Goal: Task Accomplishment & Management: Manage account settings

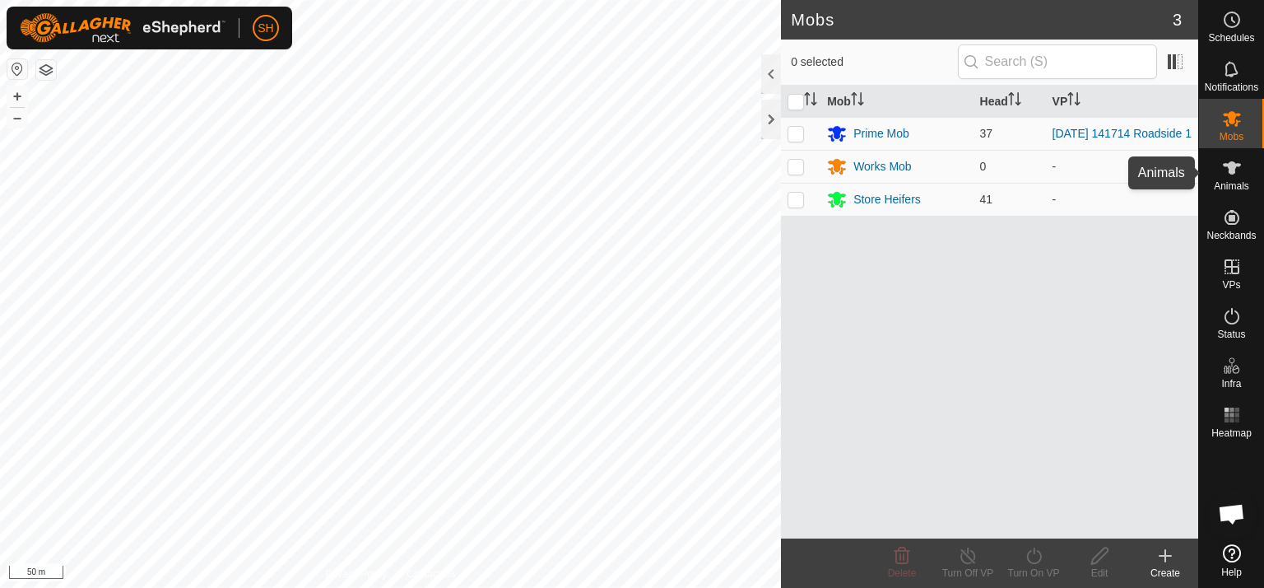
click at [1228, 170] on icon at bounding box center [1233, 168] width 20 height 20
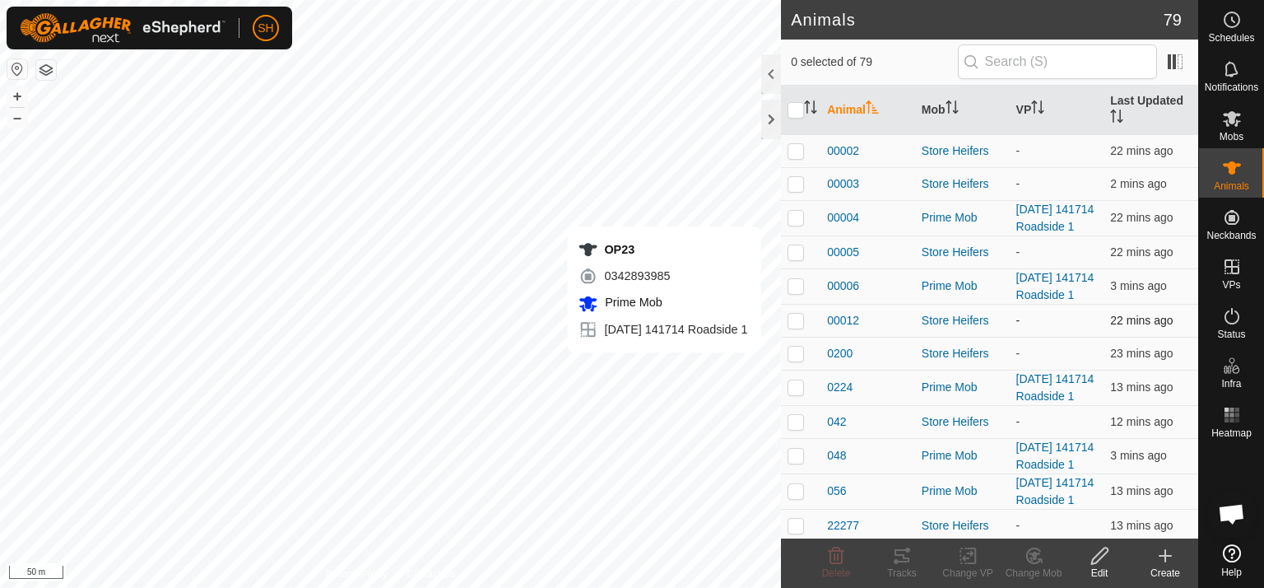
checkbox input "true"
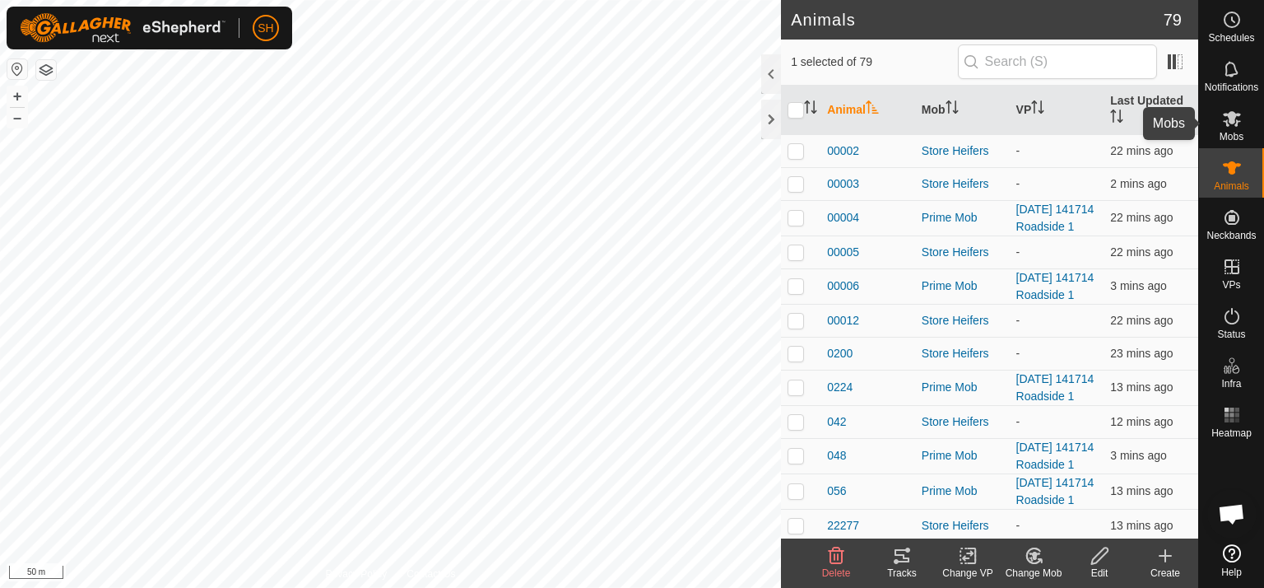
click at [1238, 123] on icon at bounding box center [1233, 119] width 20 height 20
click at [1032, 555] on icon at bounding box center [1034, 556] width 21 height 20
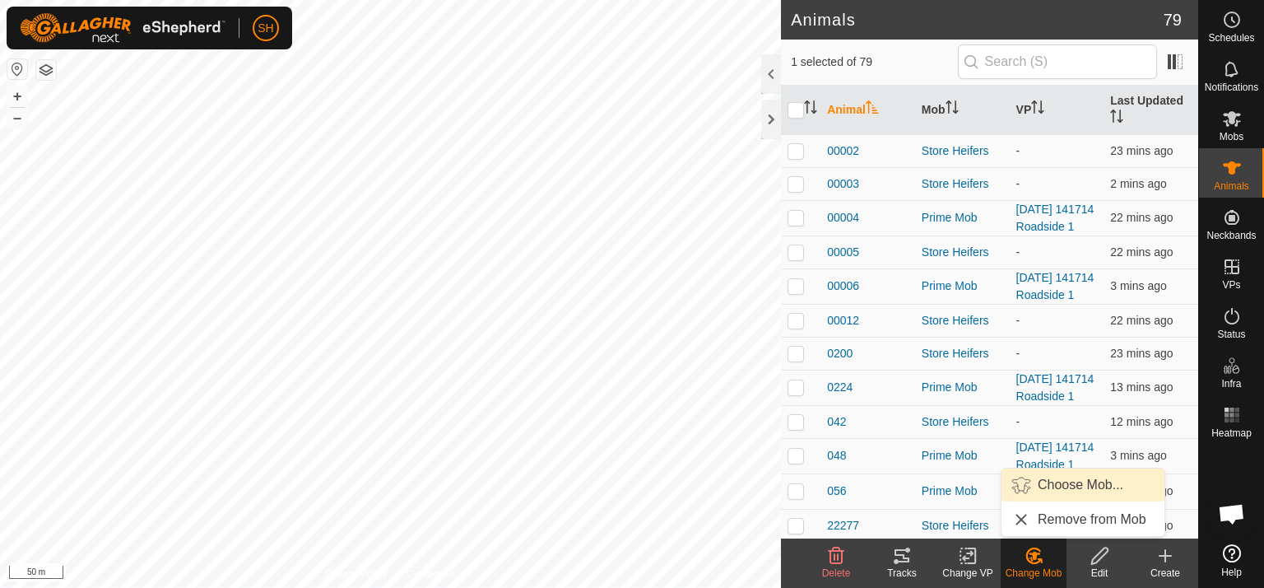
click at [1074, 484] on link "Choose Mob..." at bounding box center [1083, 484] width 163 height 33
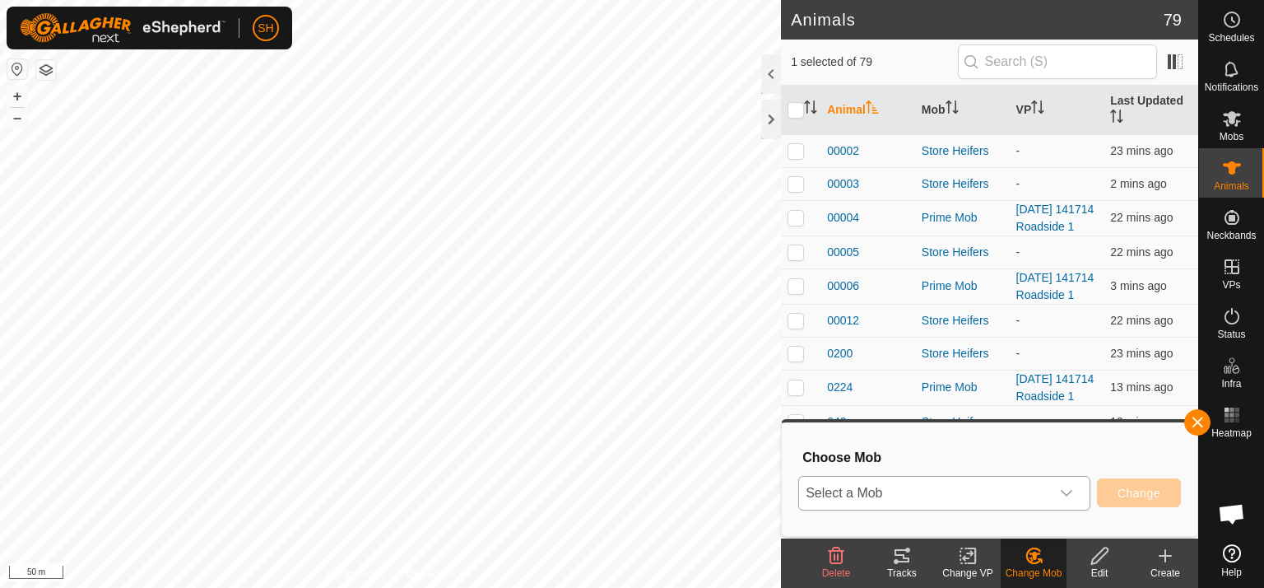
click at [1070, 495] on icon "dropdown trigger" at bounding box center [1067, 493] width 12 height 7
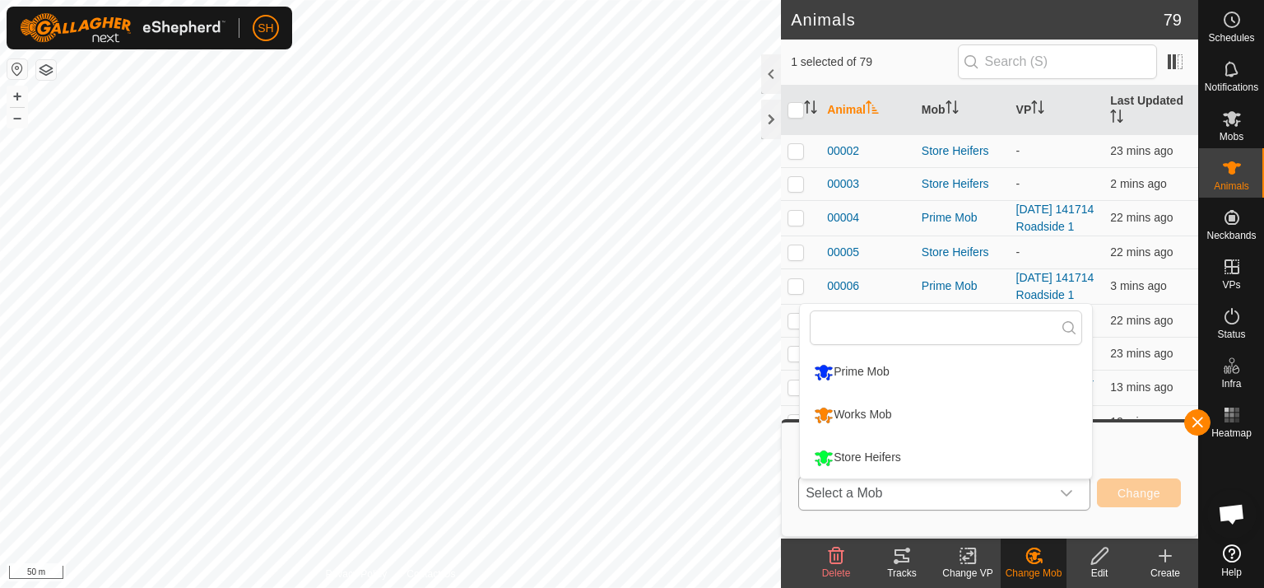
click at [927, 416] on li "Works Mob" at bounding box center [946, 414] width 292 height 41
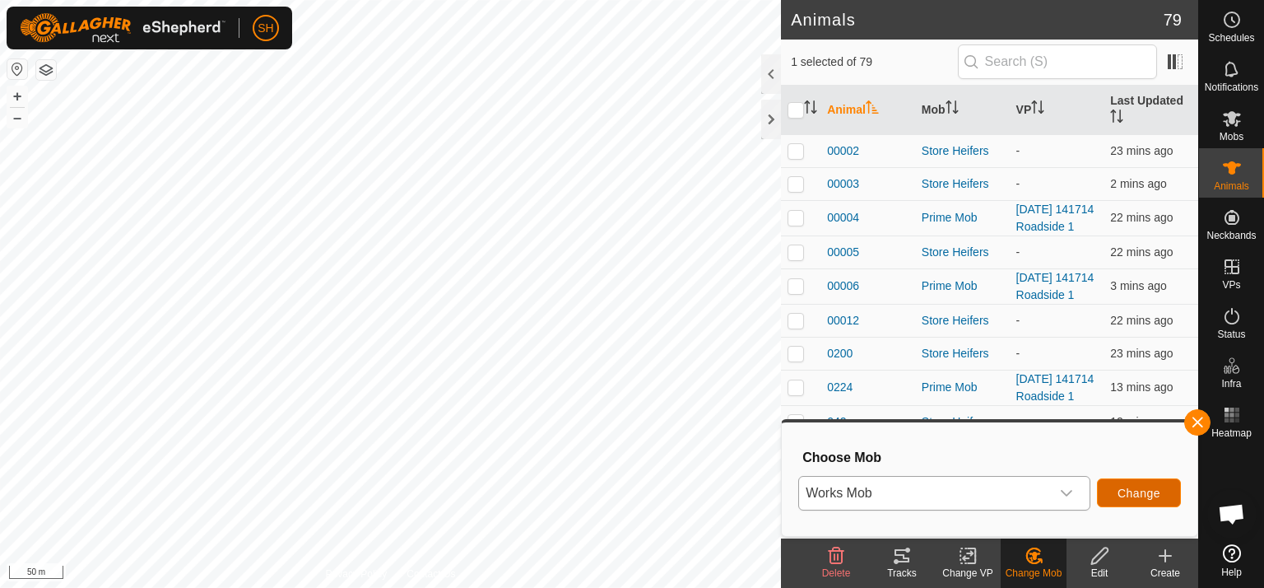
click at [1139, 491] on span "Change" at bounding box center [1139, 493] width 43 height 13
checkbox input "false"
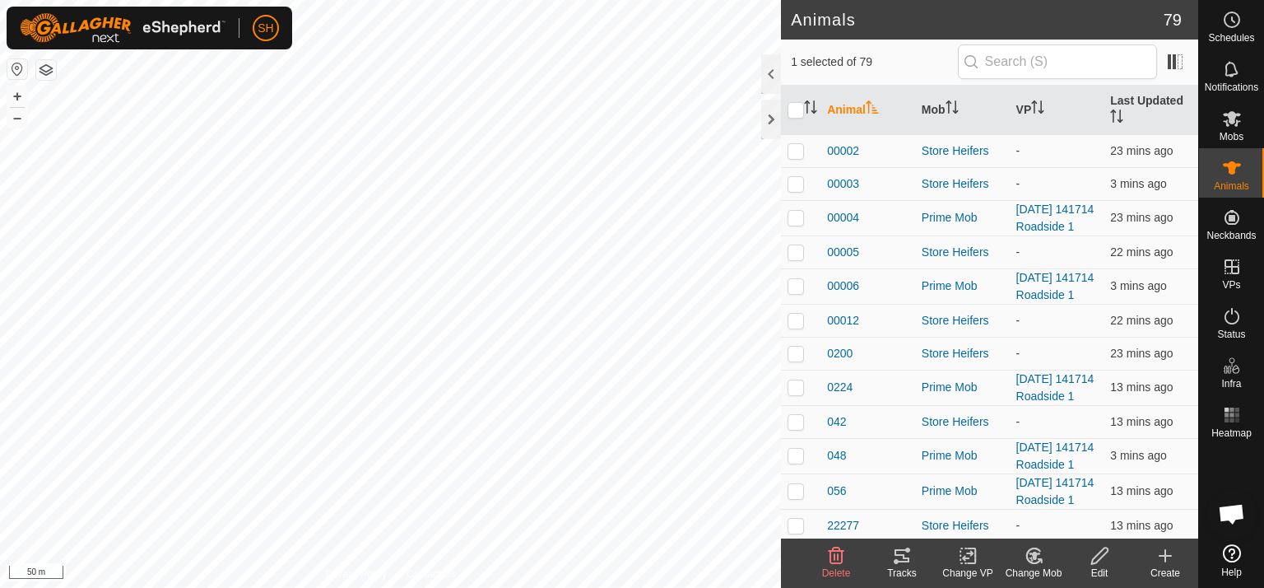
click at [1036, 559] on icon at bounding box center [1034, 556] width 21 height 20
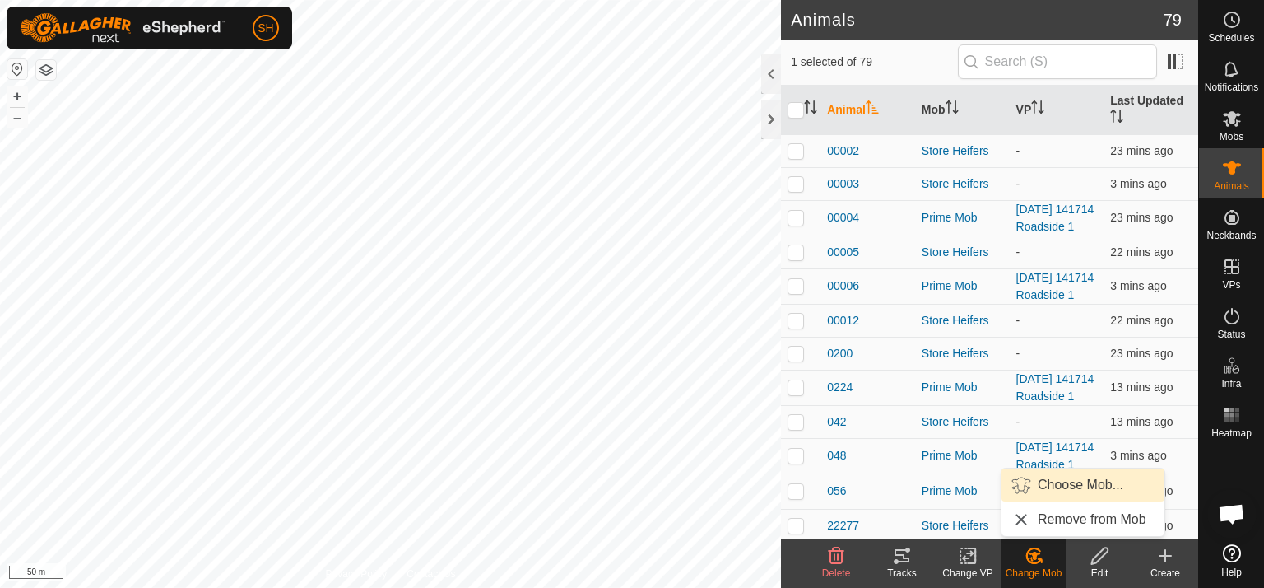
click at [1060, 487] on link "Choose Mob..." at bounding box center [1083, 484] width 163 height 33
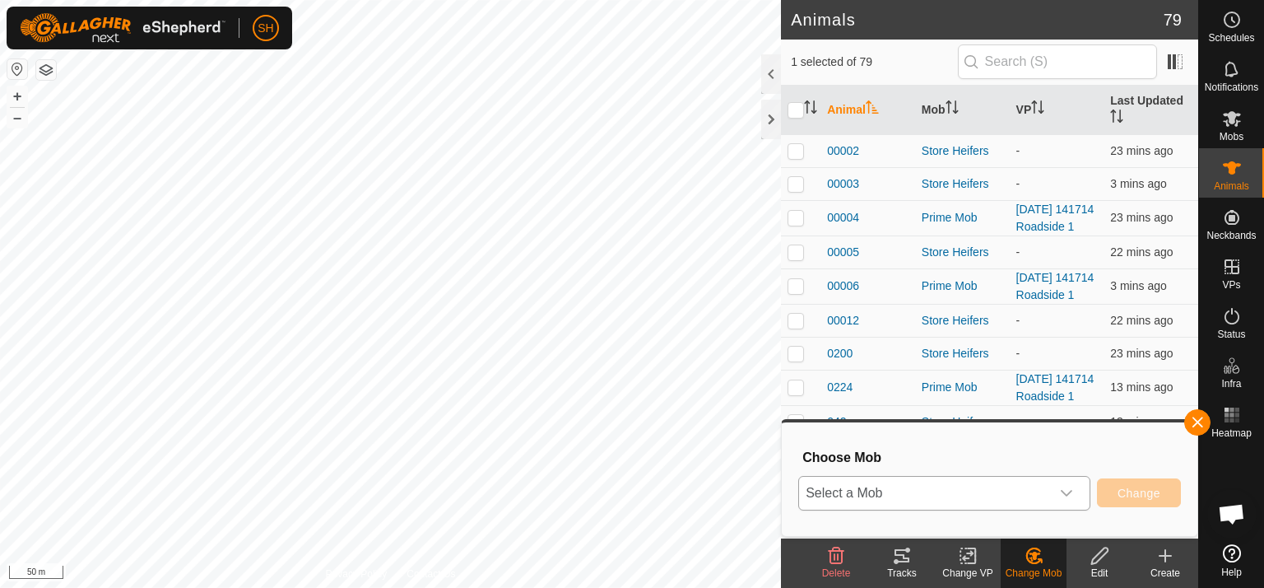
click at [1073, 488] on icon "dropdown trigger" at bounding box center [1066, 493] width 13 height 13
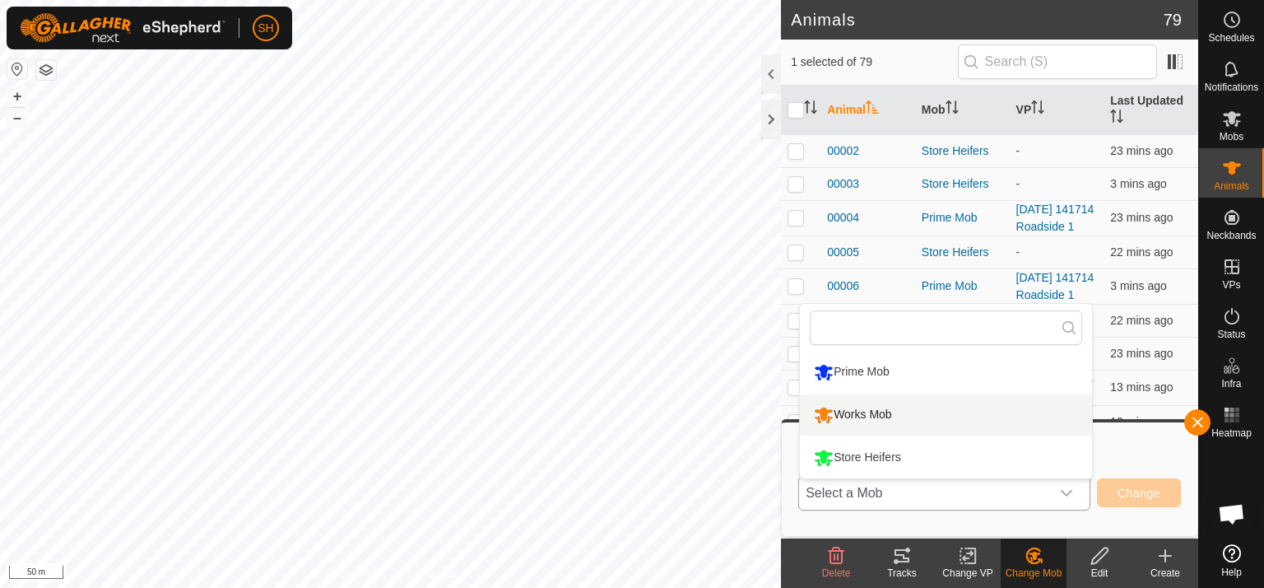
click at [922, 408] on li "Works Mob" at bounding box center [946, 414] width 292 height 41
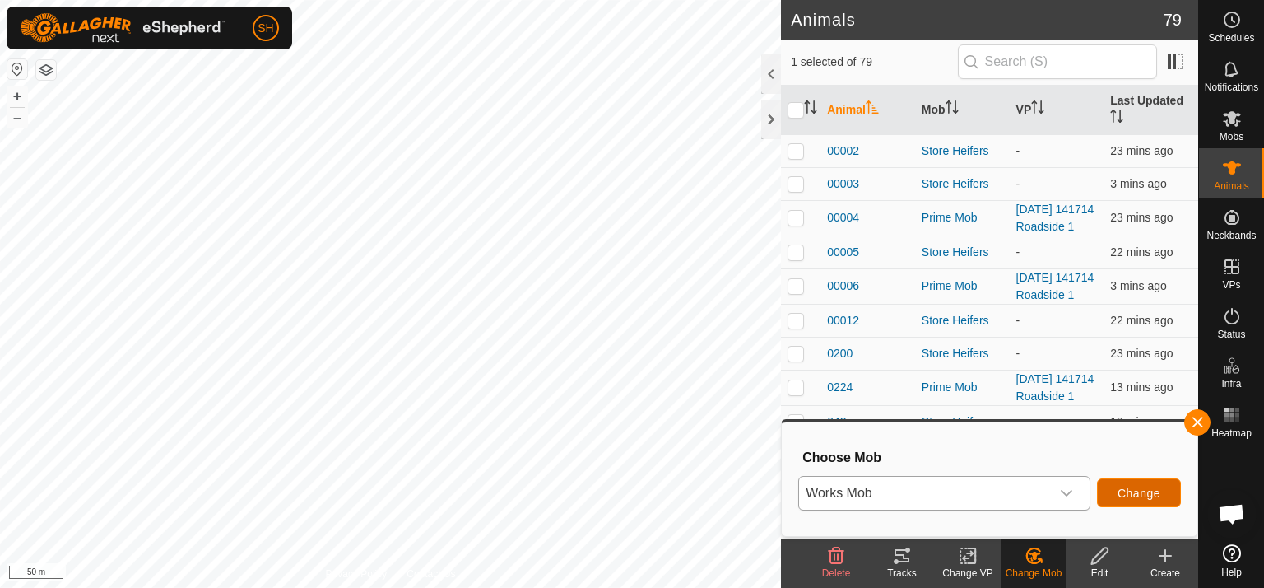
click at [1130, 495] on span "Change" at bounding box center [1139, 493] width 43 height 13
checkbox input "false"
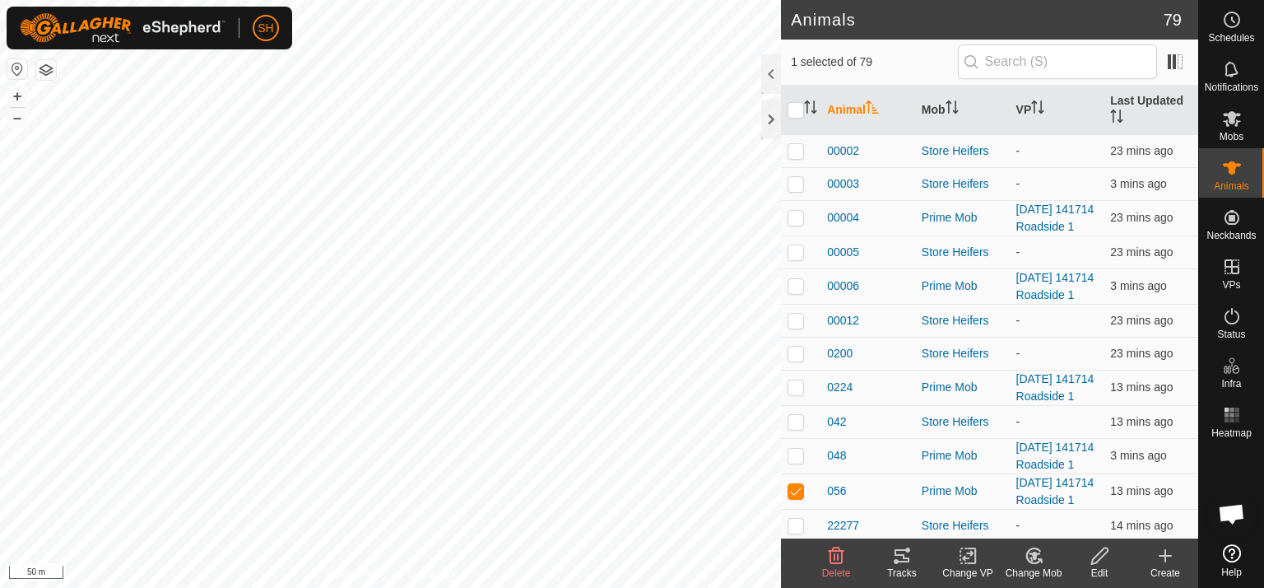
click at [1034, 557] on icon at bounding box center [1035, 556] width 12 height 8
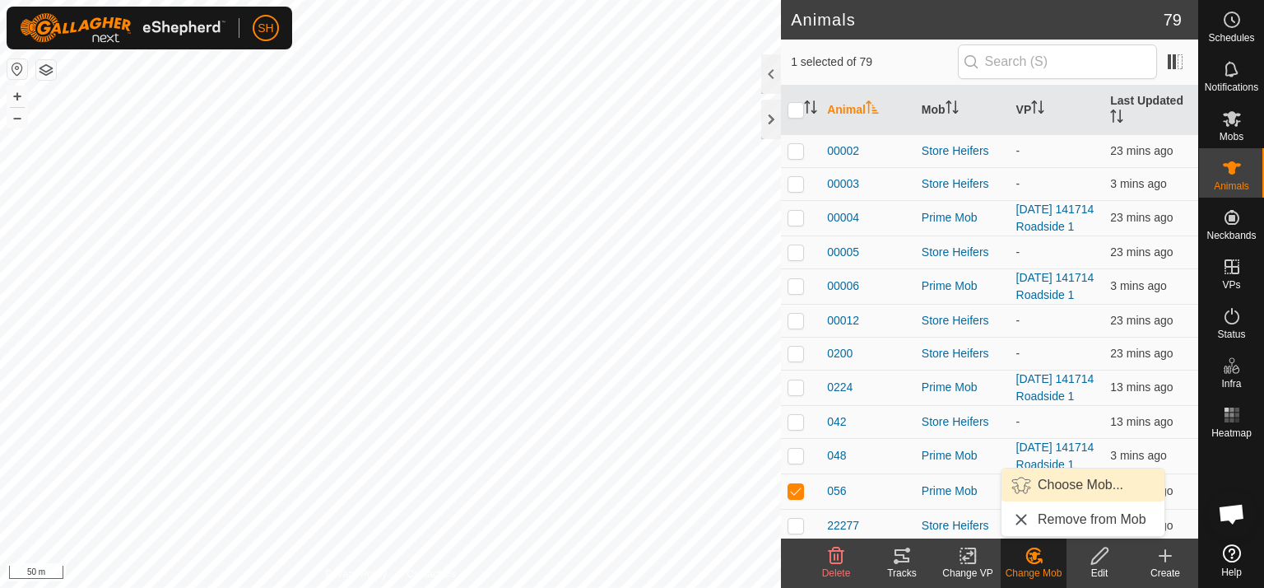
click at [1067, 482] on link "Choose Mob..." at bounding box center [1083, 484] width 163 height 33
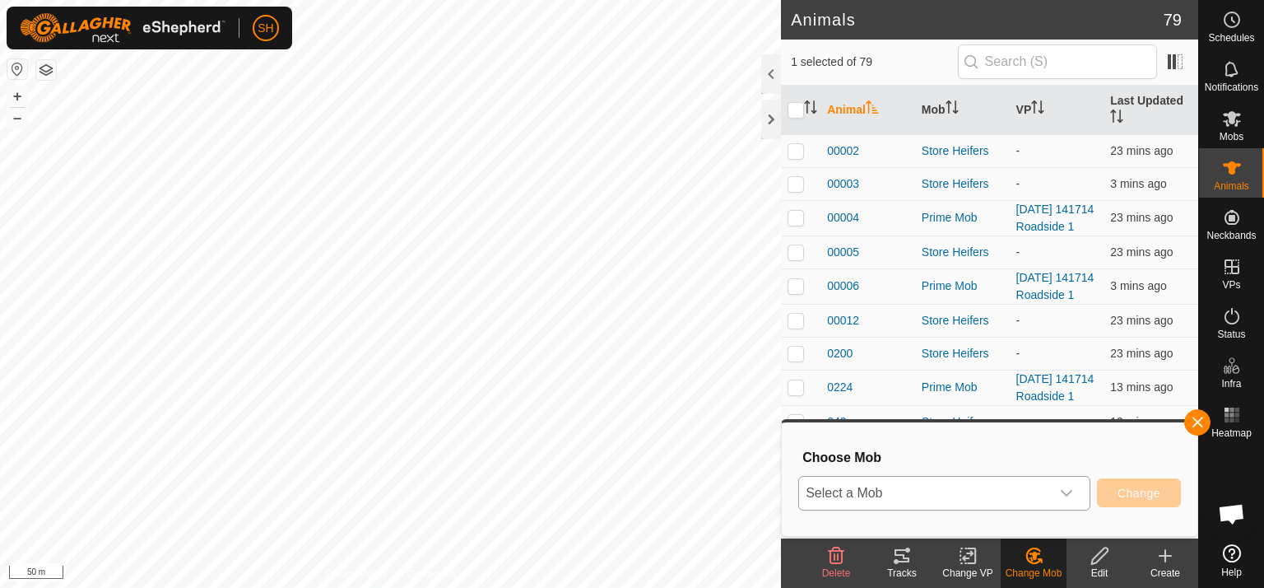
click at [1065, 491] on icon "dropdown trigger" at bounding box center [1067, 493] width 12 height 7
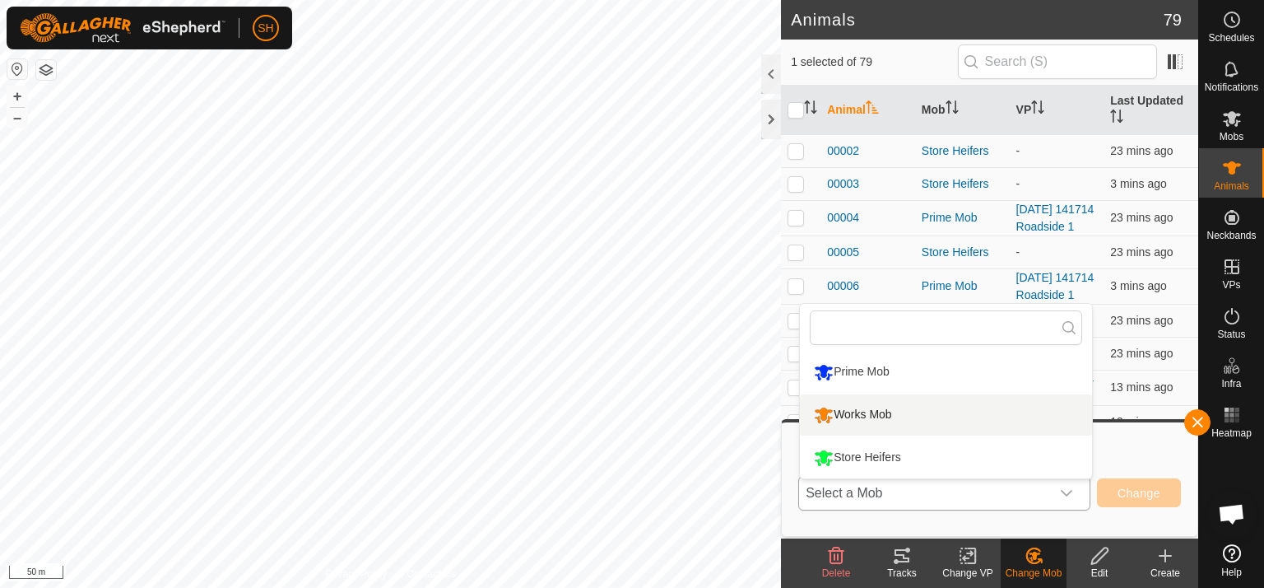
click at [878, 409] on li "Works Mob" at bounding box center [946, 414] width 292 height 41
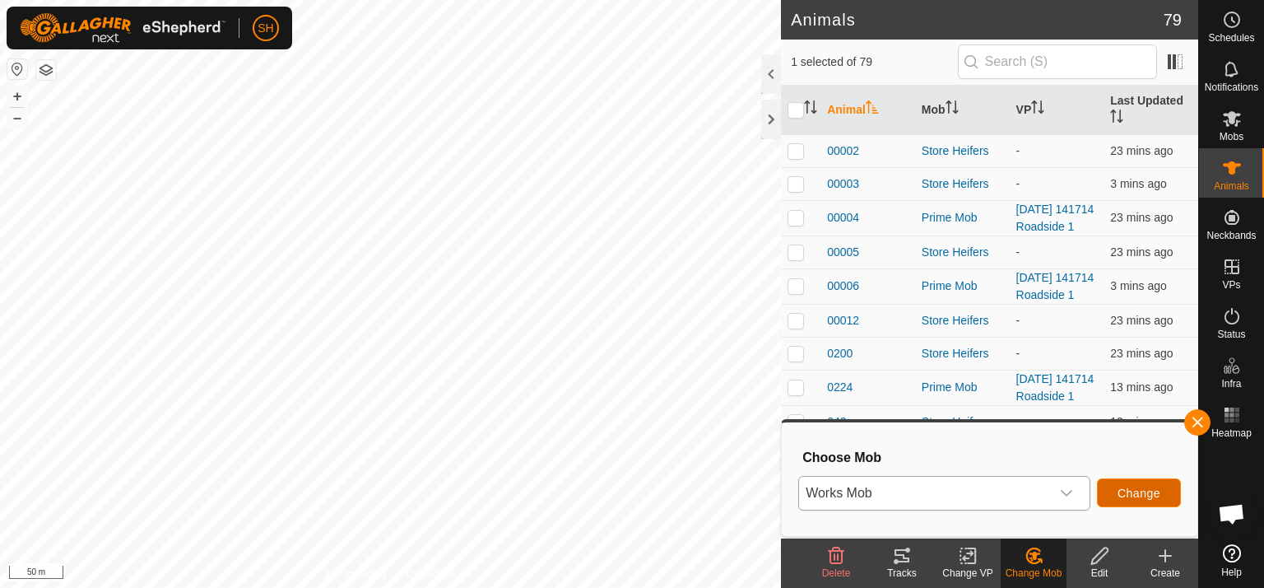
click at [1156, 496] on span "Change" at bounding box center [1139, 493] width 43 height 13
checkbox input "false"
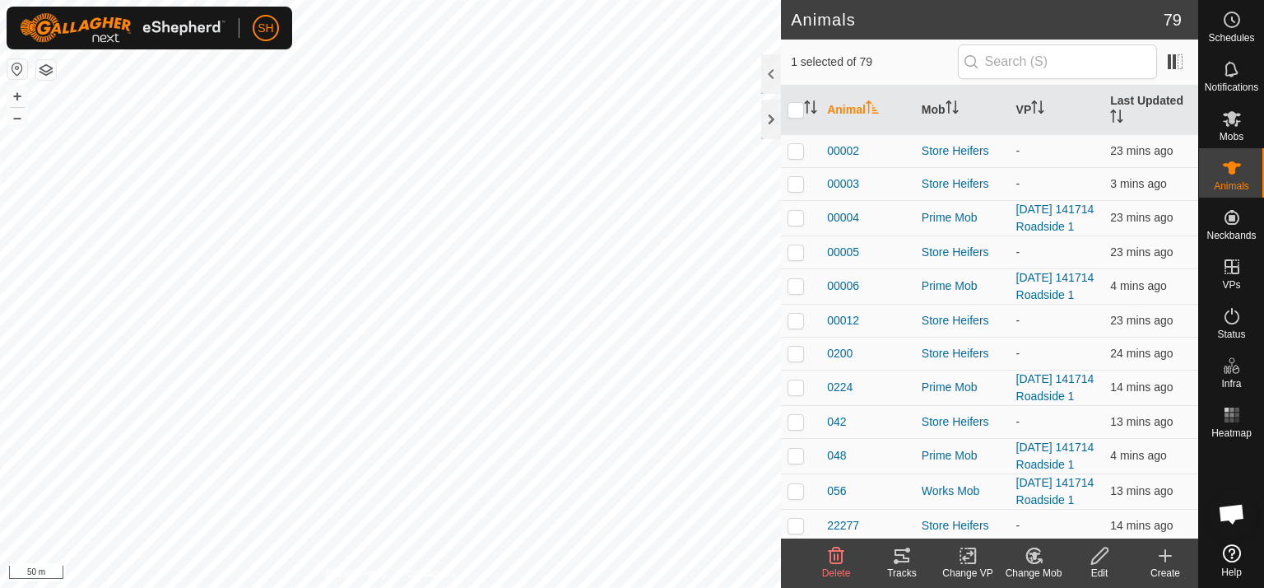
click at [1033, 561] on icon at bounding box center [1034, 556] width 21 height 20
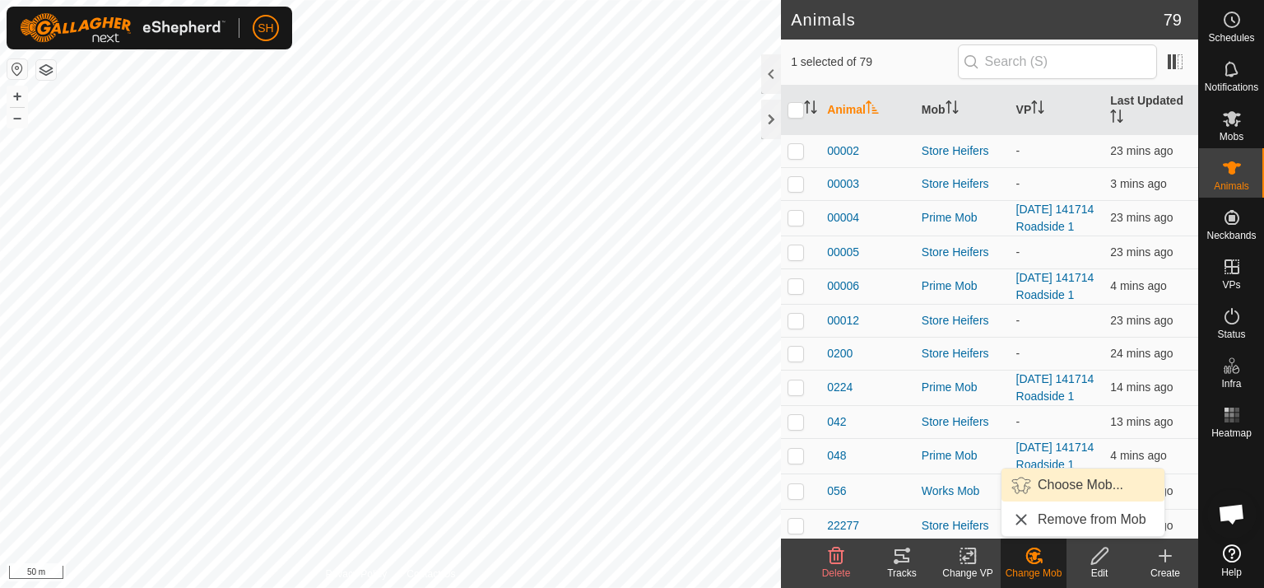
click at [1062, 487] on link "Choose Mob..." at bounding box center [1083, 484] width 163 height 33
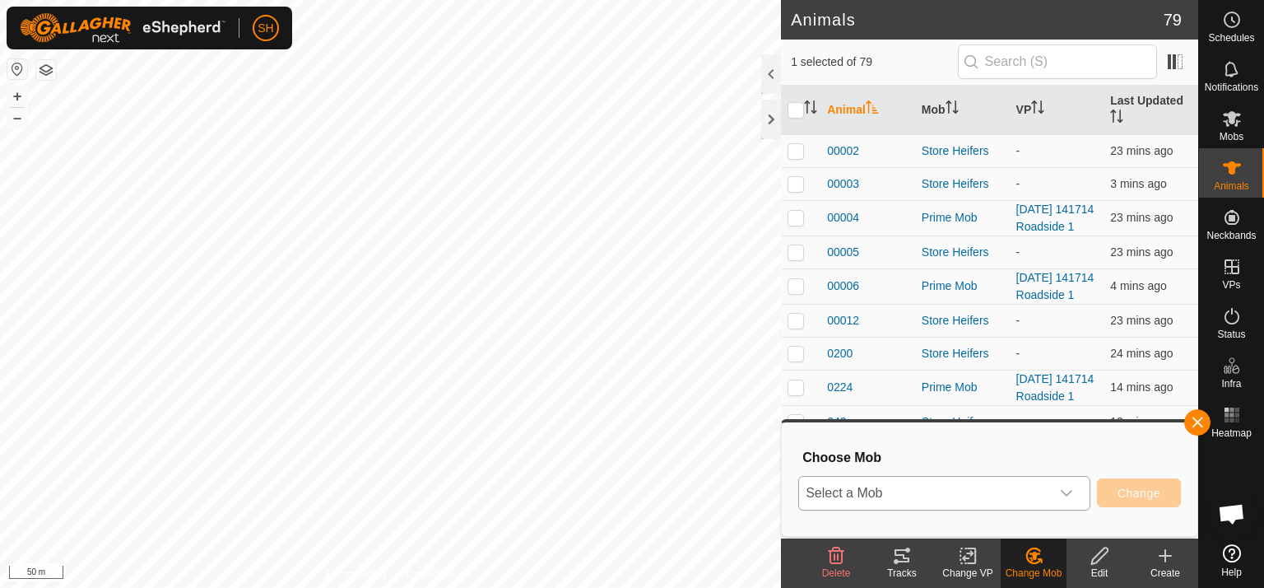
click at [1070, 491] on icon "dropdown trigger" at bounding box center [1066, 493] width 13 height 13
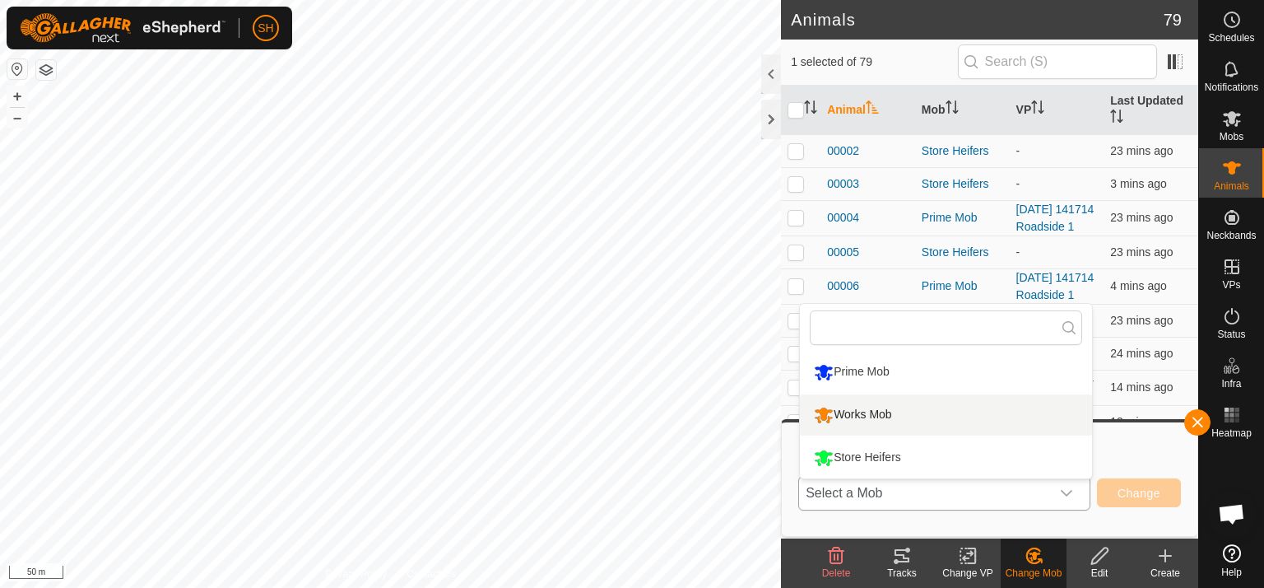
click at [893, 403] on li "Works Mob" at bounding box center [946, 414] width 292 height 41
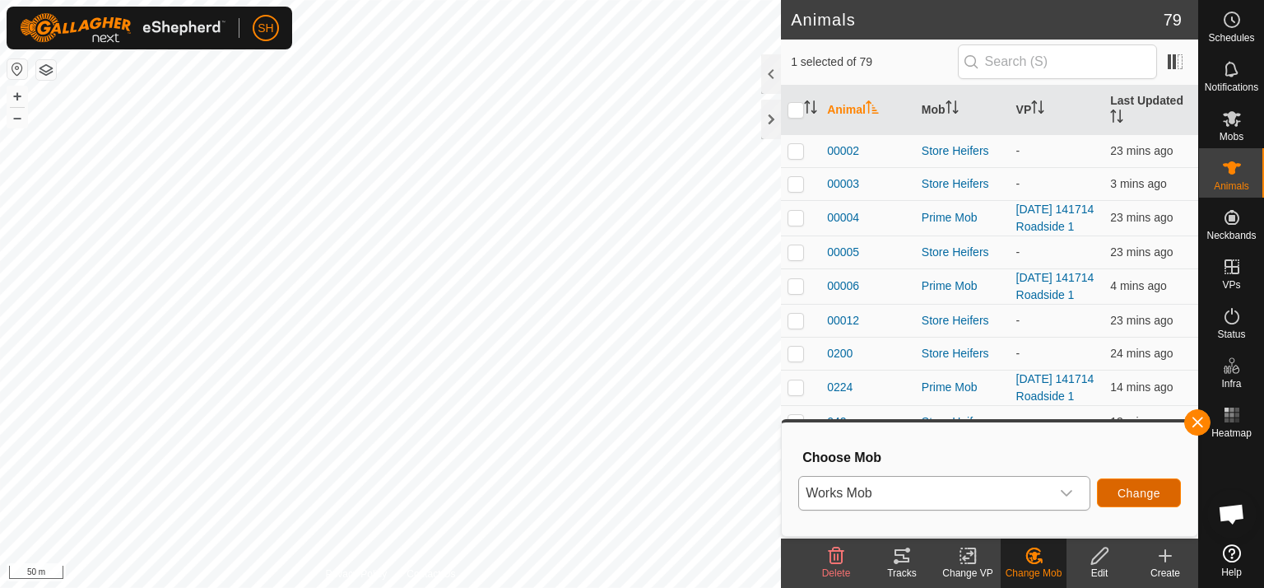
click at [1133, 495] on span "Change" at bounding box center [1139, 493] width 43 height 13
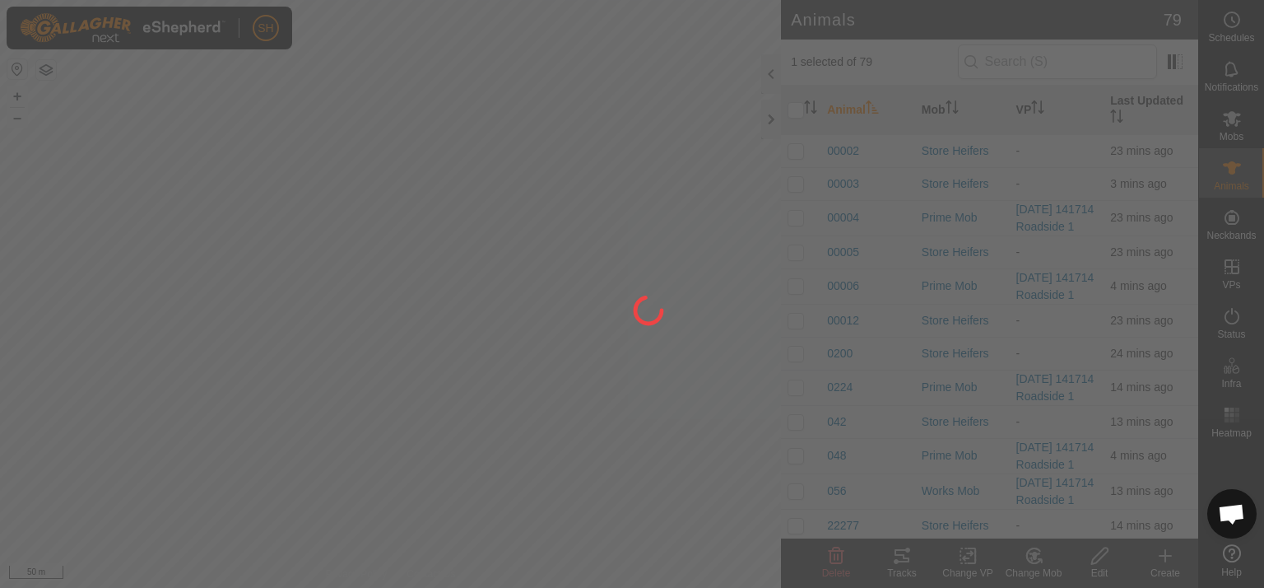
checkbox input "false"
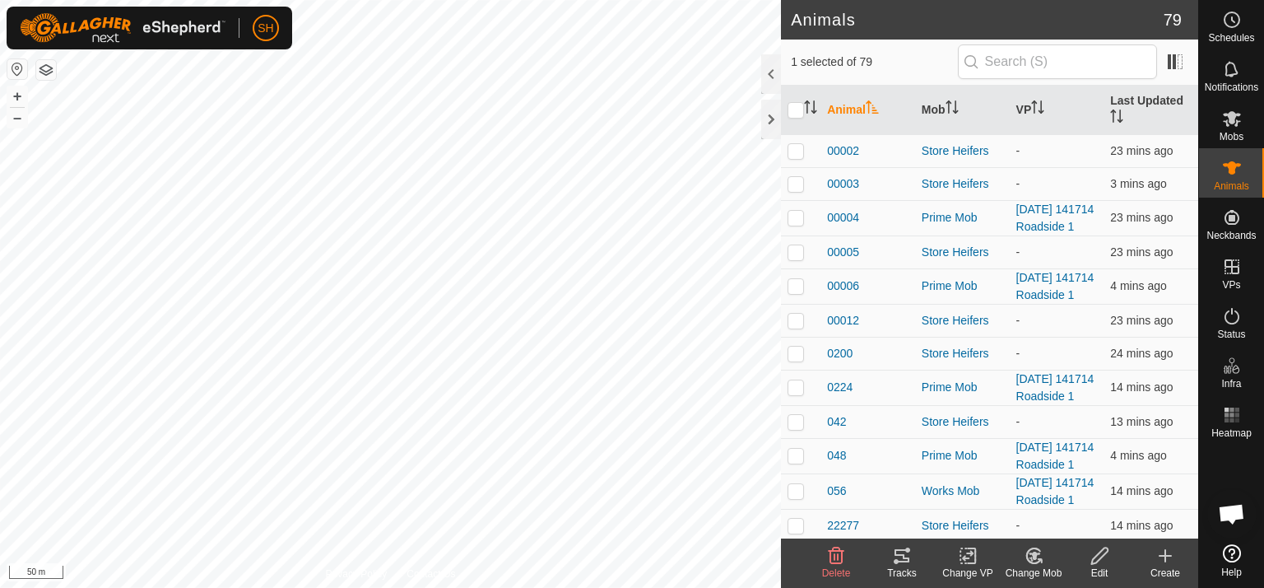
click at [1031, 557] on icon at bounding box center [1031, 559] width 4 height 5
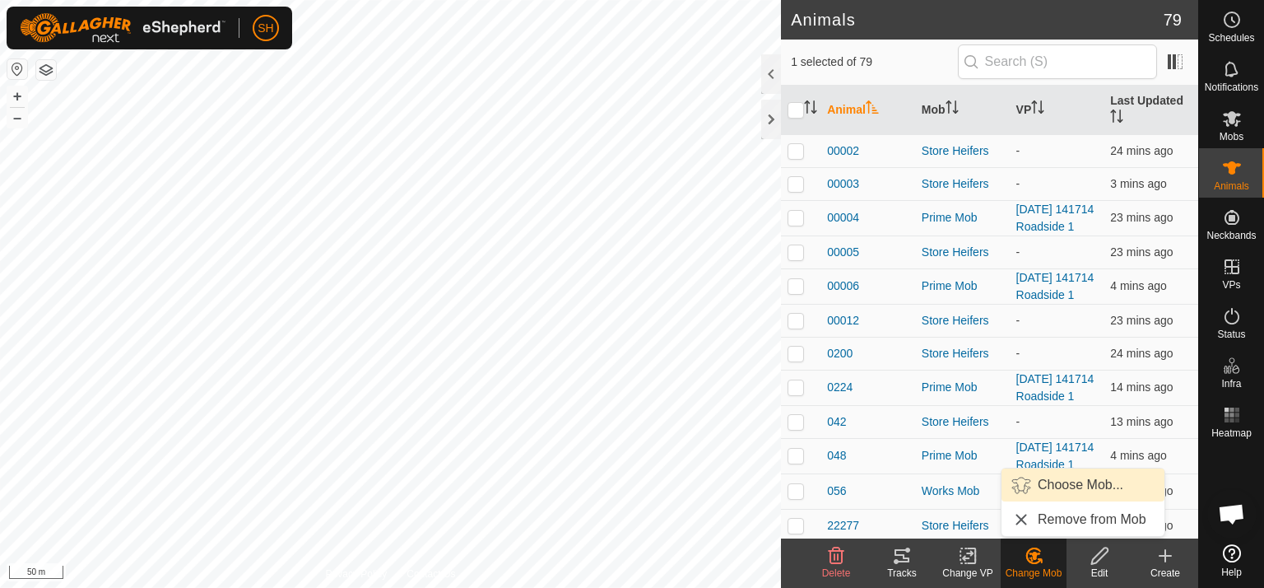
click at [1067, 481] on link "Choose Mob..." at bounding box center [1083, 484] width 163 height 33
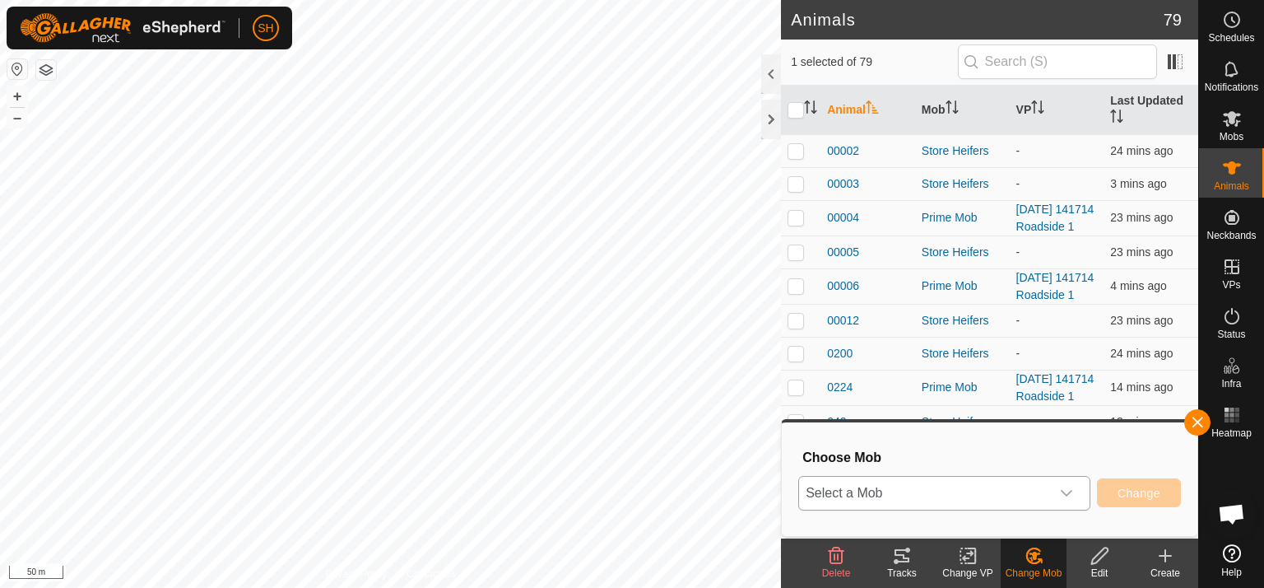
click at [1064, 489] on icon "dropdown trigger" at bounding box center [1066, 493] width 13 height 13
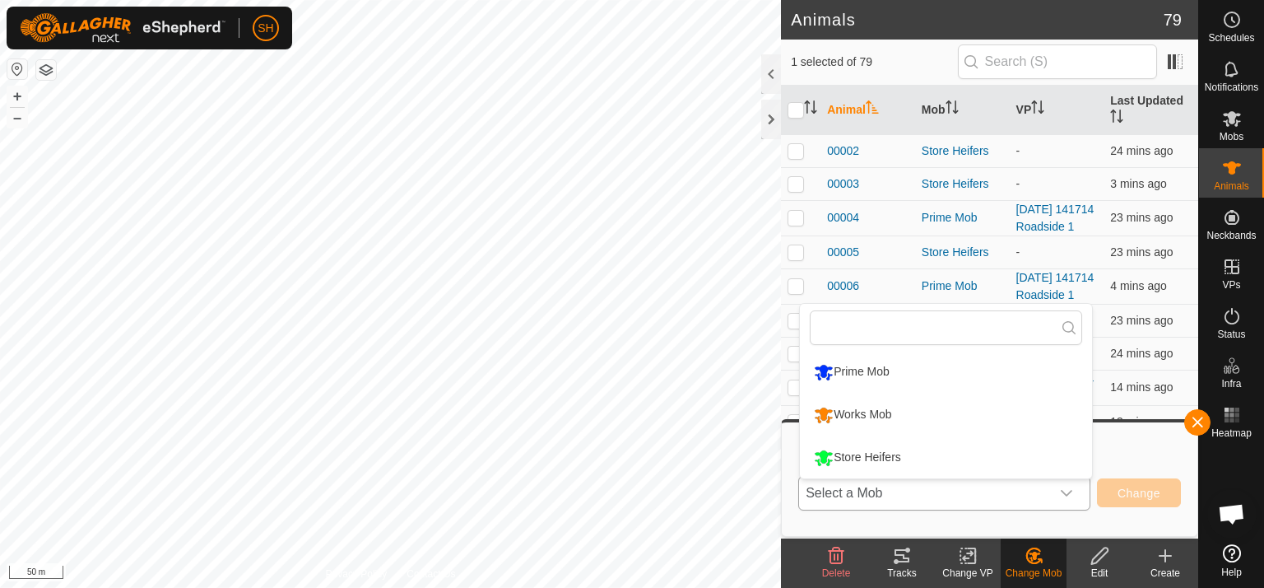
click at [883, 417] on li "Works Mob" at bounding box center [946, 414] width 292 height 41
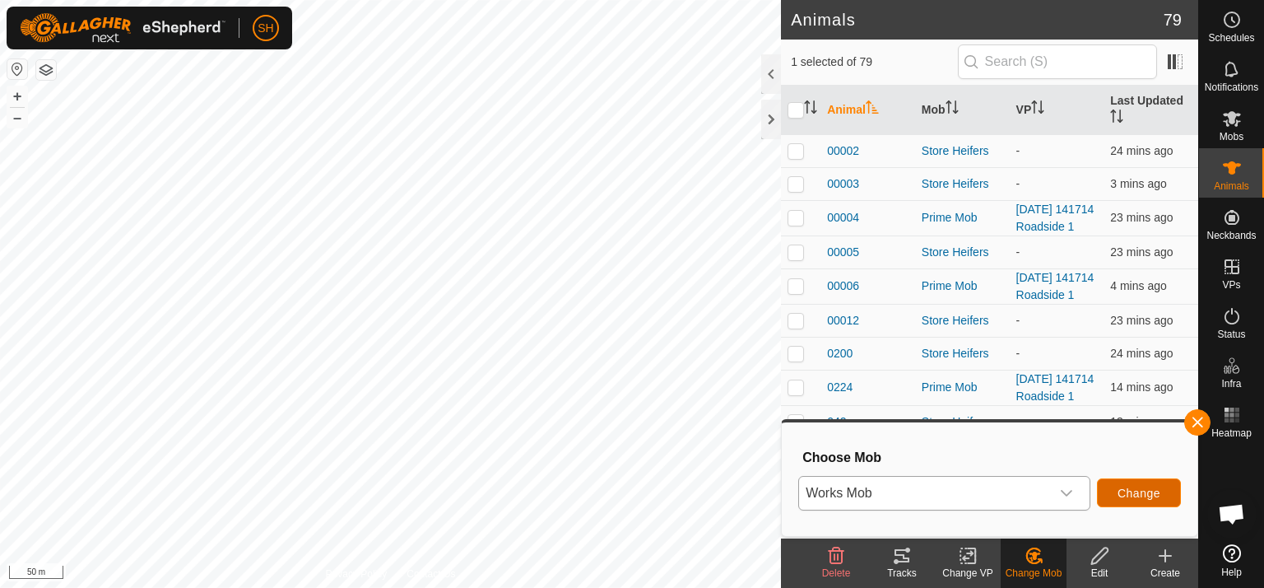
click at [1143, 495] on span "Change" at bounding box center [1139, 493] width 43 height 13
checkbox input "false"
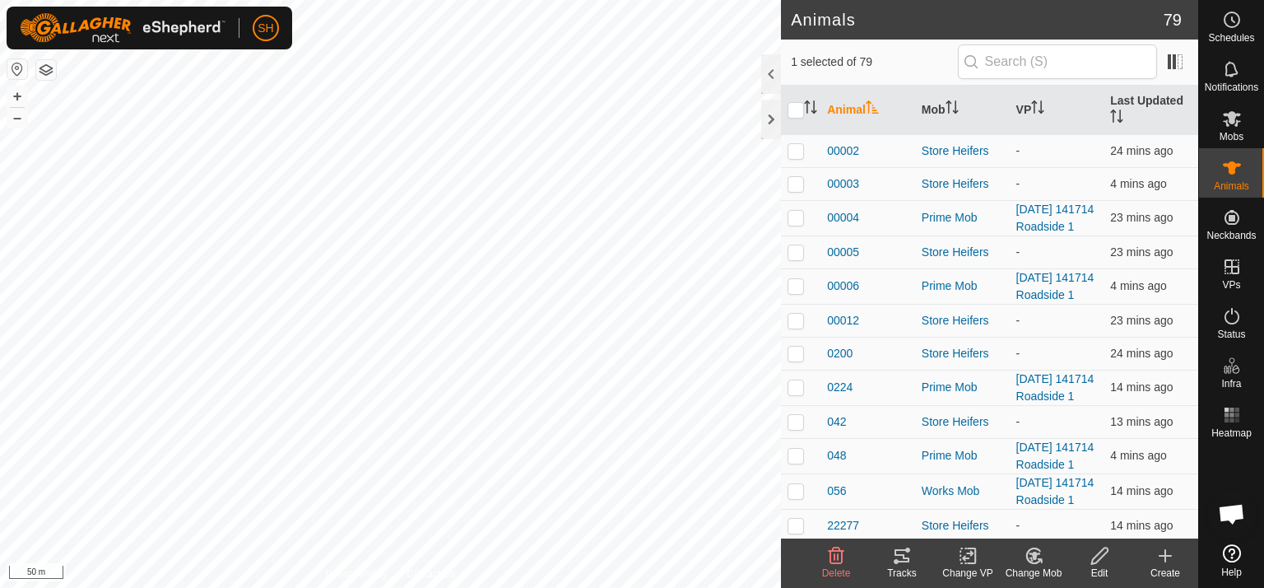
click at [1033, 559] on icon at bounding box center [1034, 556] width 21 height 20
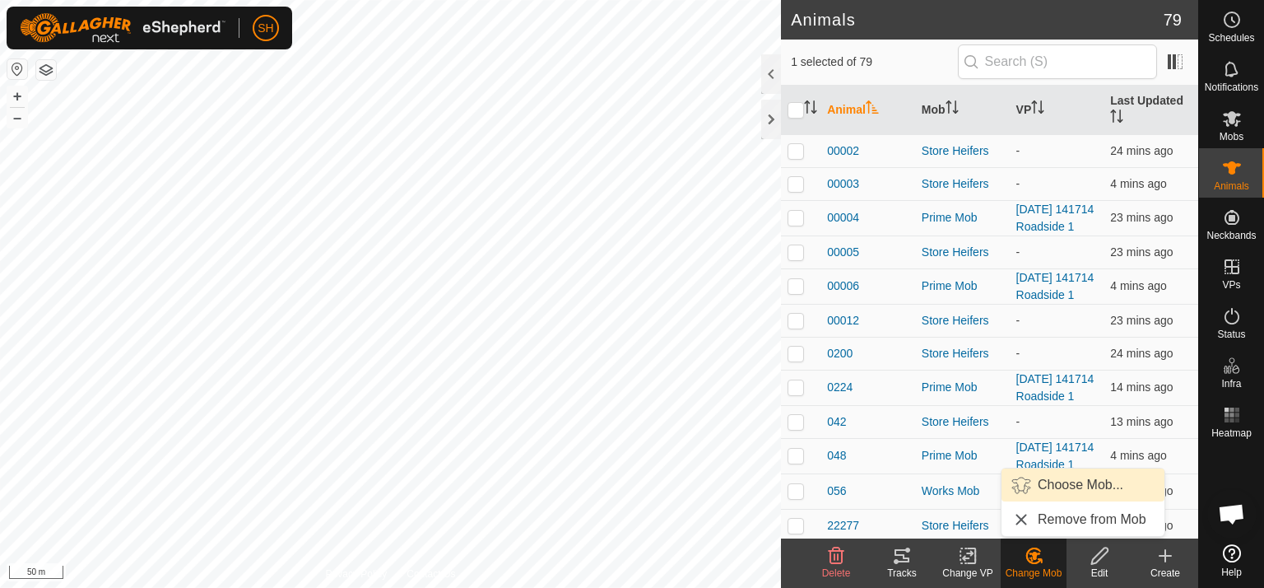
click at [1083, 487] on link "Choose Mob..." at bounding box center [1083, 484] width 163 height 33
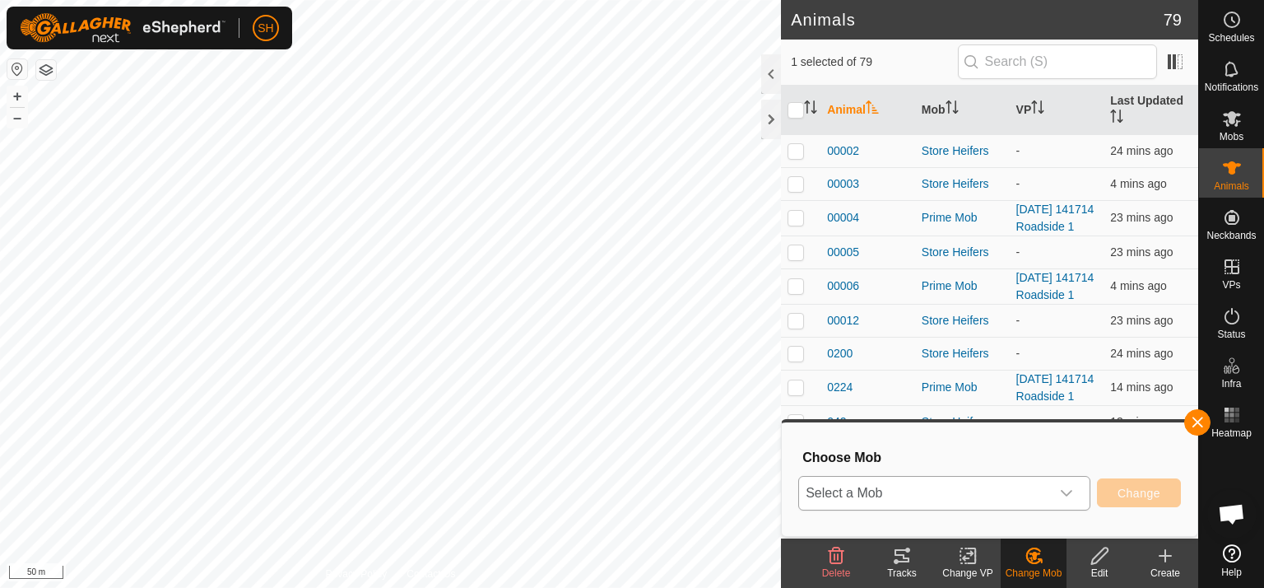
click at [1070, 491] on icon "dropdown trigger" at bounding box center [1066, 493] width 13 height 13
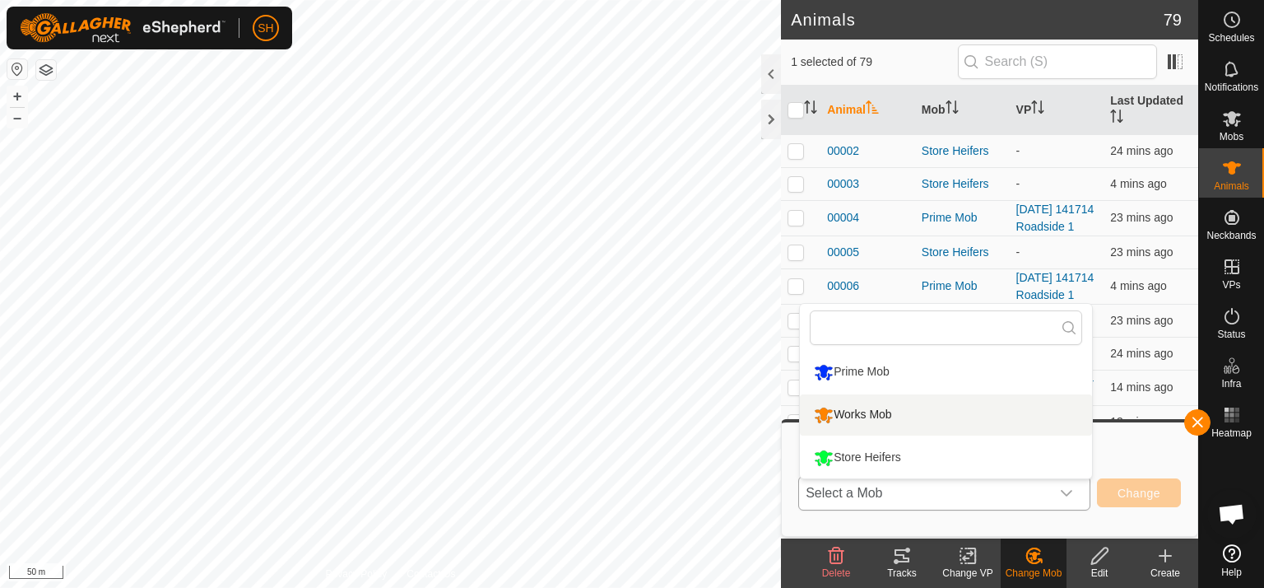
click at [999, 420] on li "Works Mob" at bounding box center [946, 414] width 292 height 41
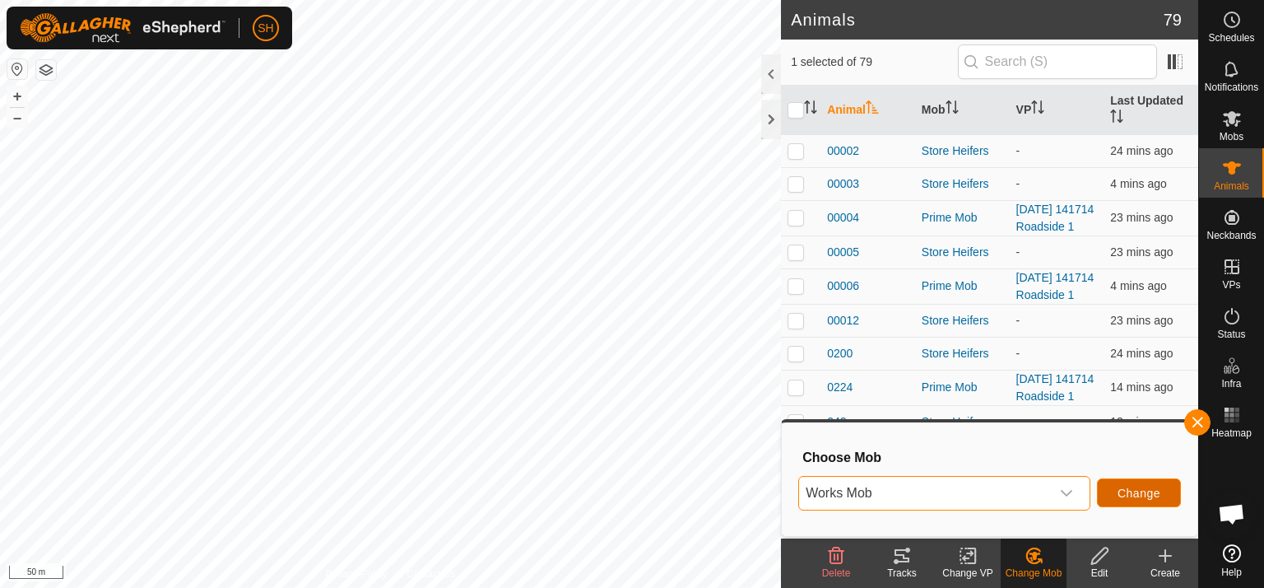
click at [1166, 489] on button "Change" at bounding box center [1139, 492] width 84 height 29
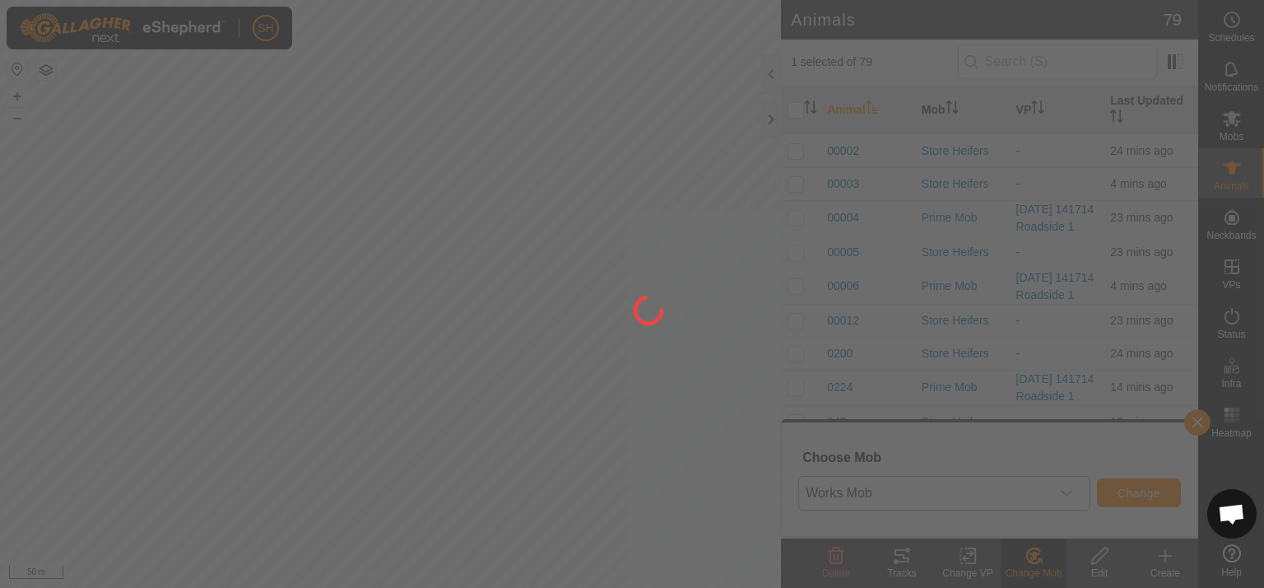
checkbox input "false"
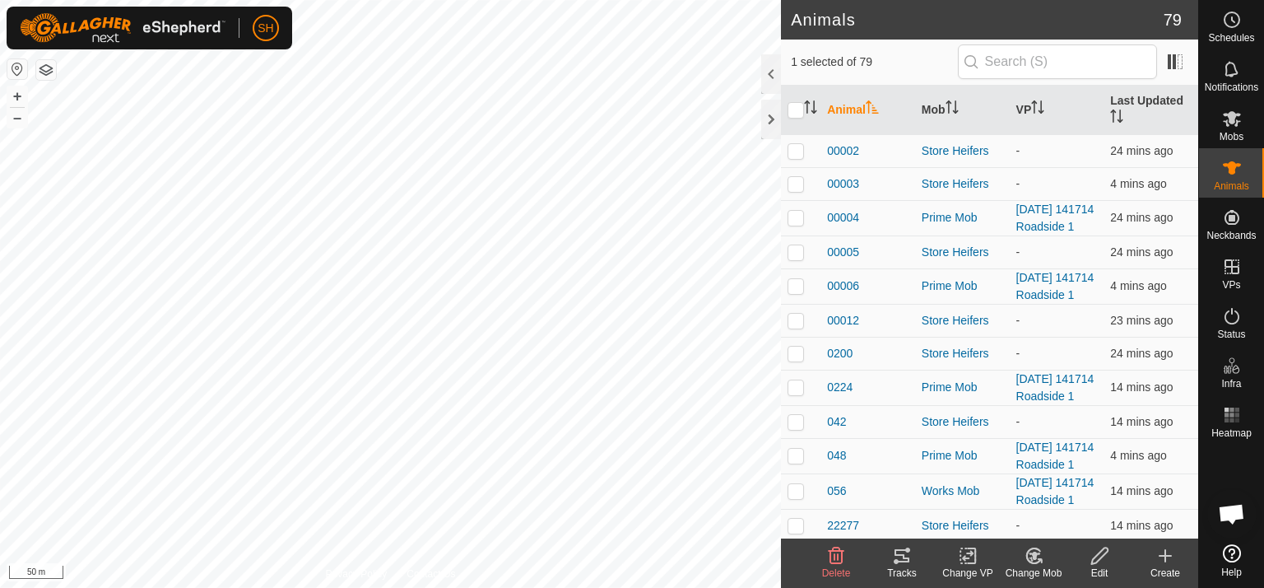
click at [1037, 556] on icon at bounding box center [1034, 556] width 21 height 20
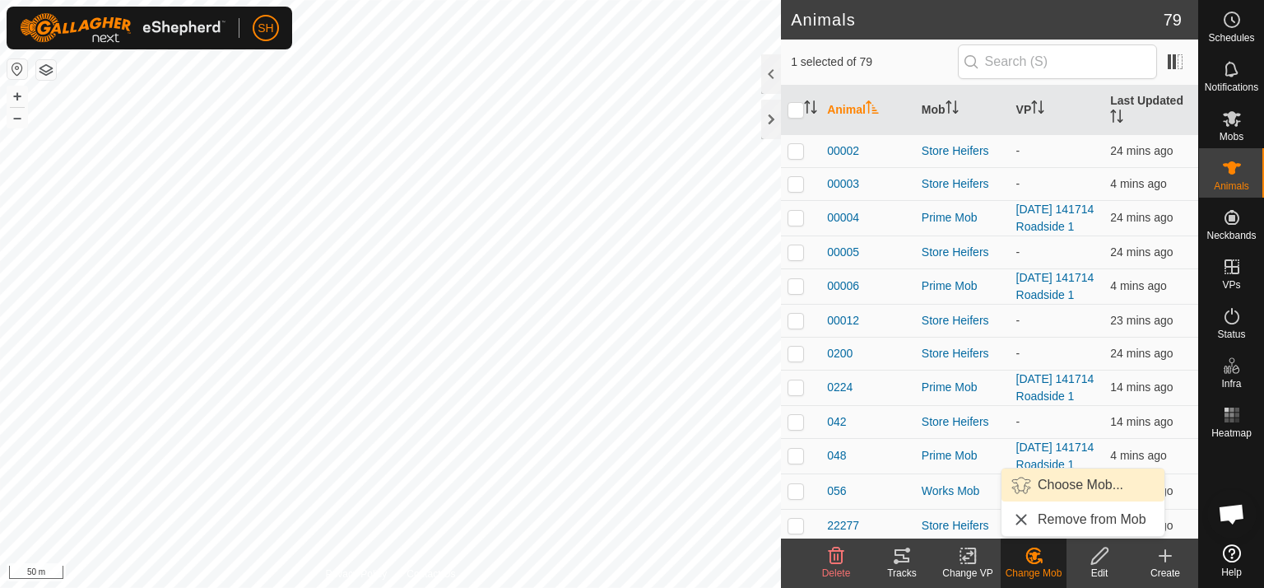
click at [1073, 480] on link "Choose Mob..." at bounding box center [1083, 484] width 163 height 33
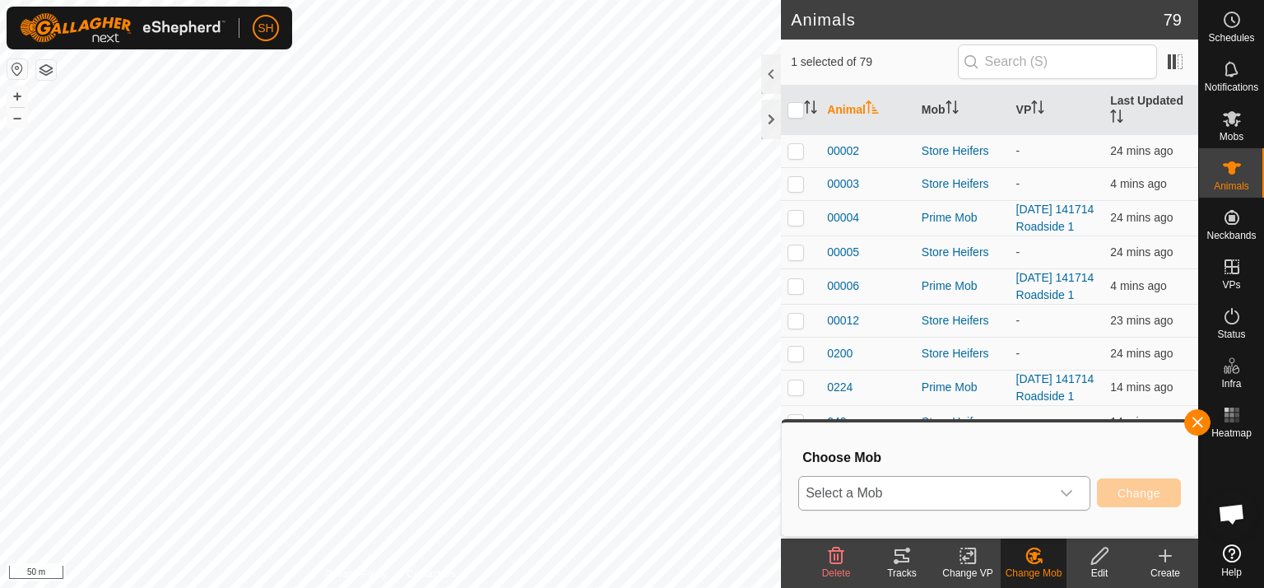
click at [1067, 492] on icon "dropdown trigger" at bounding box center [1066, 493] width 13 height 13
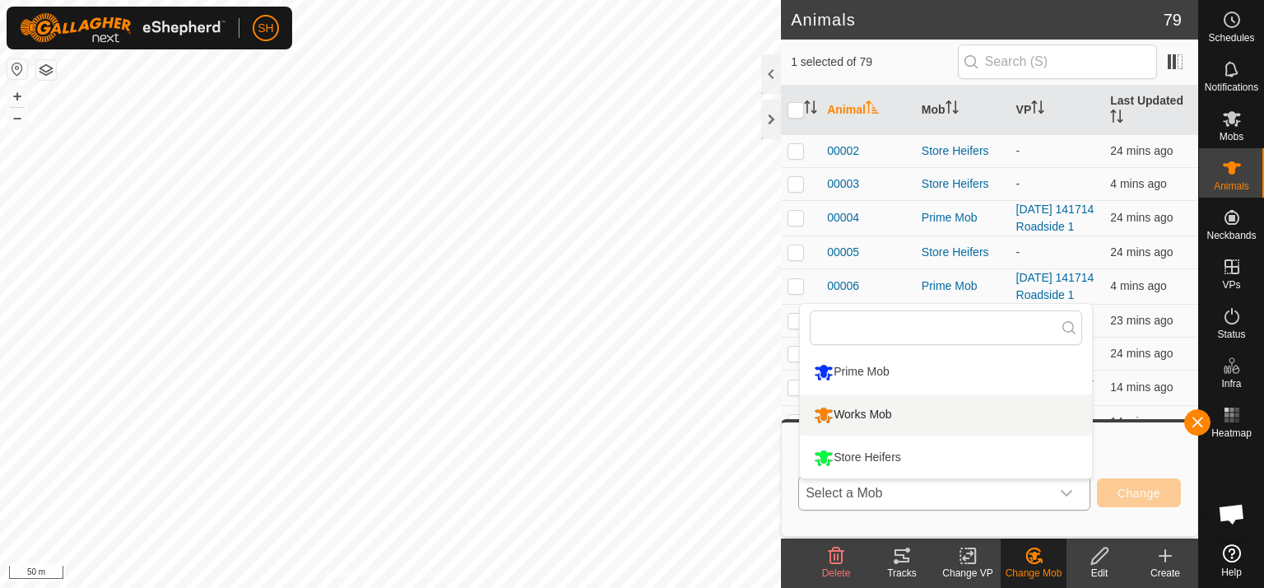
click at [902, 411] on li "Works Mob" at bounding box center [946, 414] width 292 height 41
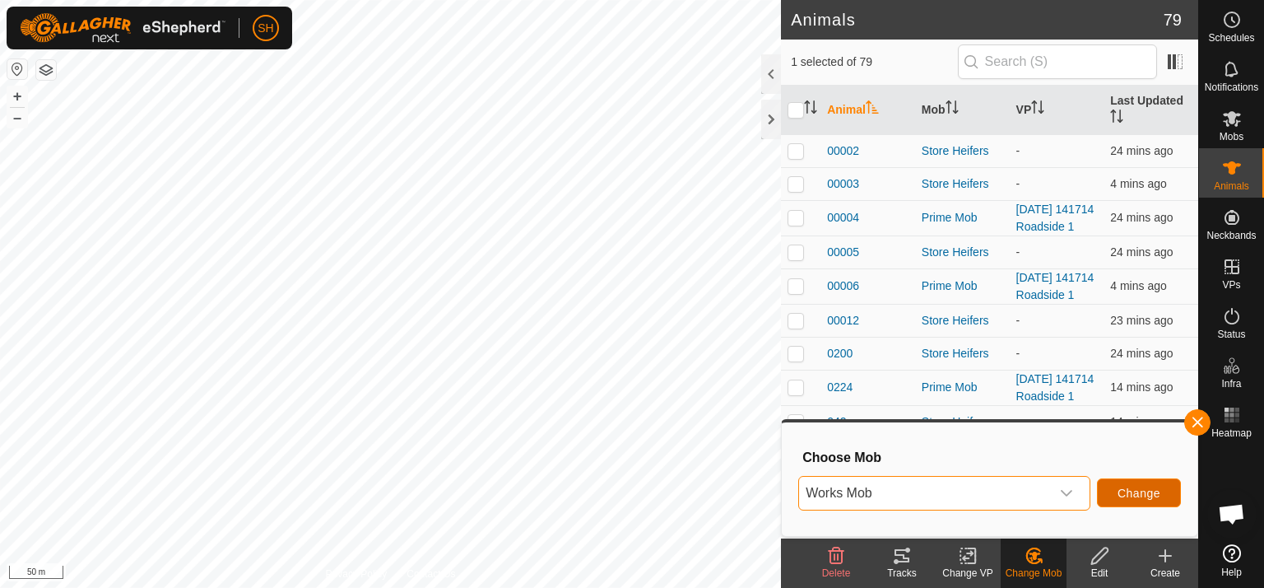
click at [1150, 495] on span "Change" at bounding box center [1139, 493] width 43 height 13
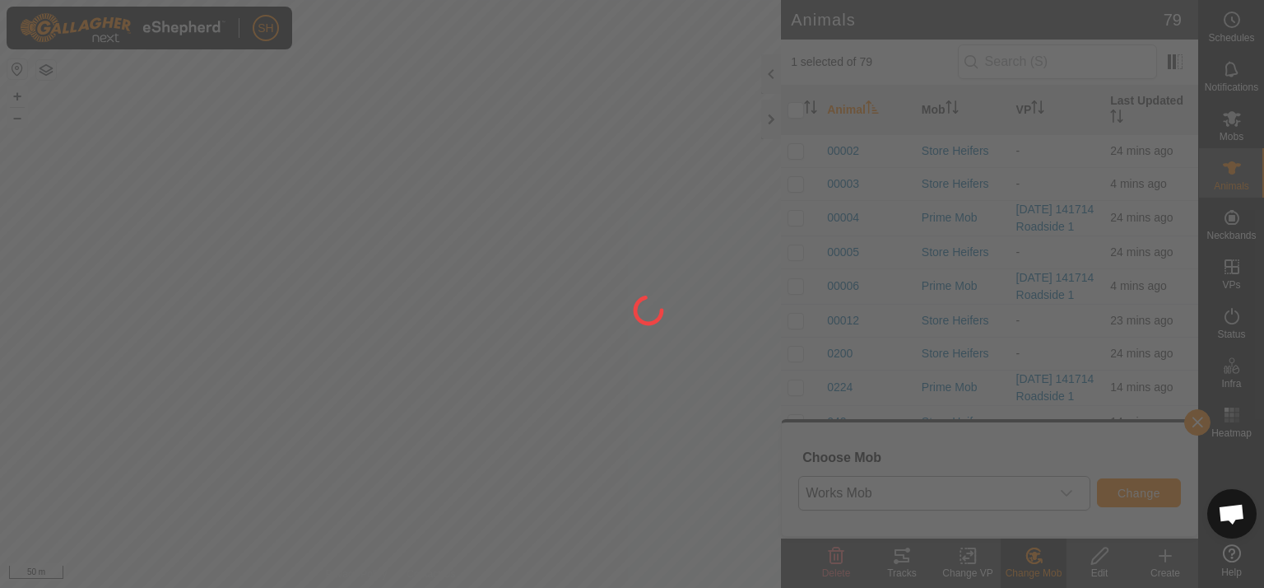
checkbox input "false"
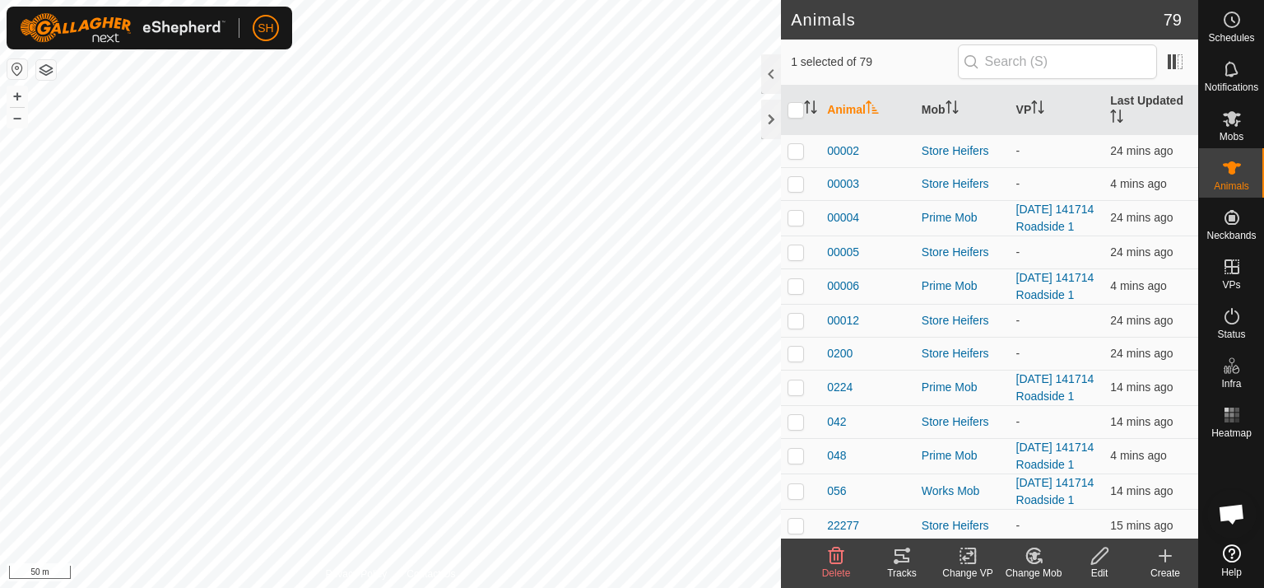
click at [1033, 557] on icon at bounding box center [1035, 556] width 12 height 8
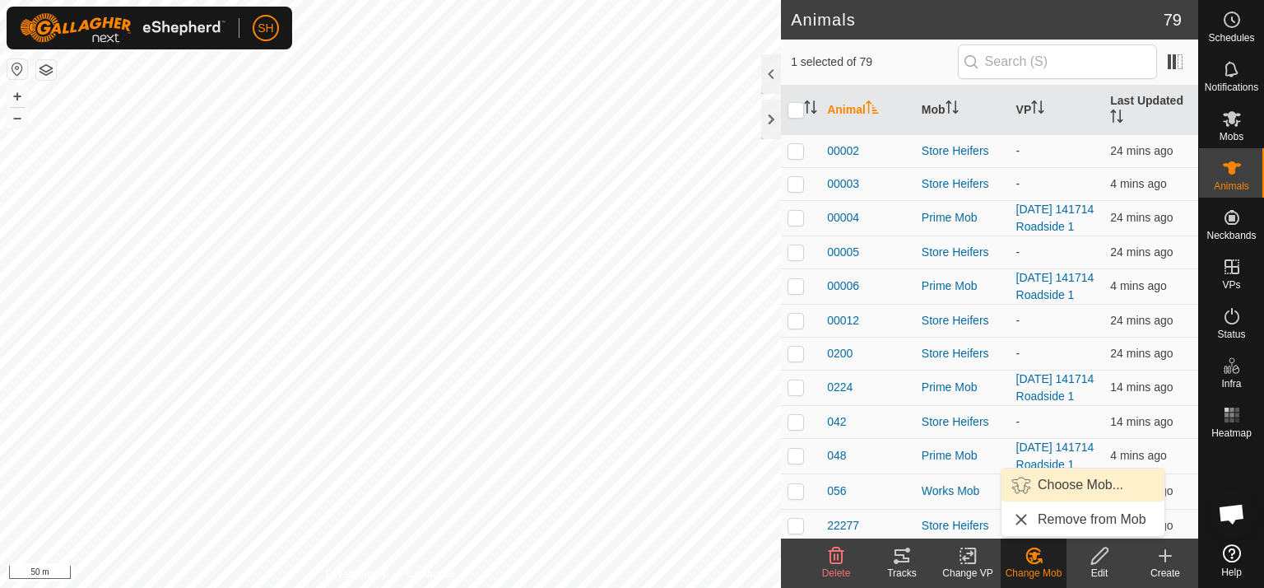
click at [1054, 487] on link "Choose Mob..." at bounding box center [1083, 484] width 163 height 33
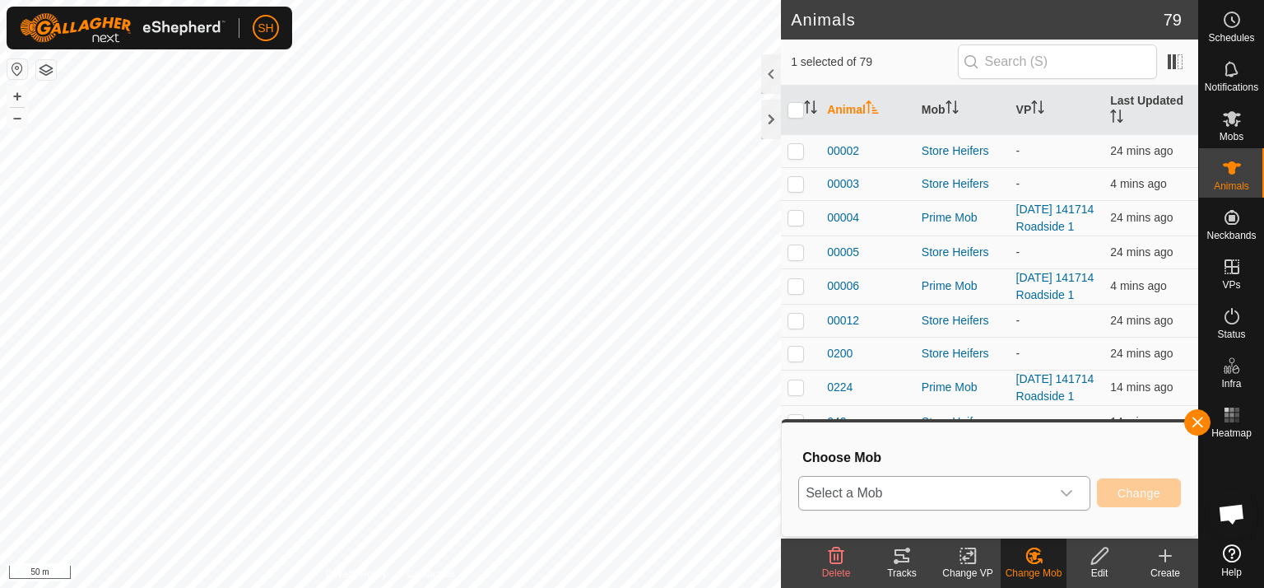
click at [1068, 495] on icon "dropdown trigger" at bounding box center [1067, 493] width 12 height 7
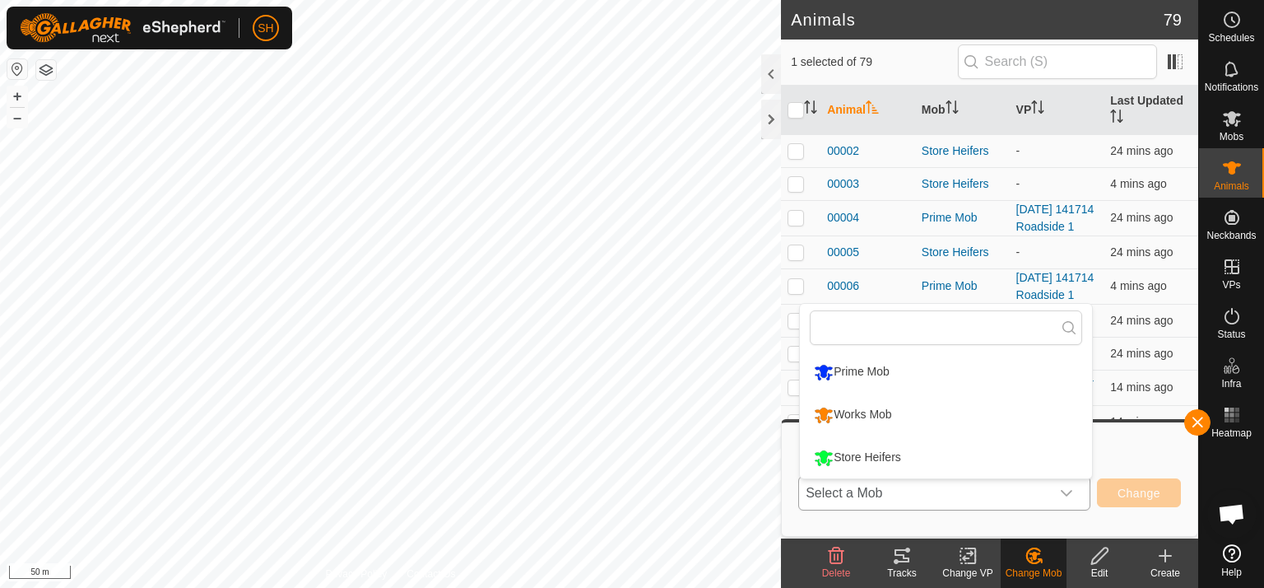
click at [906, 409] on li "Works Mob" at bounding box center [946, 414] width 292 height 41
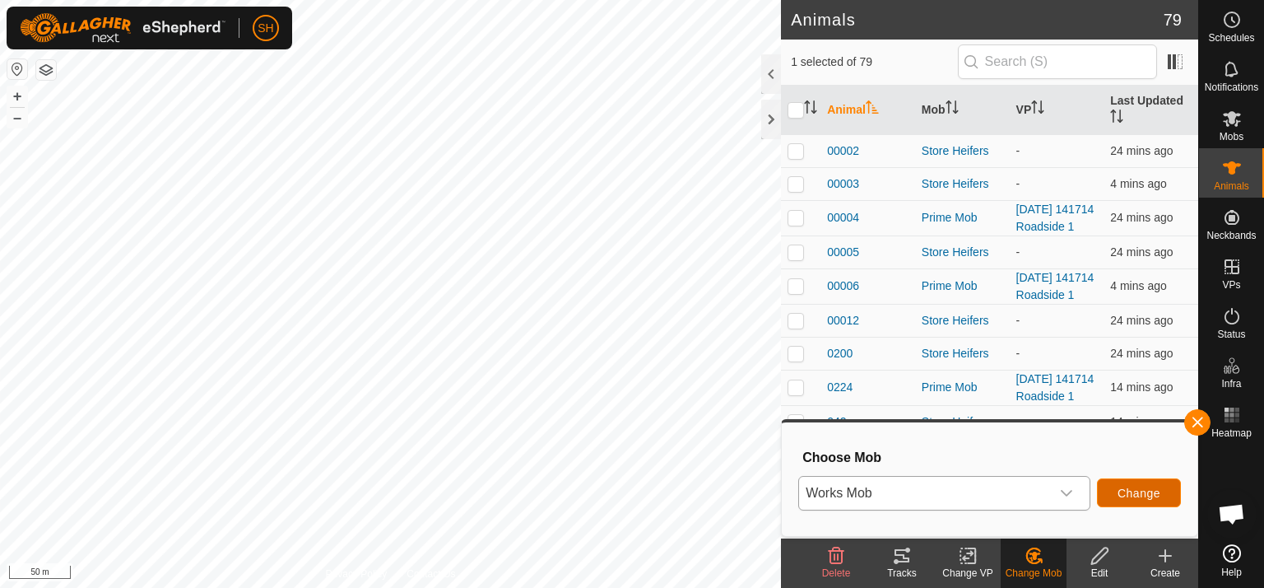
click at [1139, 496] on span "Change" at bounding box center [1139, 493] width 43 height 13
checkbox input "false"
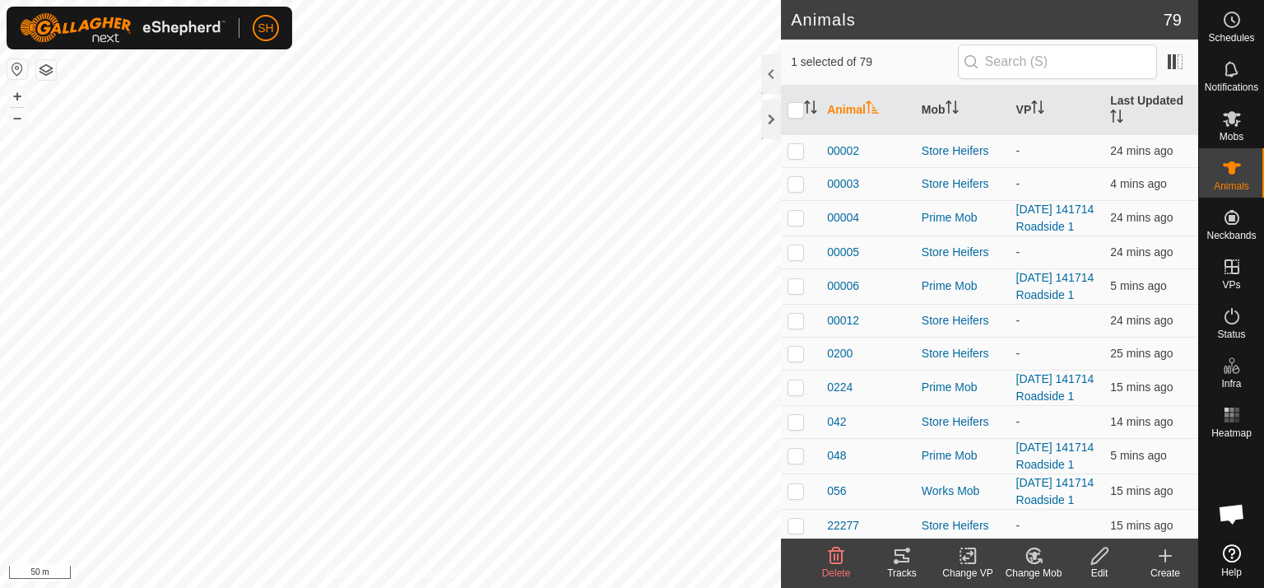
click at [1040, 556] on icon at bounding box center [1034, 556] width 21 height 20
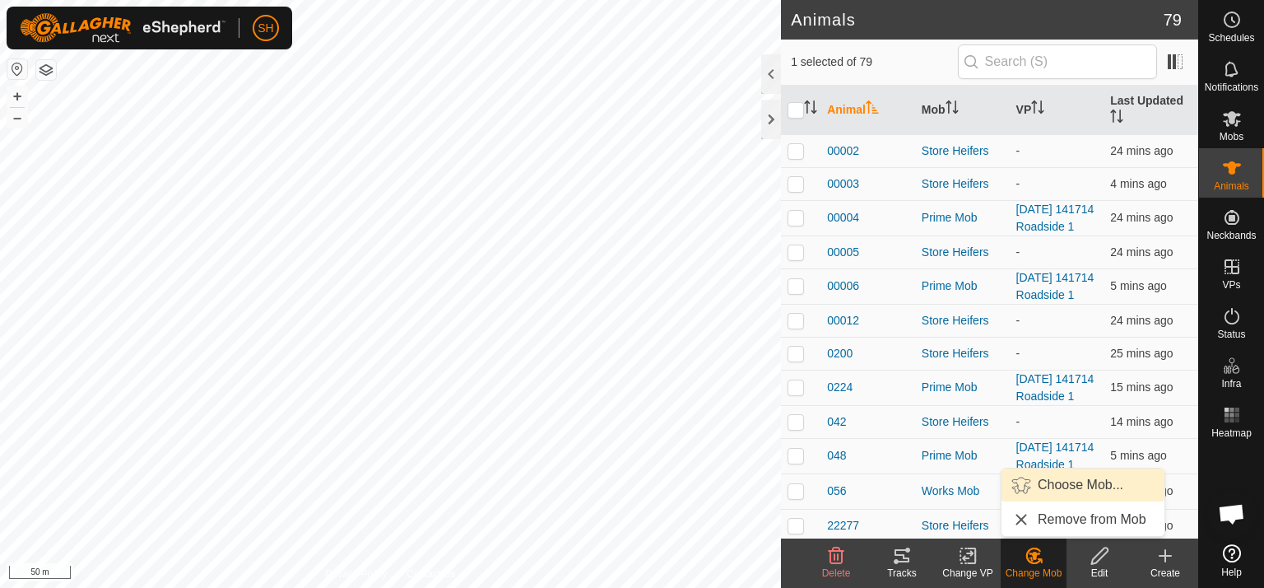
click at [1070, 486] on link "Choose Mob..." at bounding box center [1083, 484] width 163 height 33
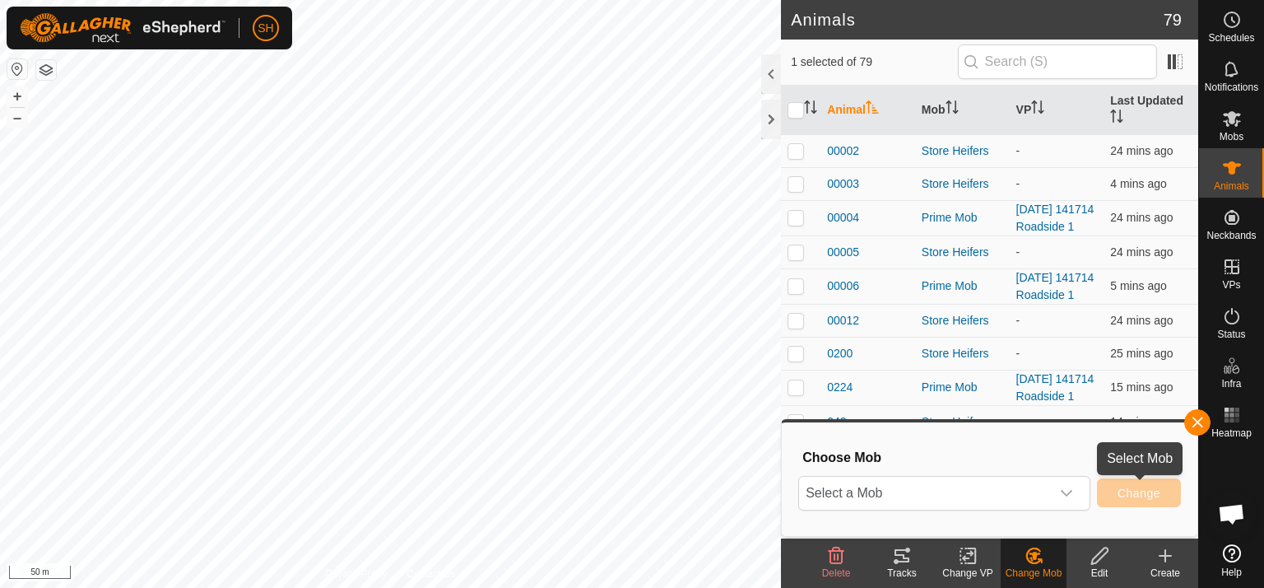
click at [1136, 498] on span "Change" at bounding box center [1139, 493] width 43 height 13
click at [1070, 491] on icon "dropdown trigger" at bounding box center [1066, 493] width 13 height 13
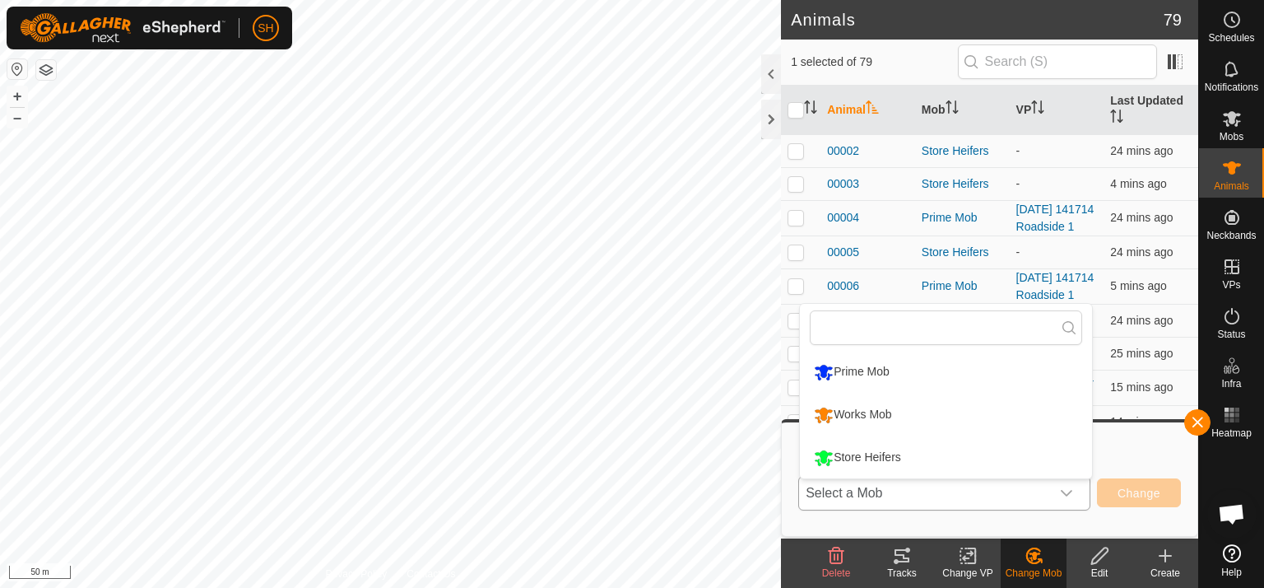
click at [924, 401] on li "Works Mob" at bounding box center [946, 414] width 292 height 41
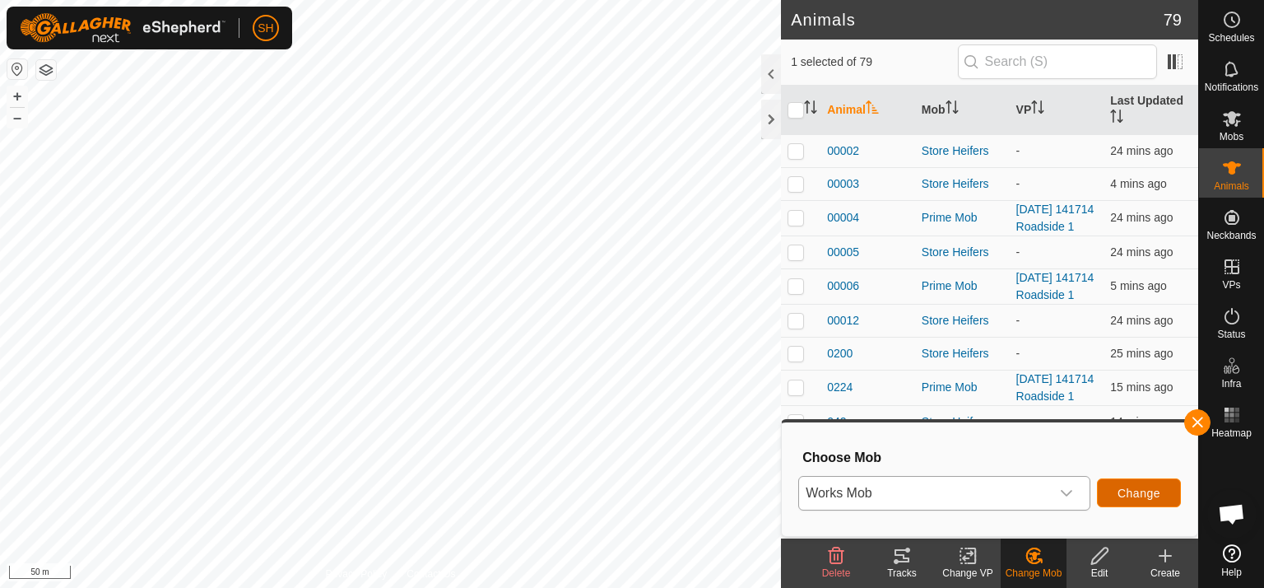
click at [1146, 488] on span "Change" at bounding box center [1139, 493] width 43 height 13
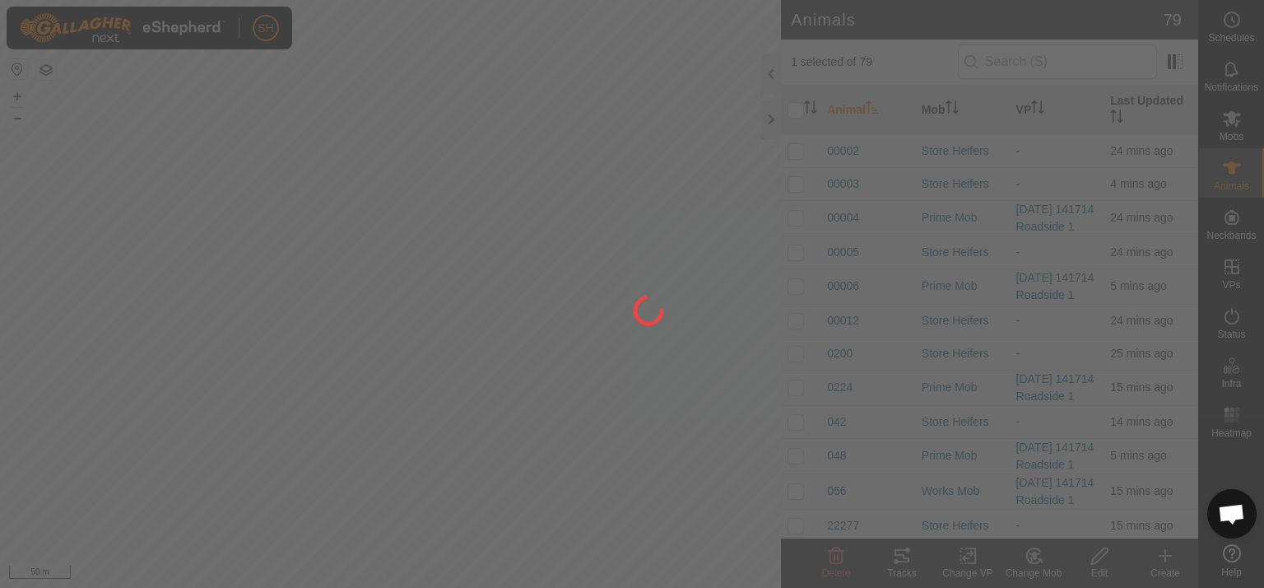
checkbox input "false"
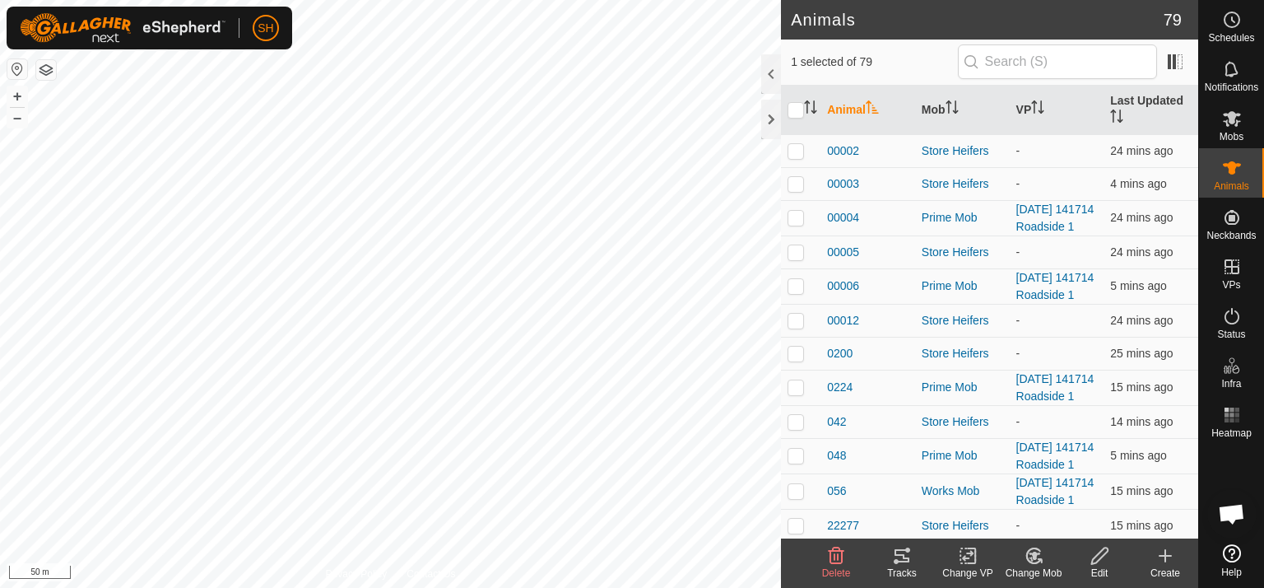
click at [1034, 558] on icon at bounding box center [1035, 556] width 12 height 8
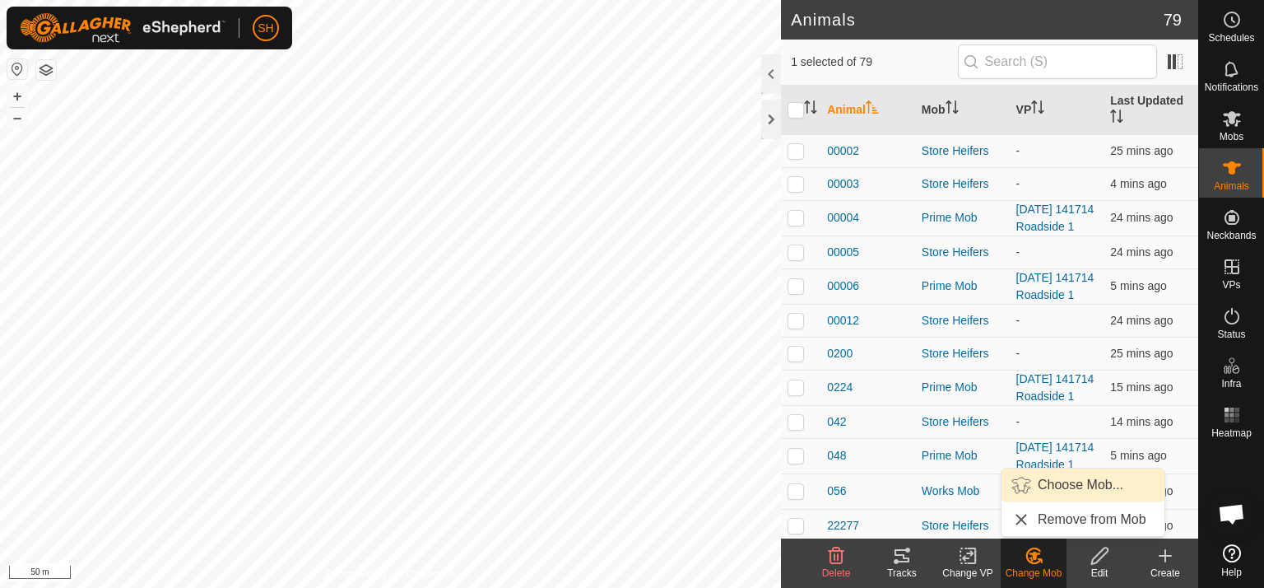
click at [1083, 478] on link "Choose Mob..." at bounding box center [1083, 484] width 163 height 33
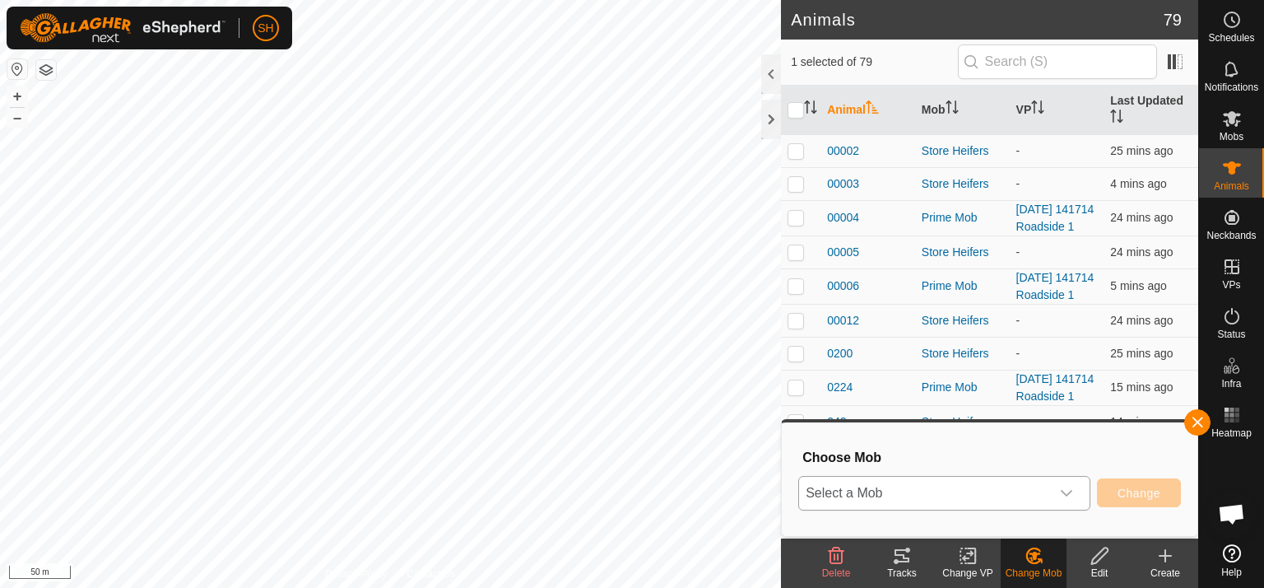
click at [1065, 490] on icon "dropdown trigger" at bounding box center [1066, 493] width 13 height 13
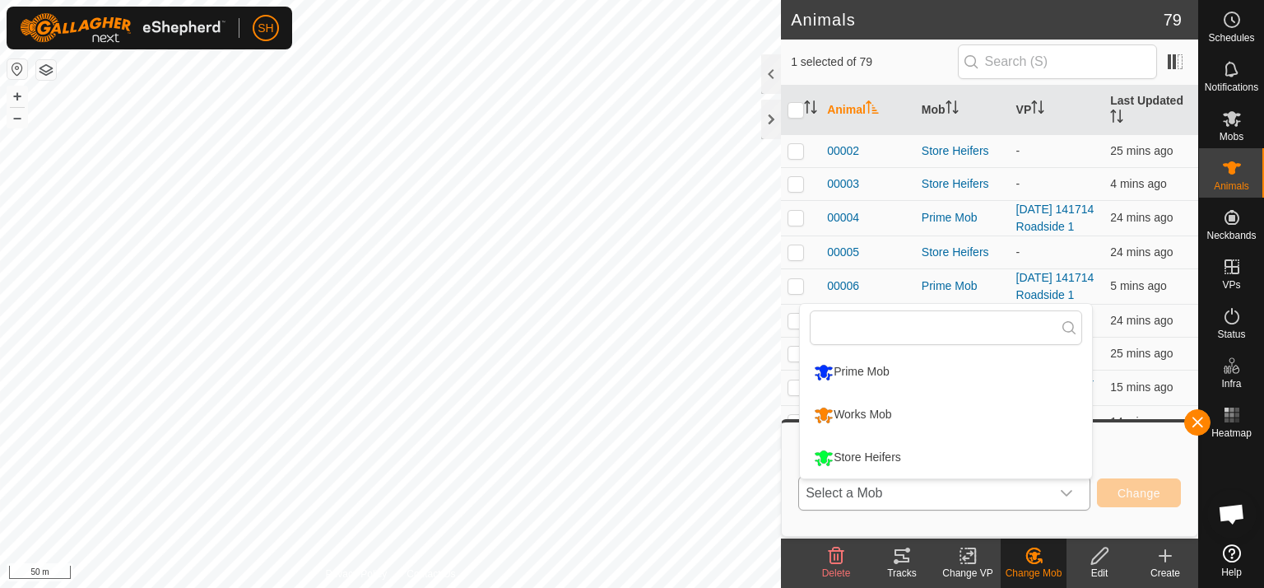
click at [945, 412] on li "Works Mob" at bounding box center [946, 414] width 292 height 41
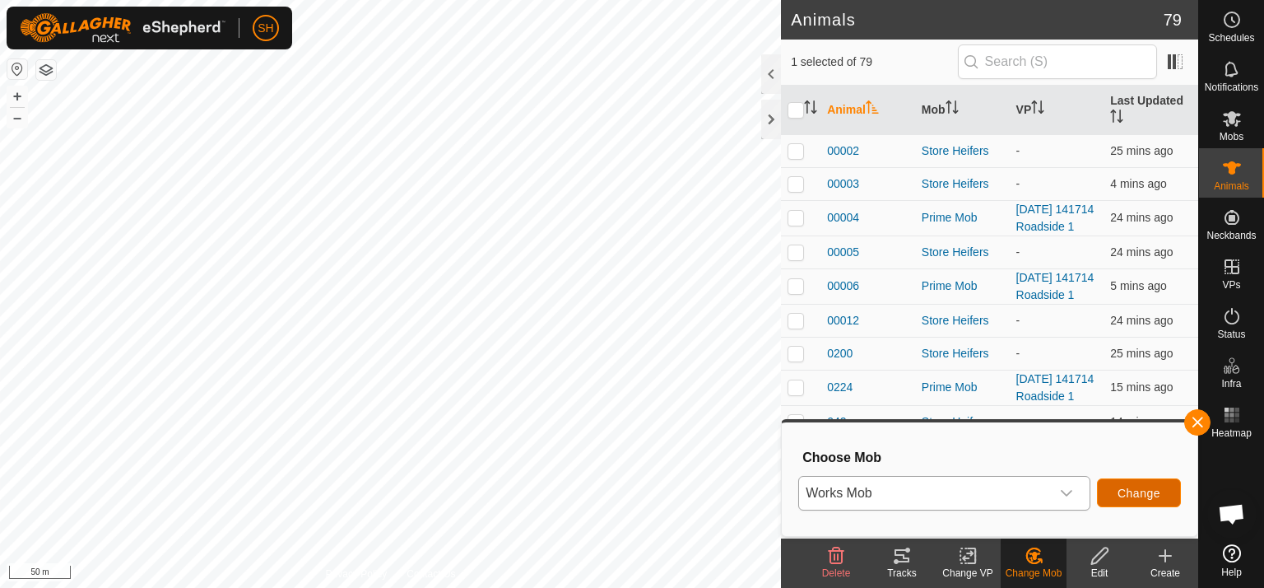
click at [1148, 494] on span "Change" at bounding box center [1139, 493] width 43 height 13
checkbox input "false"
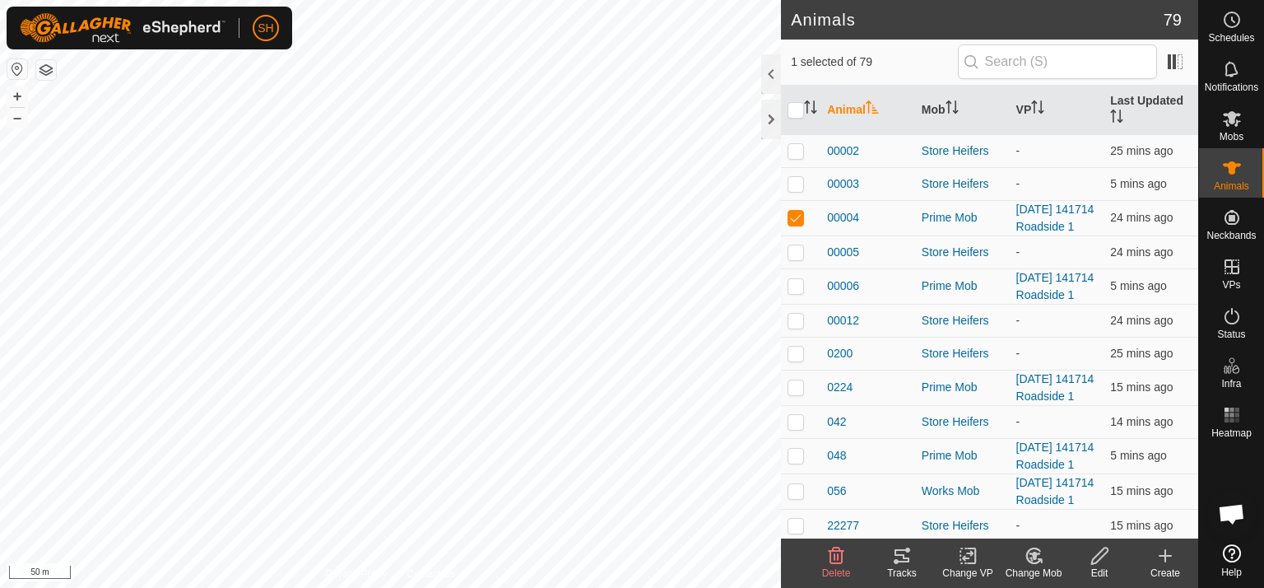
click at [1041, 552] on icon at bounding box center [1034, 556] width 21 height 20
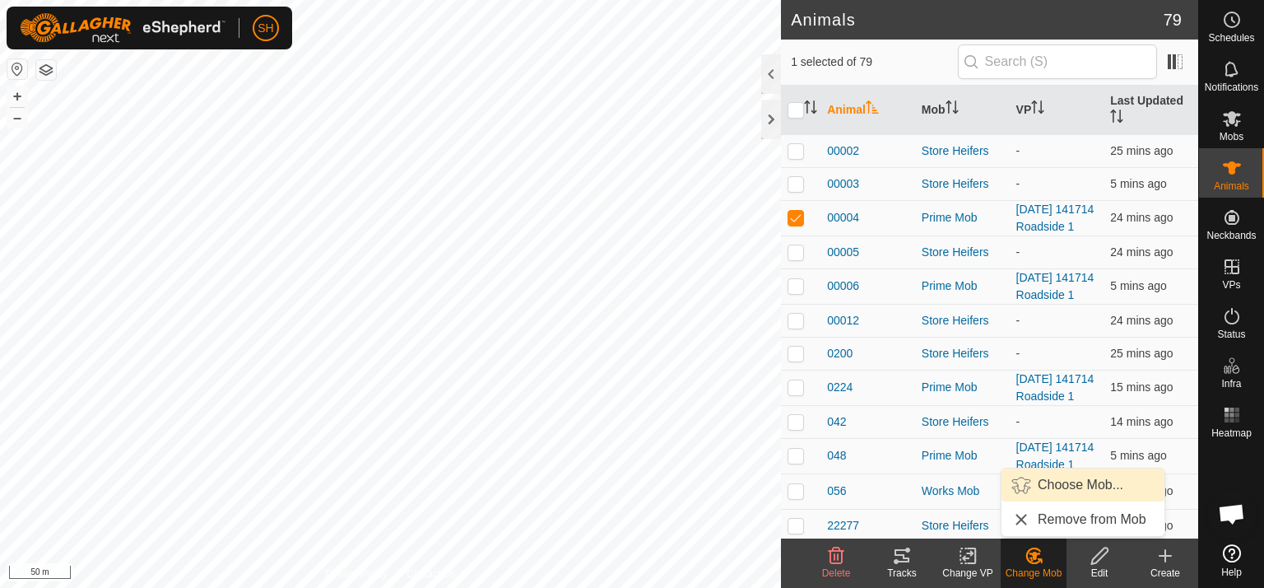
click at [1074, 485] on link "Choose Mob..." at bounding box center [1083, 484] width 163 height 33
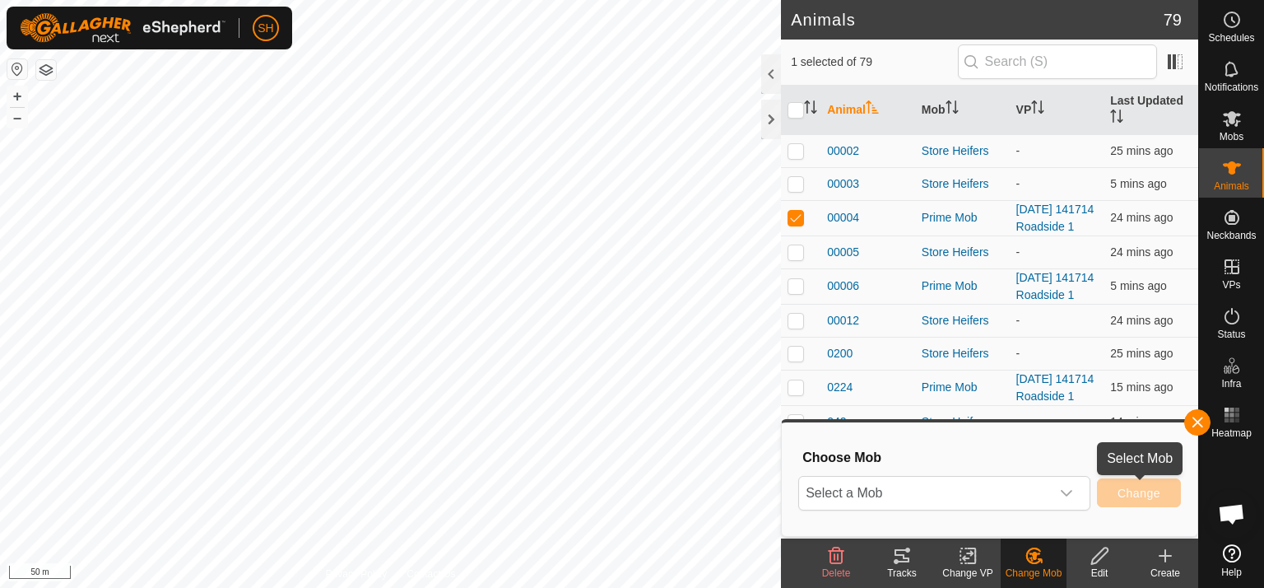
click at [1131, 496] on span "Change" at bounding box center [1139, 493] width 43 height 13
click at [1067, 493] on icon "dropdown trigger" at bounding box center [1067, 493] width 12 height 7
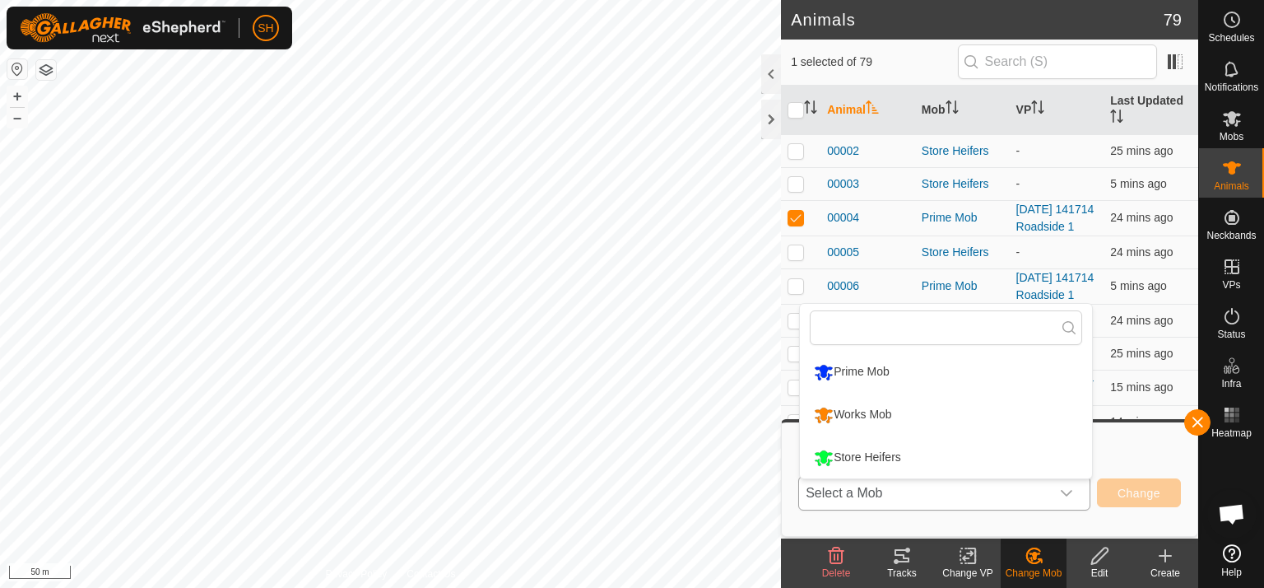
click at [829, 413] on li "Works Mob" at bounding box center [946, 414] width 292 height 41
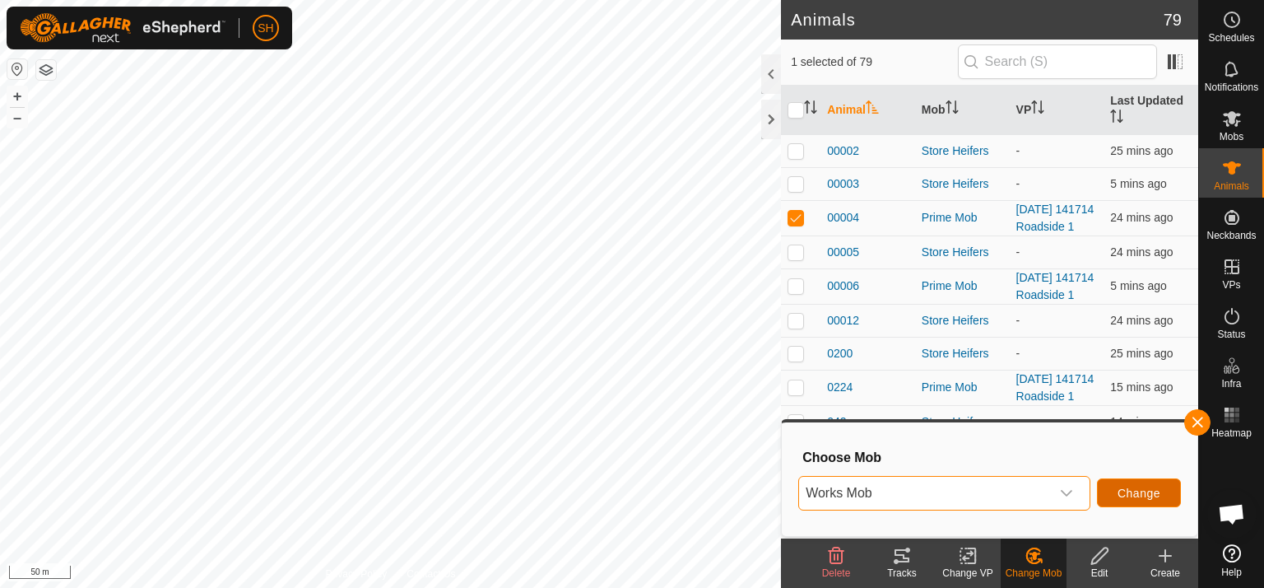
click at [1176, 491] on button "Change" at bounding box center [1139, 492] width 84 height 29
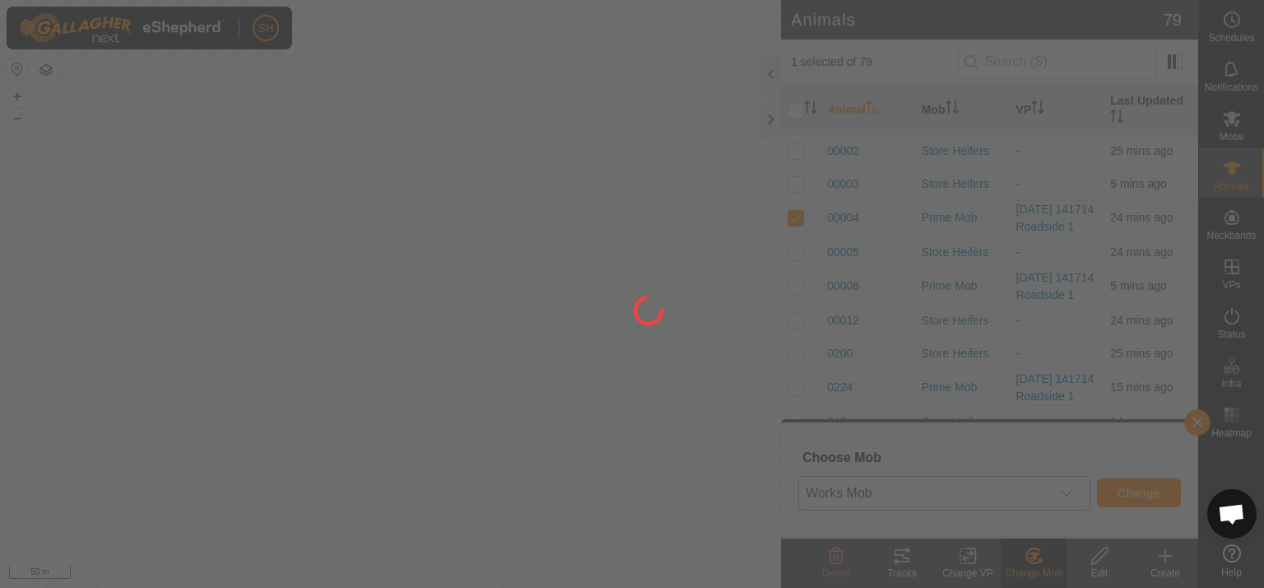
checkbox input "false"
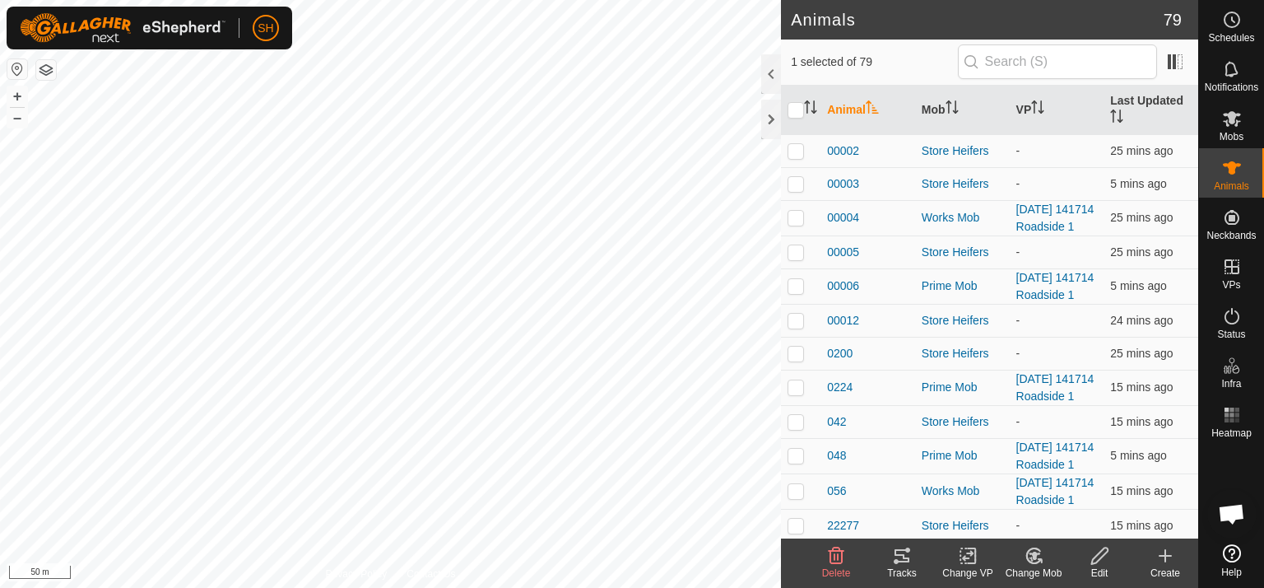
click at [1040, 557] on icon at bounding box center [1034, 556] width 21 height 20
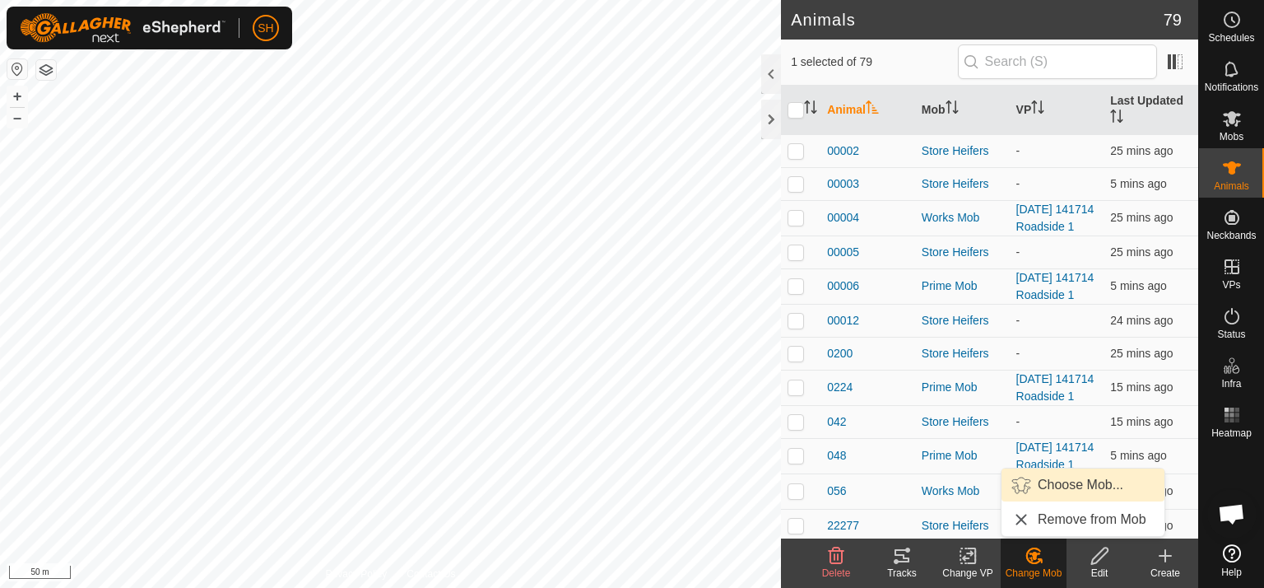
click at [1079, 482] on link "Choose Mob..." at bounding box center [1083, 484] width 163 height 33
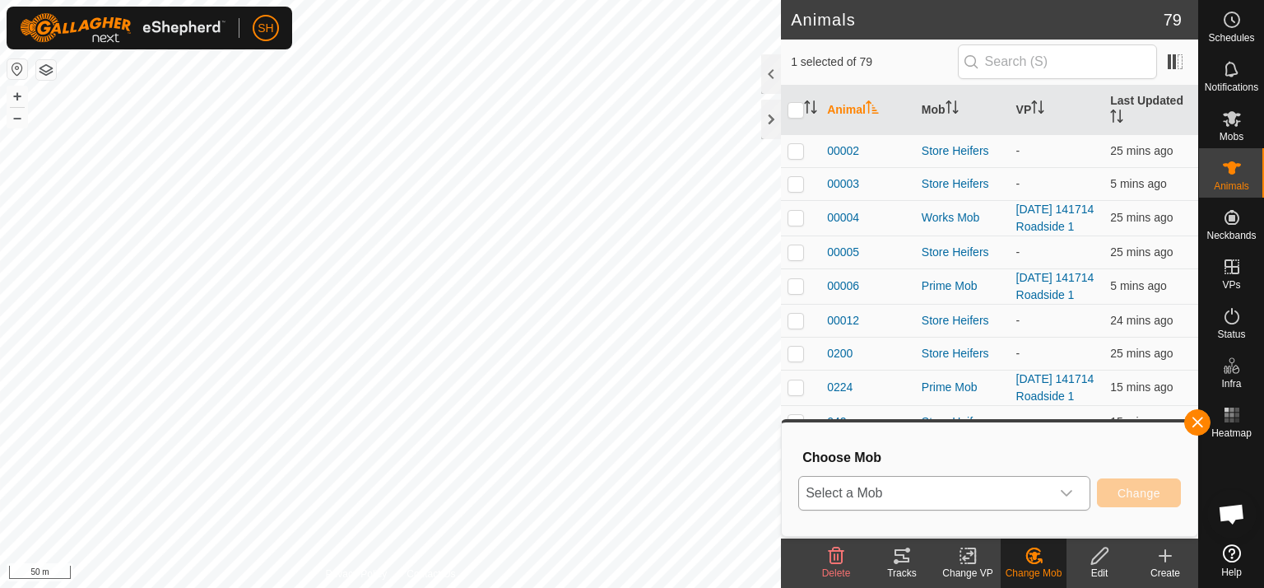
click at [1068, 488] on icon "dropdown trigger" at bounding box center [1066, 493] width 13 height 13
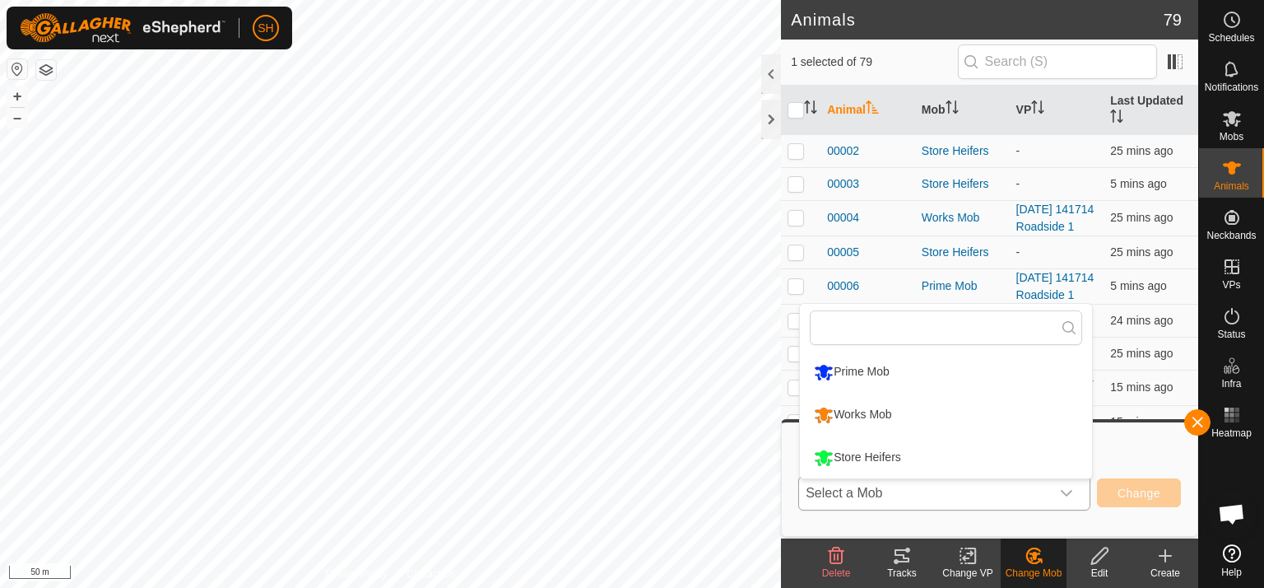
click at [887, 409] on li "Works Mob" at bounding box center [946, 414] width 292 height 41
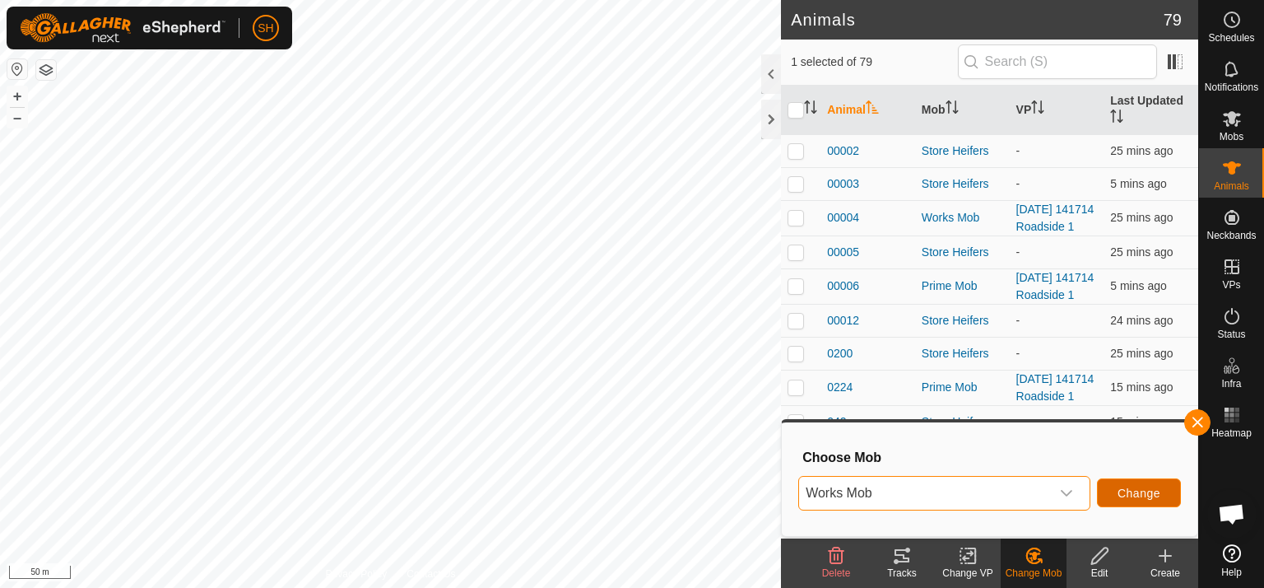
click at [1153, 490] on span "Change" at bounding box center [1139, 493] width 43 height 13
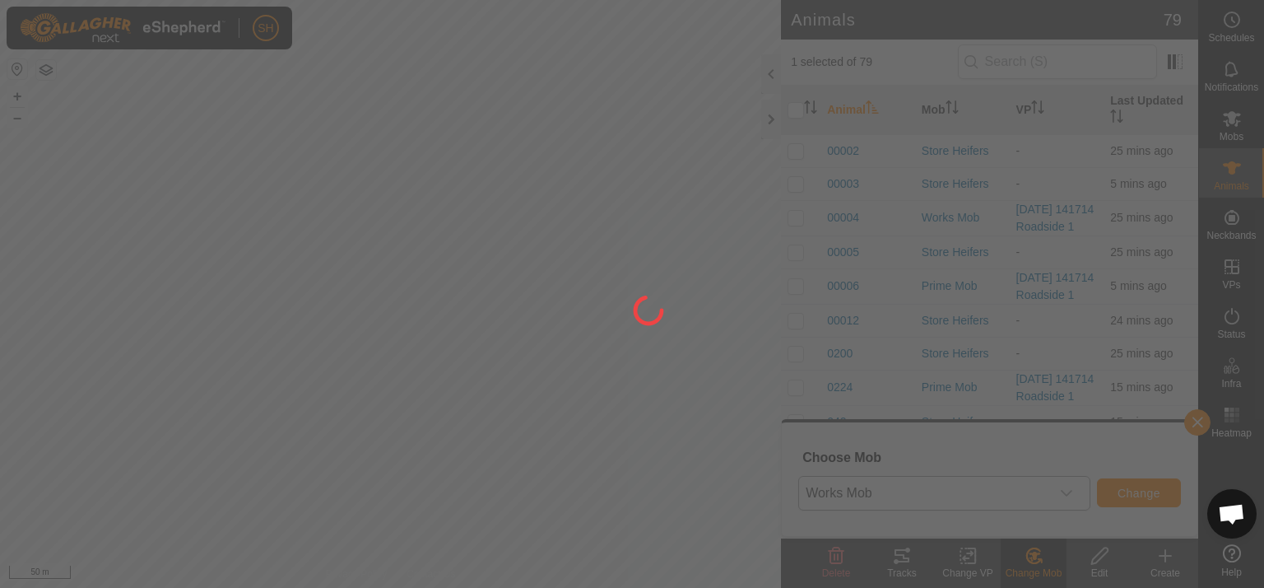
checkbox input "false"
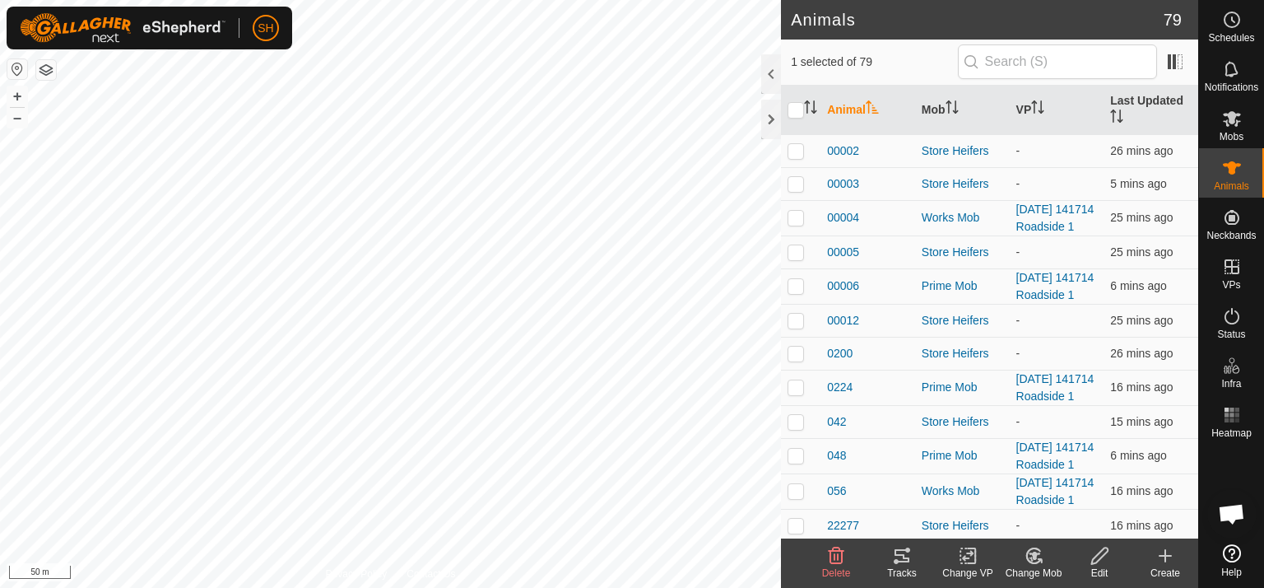
click at [1040, 553] on icon at bounding box center [1035, 556] width 12 height 8
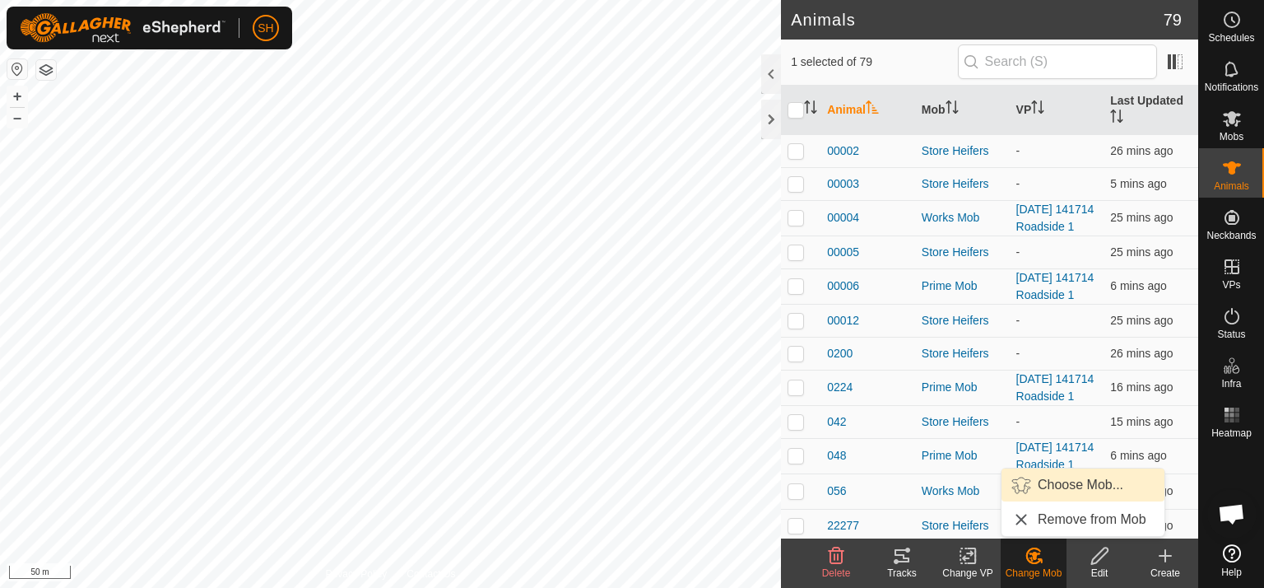
click at [1068, 483] on link "Choose Mob..." at bounding box center [1083, 484] width 163 height 33
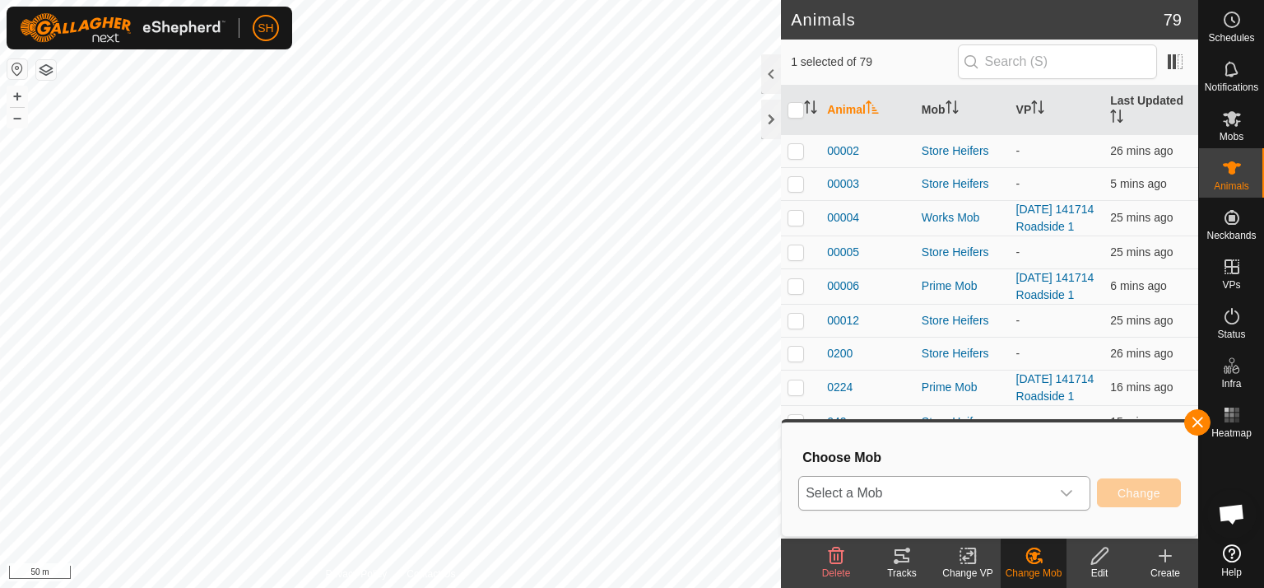
click at [1067, 491] on icon "dropdown trigger" at bounding box center [1066, 493] width 13 height 13
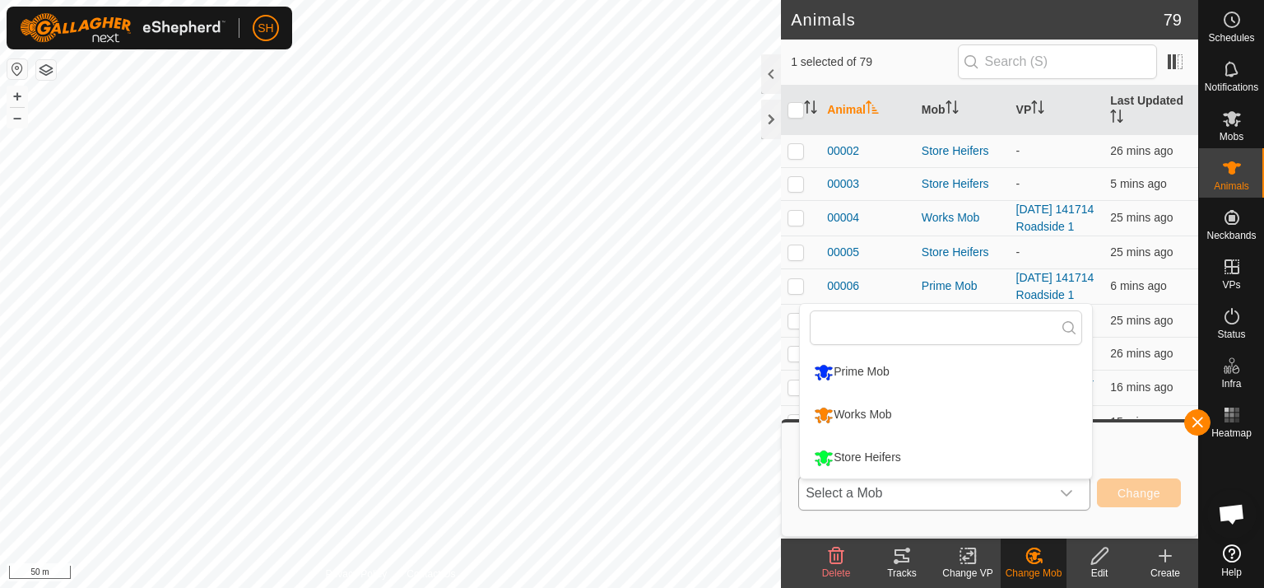
click at [873, 364] on li "Prime Mob" at bounding box center [946, 372] width 292 height 41
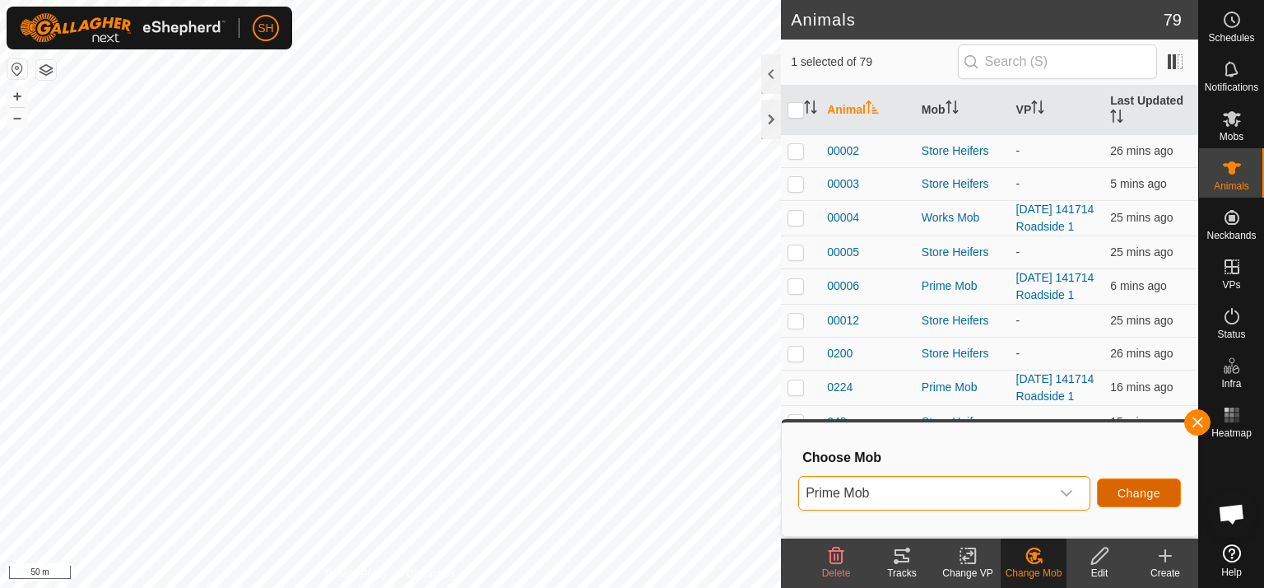
click at [1126, 491] on span "Change" at bounding box center [1139, 493] width 43 height 13
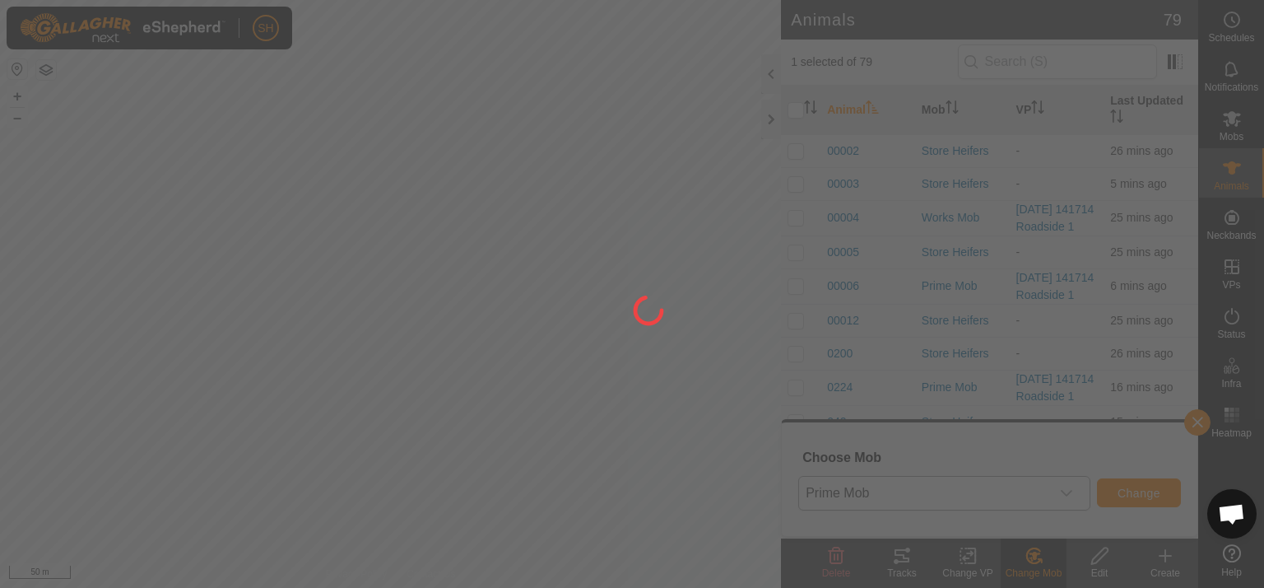
checkbox input "false"
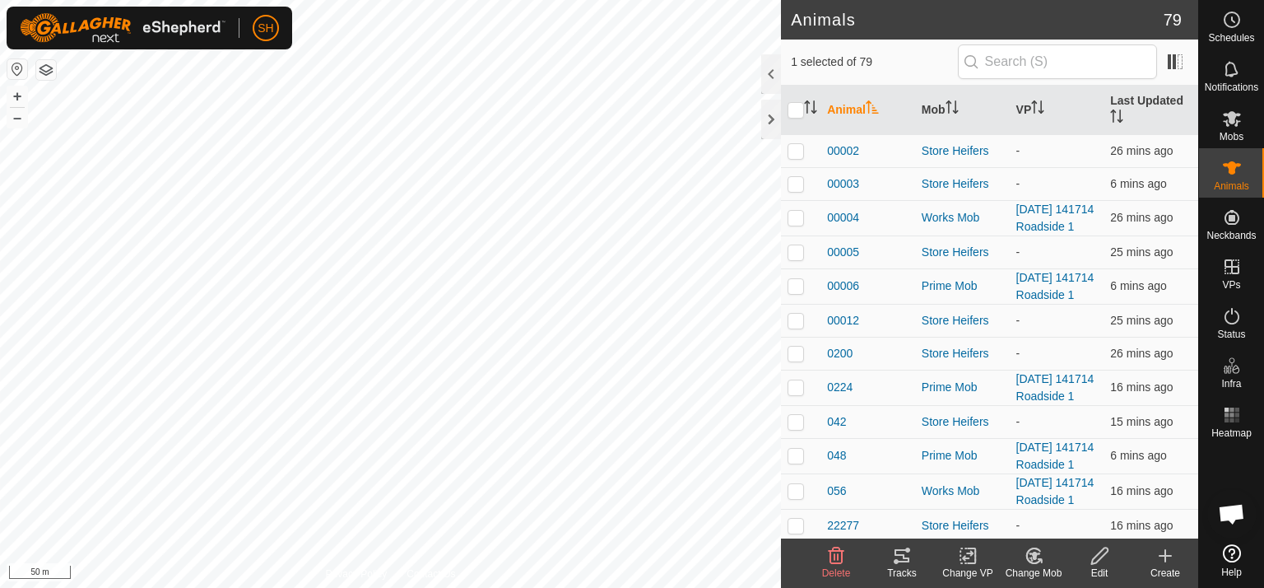
click at [1040, 561] on icon at bounding box center [1034, 555] width 14 height 15
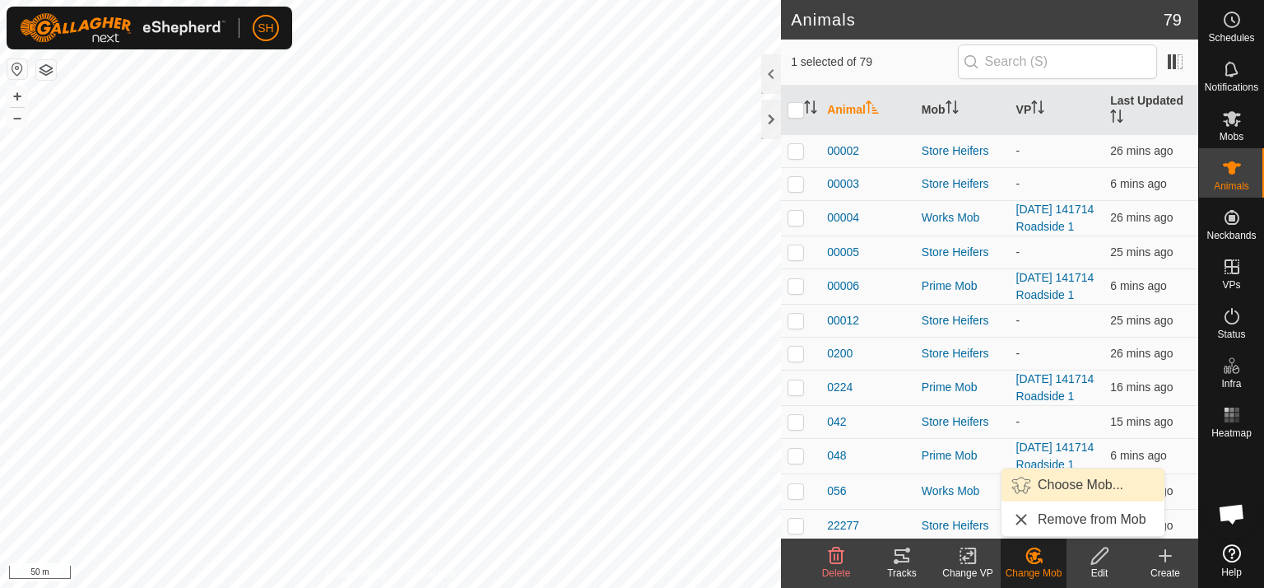
click at [1083, 484] on link "Choose Mob..." at bounding box center [1083, 484] width 163 height 33
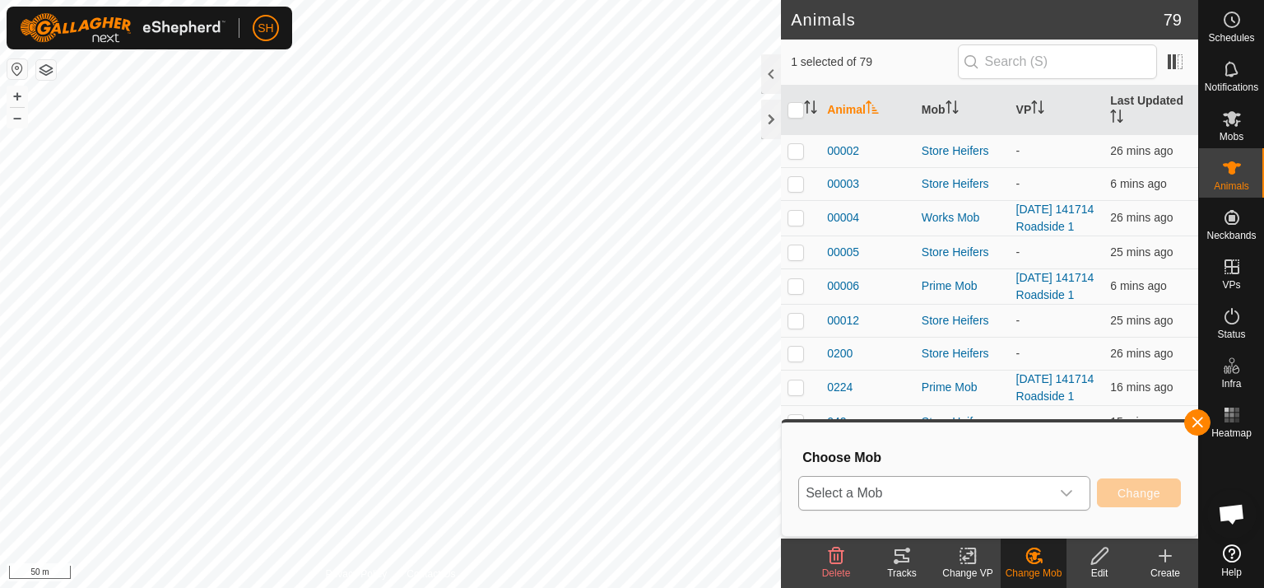
click at [1071, 493] on icon "dropdown trigger" at bounding box center [1067, 493] width 12 height 7
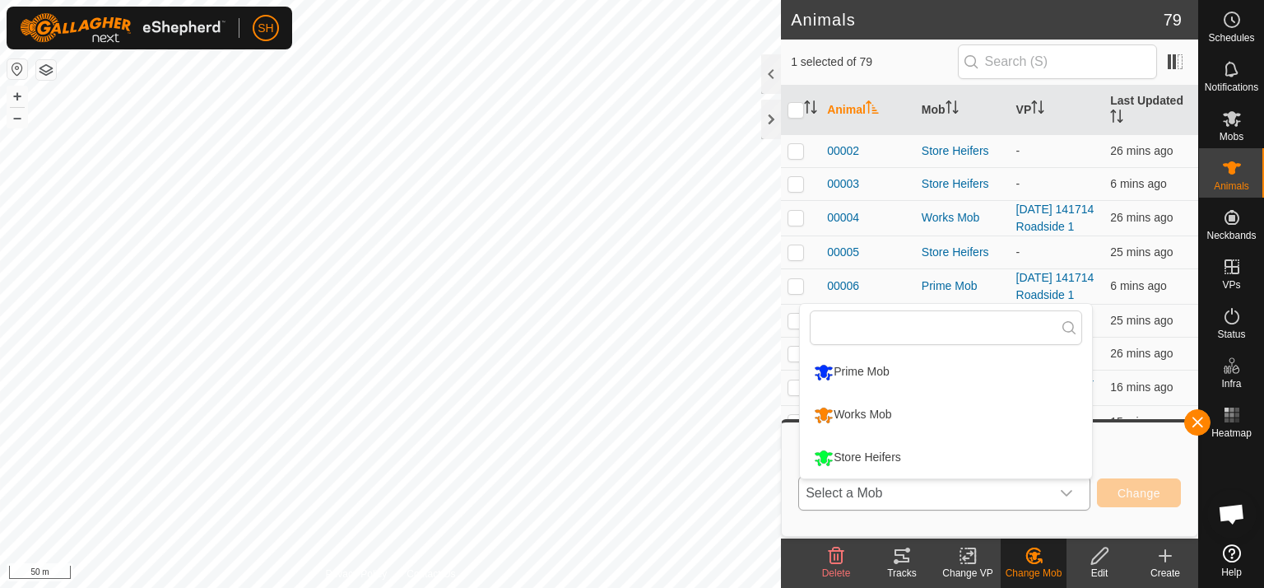
click at [889, 368] on li "Prime Mob" at bounding box center [946, 372] width 292 height 41
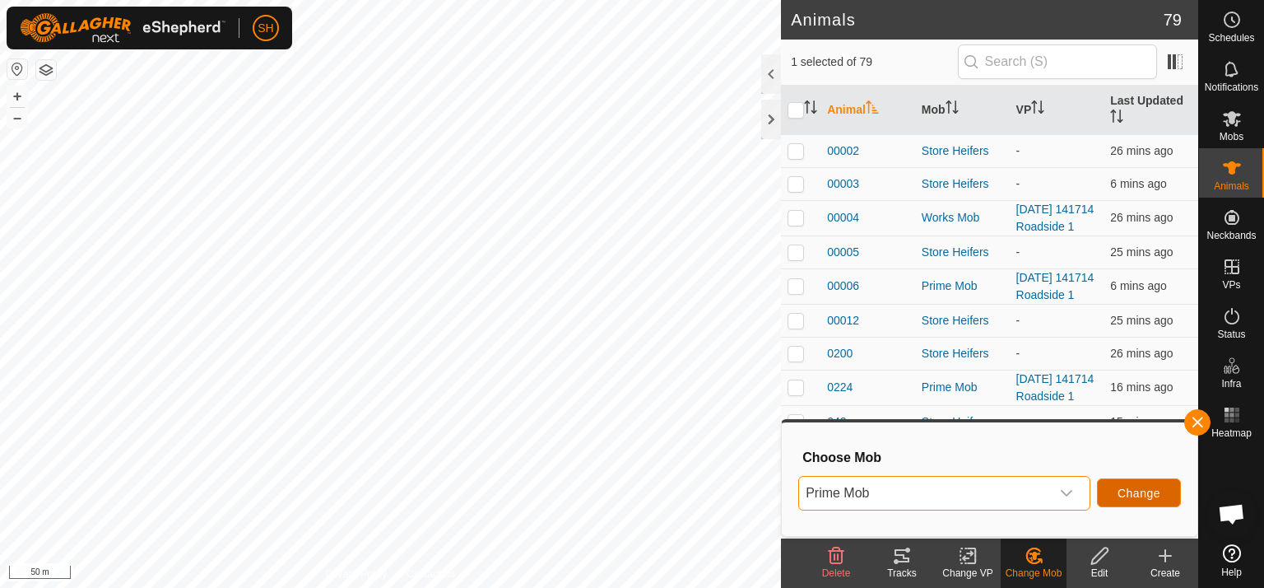
click at [1143, 496] on span "Change" at bounding box center [1139, 493] width 43 height 13
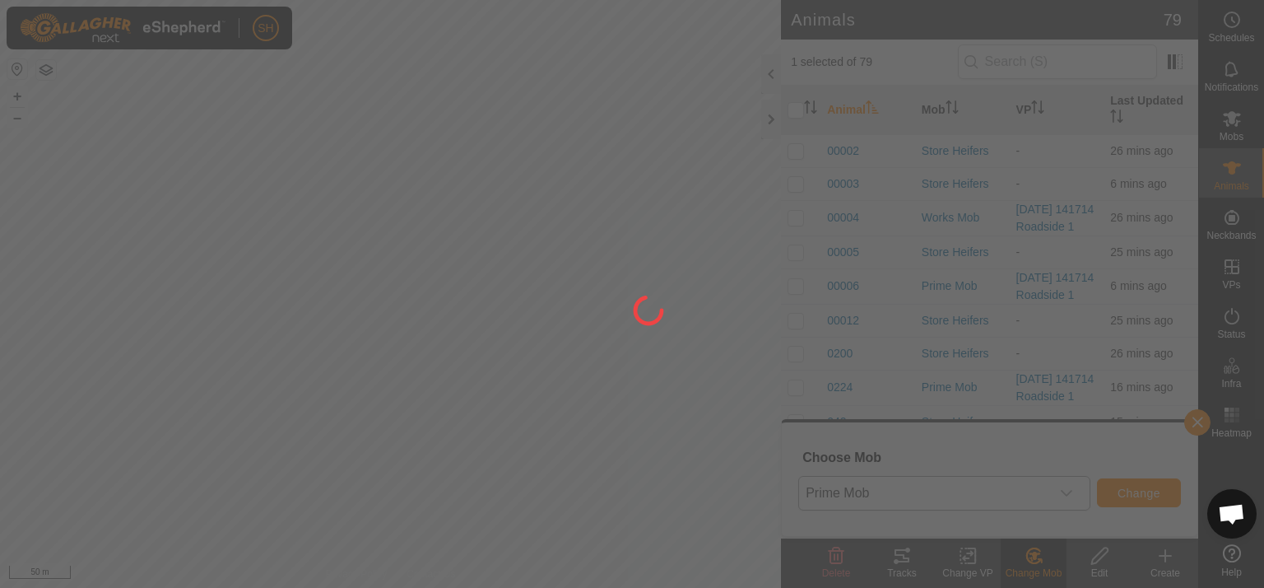
checkbox input "false"
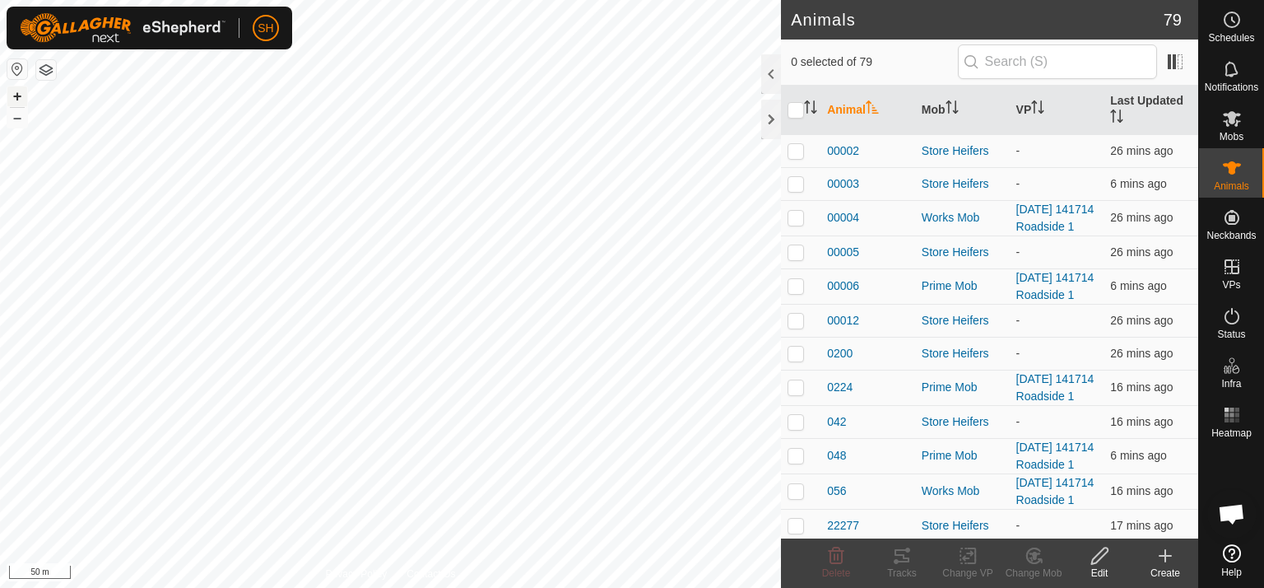
click at [11, 94] on button "+" at bounding box center [17, 96] width 20 height 20
click at [17, 123] on button "–" at bounding box center [17, 118] width 20 height 20
click at [16, 123] on button "–" at bounding box center [17, 118] width 20 height 20
click at [249, 587] on html "SH Schedules Notifications Mobs Animals Neckbands VPs Status Infra Heatmap Help…" at bounding box center [632, 294] width 1264 height 588
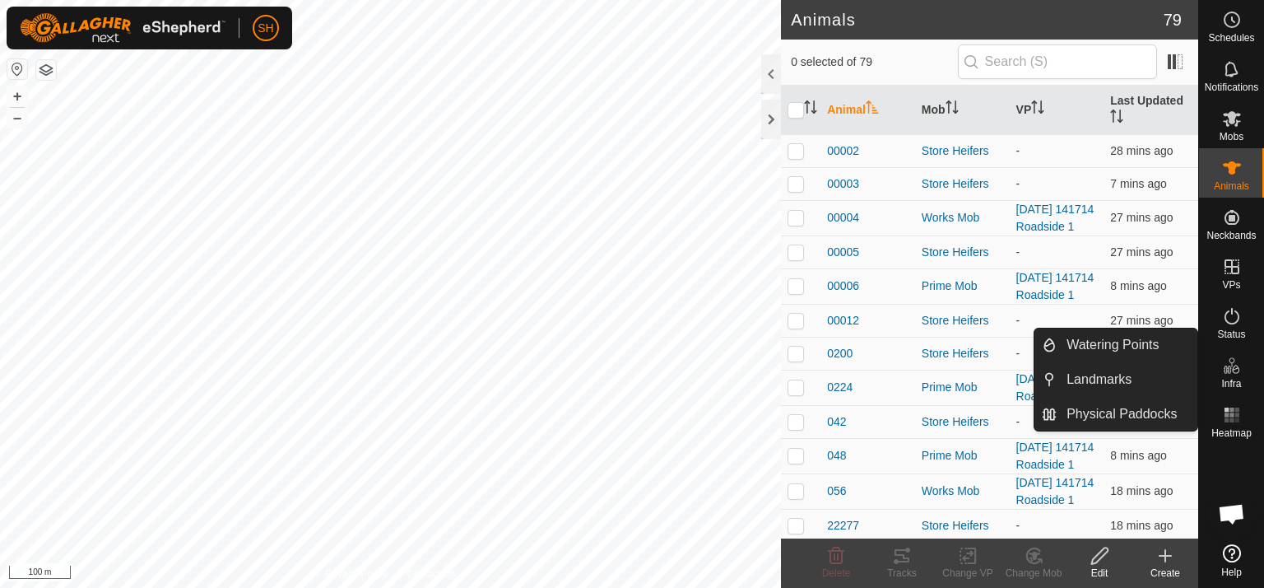
click at [1237, 371] on icon at bounding box center [1233, 366] width 20 height 20
click at [1102, 413] on link "Physical Paddocks" at bounding box center [1127, 414] width 141 height 33
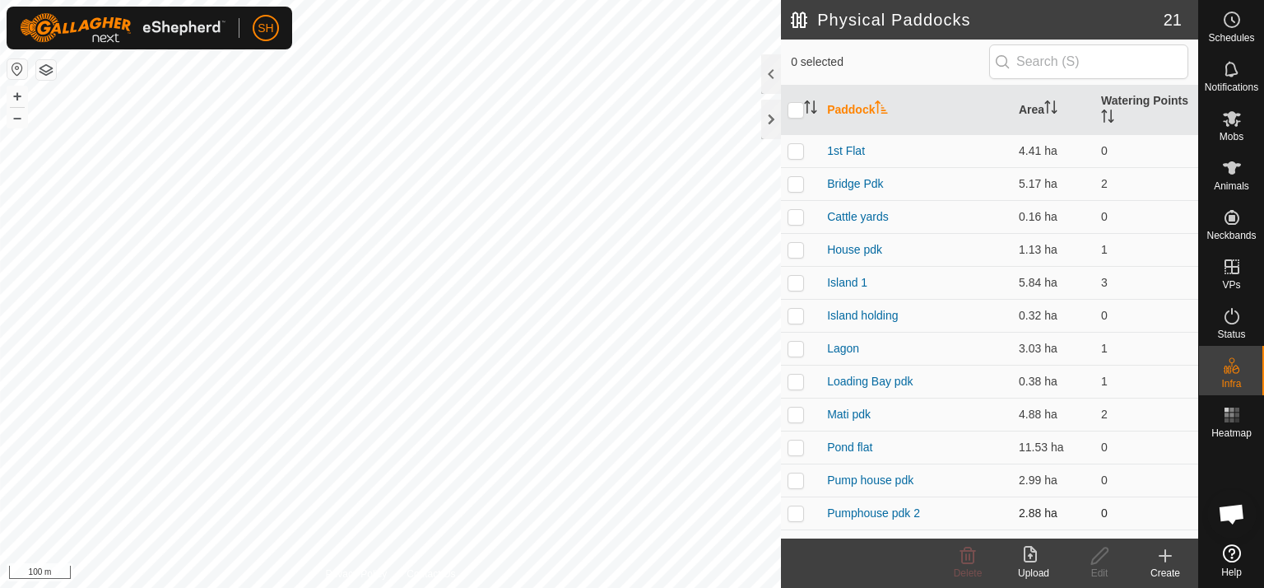
click at [794, 512] on p-checkbox at bounding box center [796, 512] width 16 height 13
checkbox input "true"
click at [794, 442] on p-checkbox at bounding box center [796, 446] width 16 height 13
checkbox input "false"
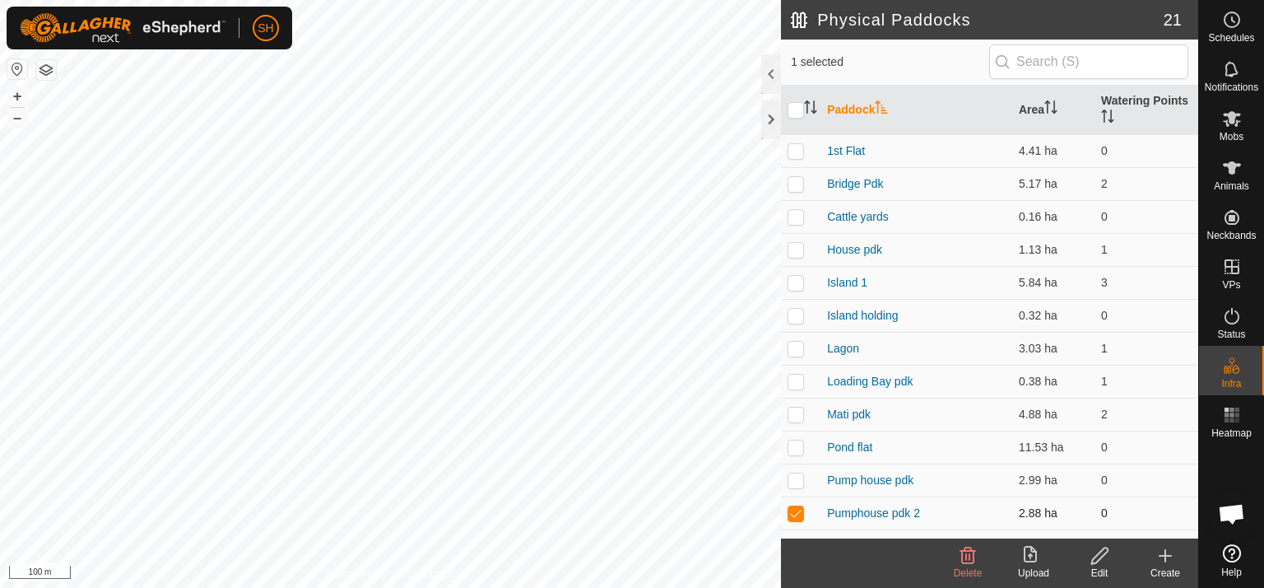
click at [800, 510] on p-checkbox at bounding box center [796, 512] width 16 height 13
checkbox input "false"
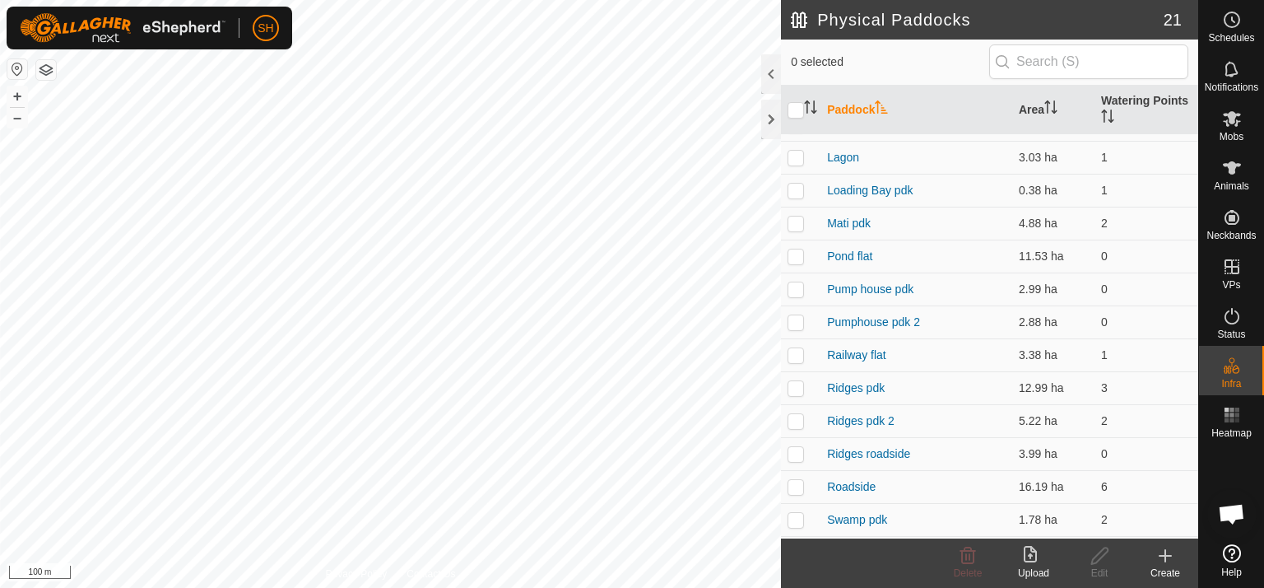
scroll to position [232, 0]
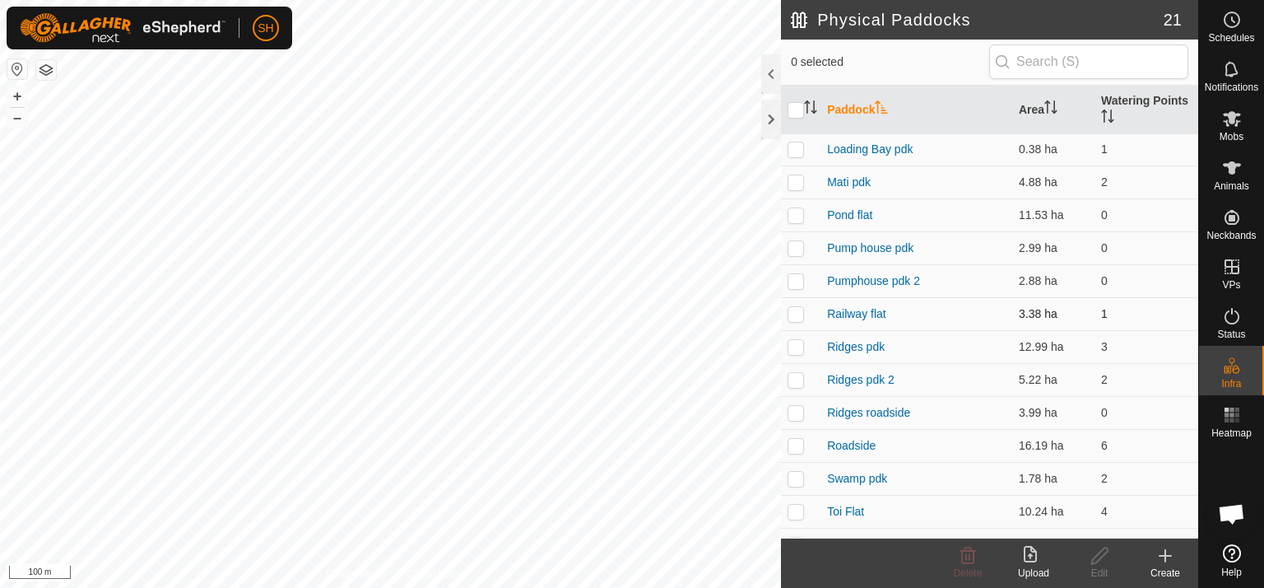
click at [791, 314] on p-checkbox at bounding box center [796, 313] width 16 height 13
checkbox input "false"
click at [798, 481] on p-checkbox at bounding box center [796, 478] width 16 height 13
click at [797, 478] on p-checkbox at bounding box center [796, 478] width 16 height 13
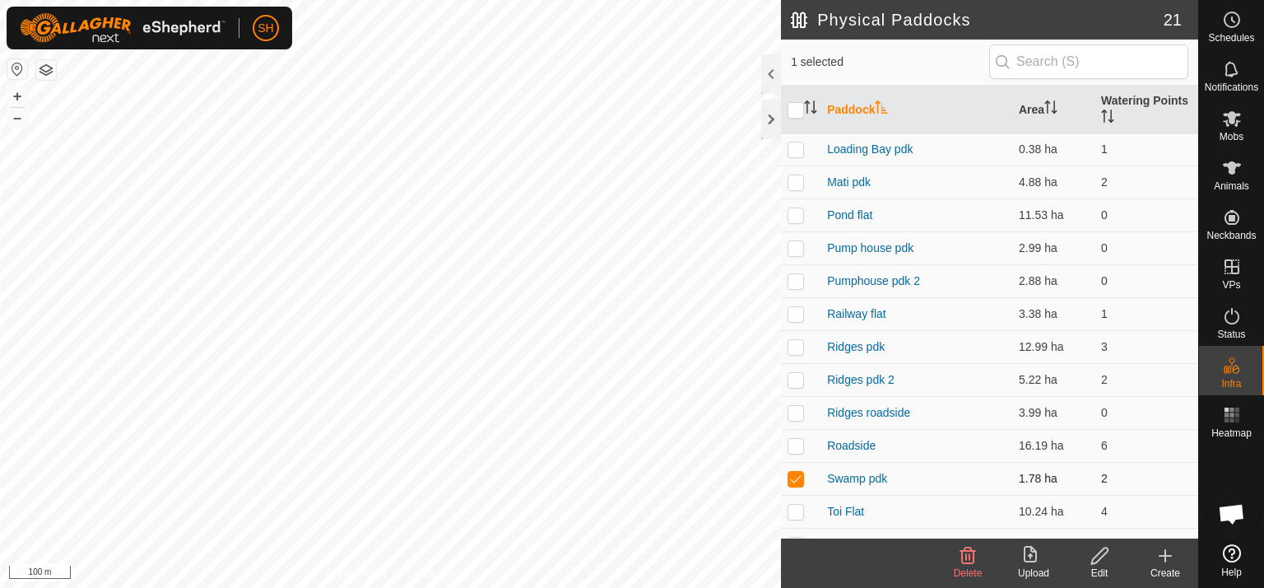
checkbox input "false"
click at [794, 511] on p-checkbox at bounding box center [796, 511] width 16 height 13
checkbox input "false"
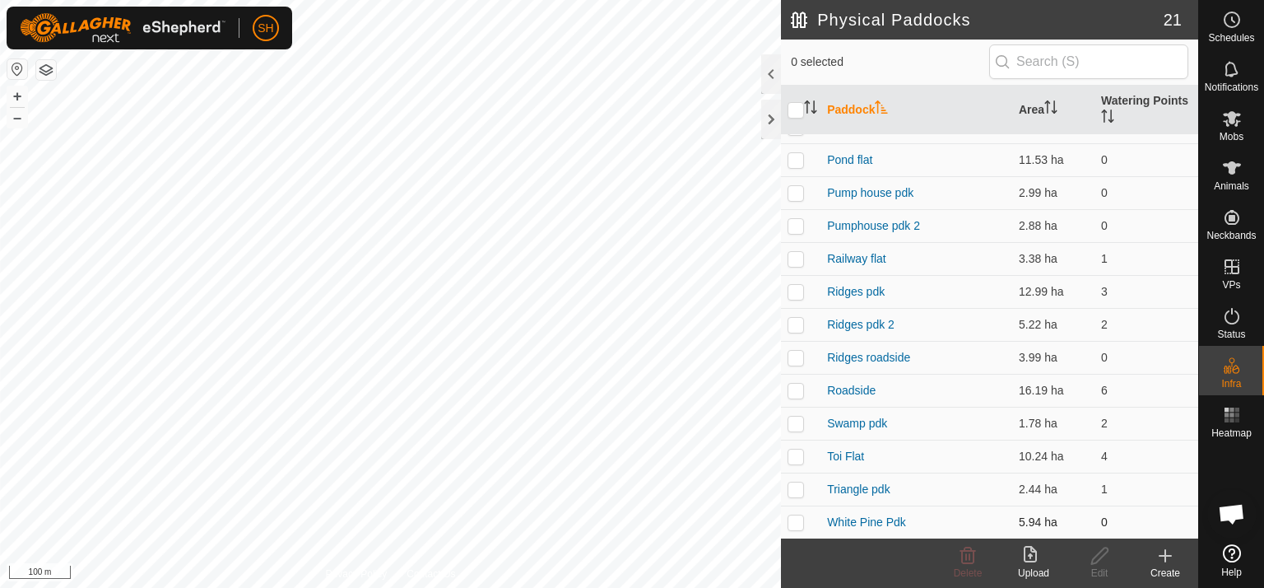
click at [794, 519] on p-checkbox at bounding box center [796, 521] width 16 height 13
click at [973, 554] on icon at bounding box center [969, 555] width 16 height 16
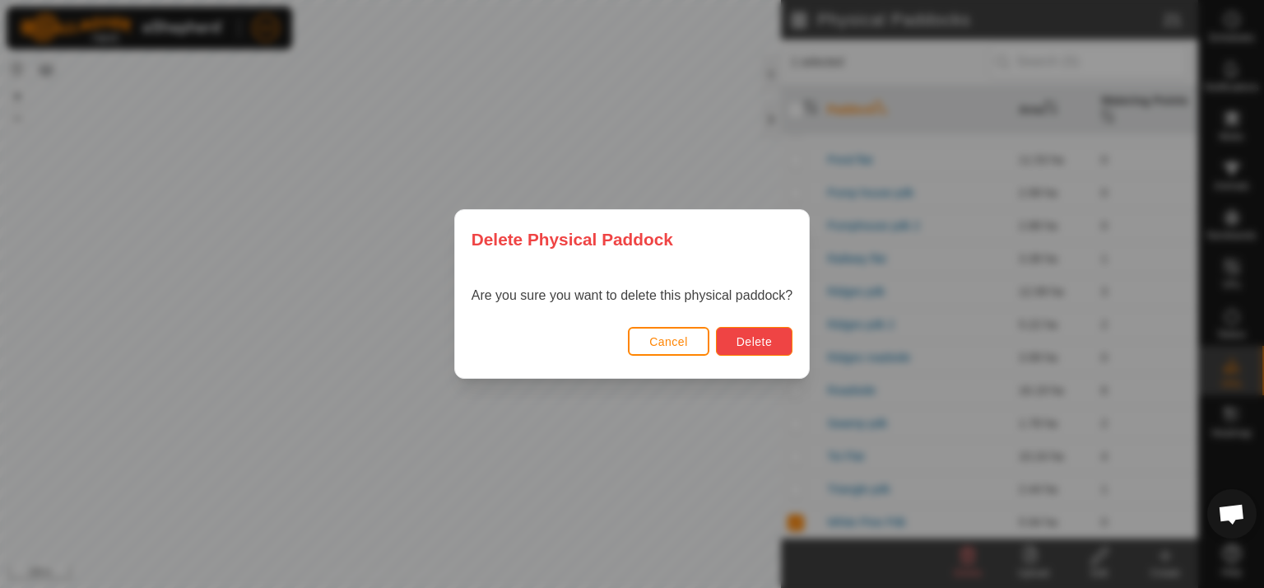
click at [757, 333] on button "Delete" at bounding box center [754, 341] width 77 height 29
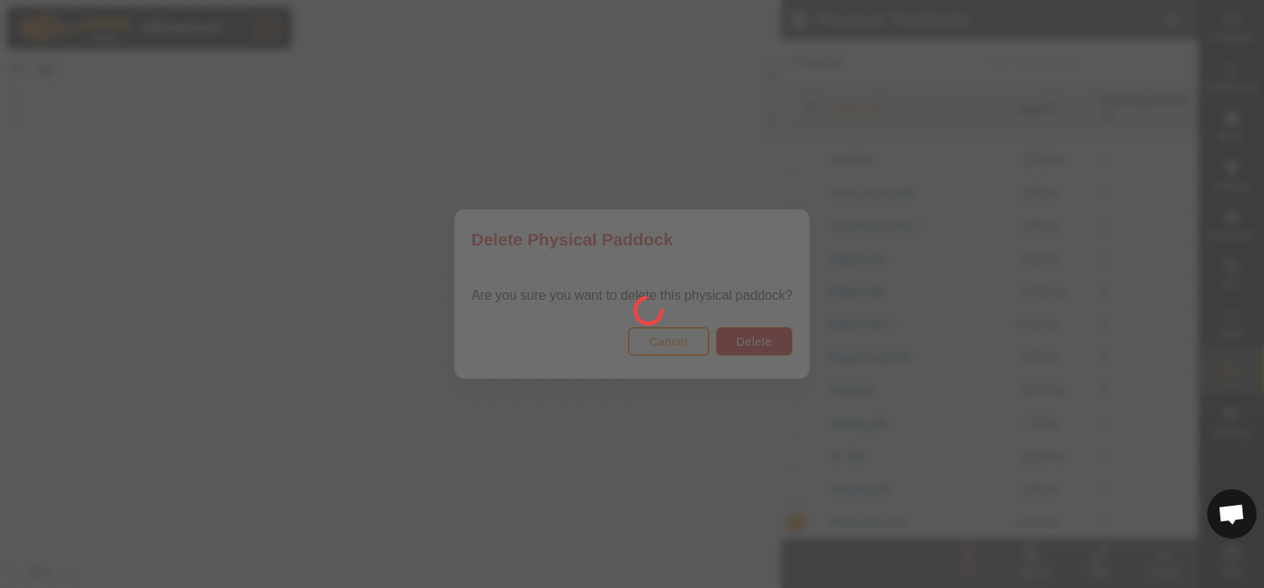
checkbox input "false"
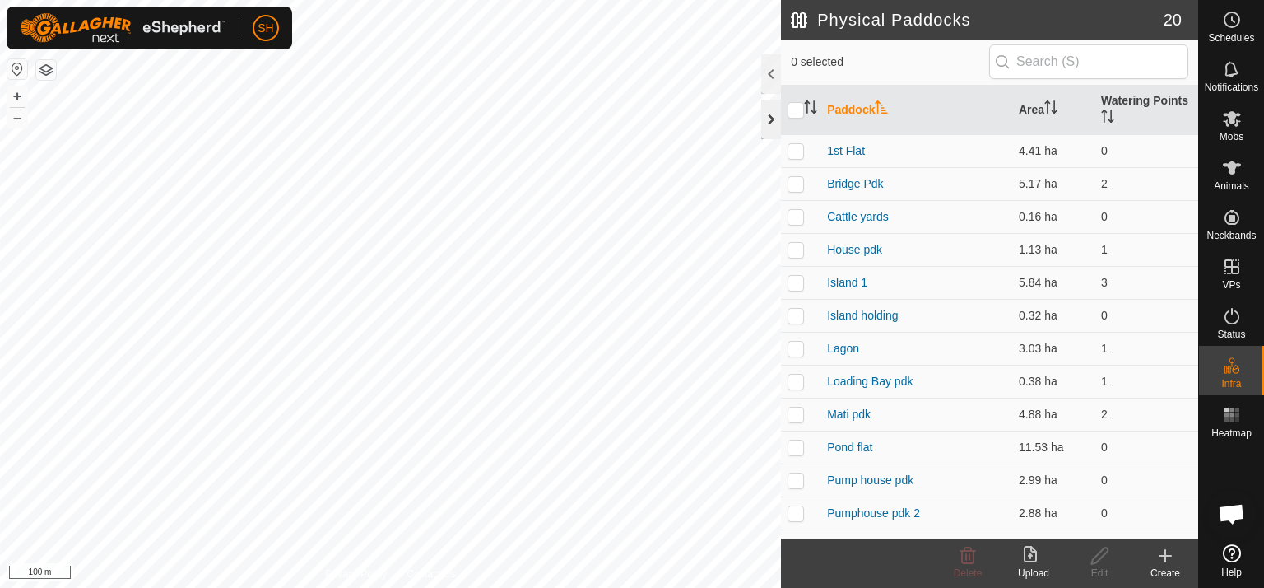
click at [770, 114] on div at bounding box center [771, 120] width 20 height 40
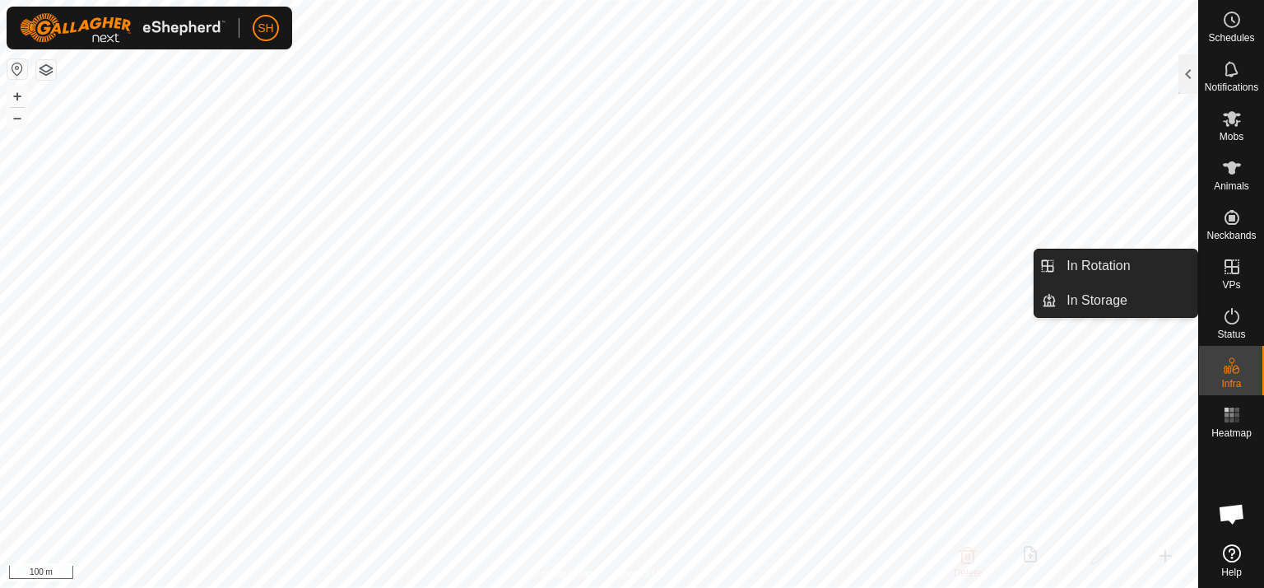
click at [1232, 267] on icon at bounding box center [1232, 266] width 15 height 15
click at [1106, 265] on link "In Rotation" at bounding box center [1127, 265] width 141 height 33
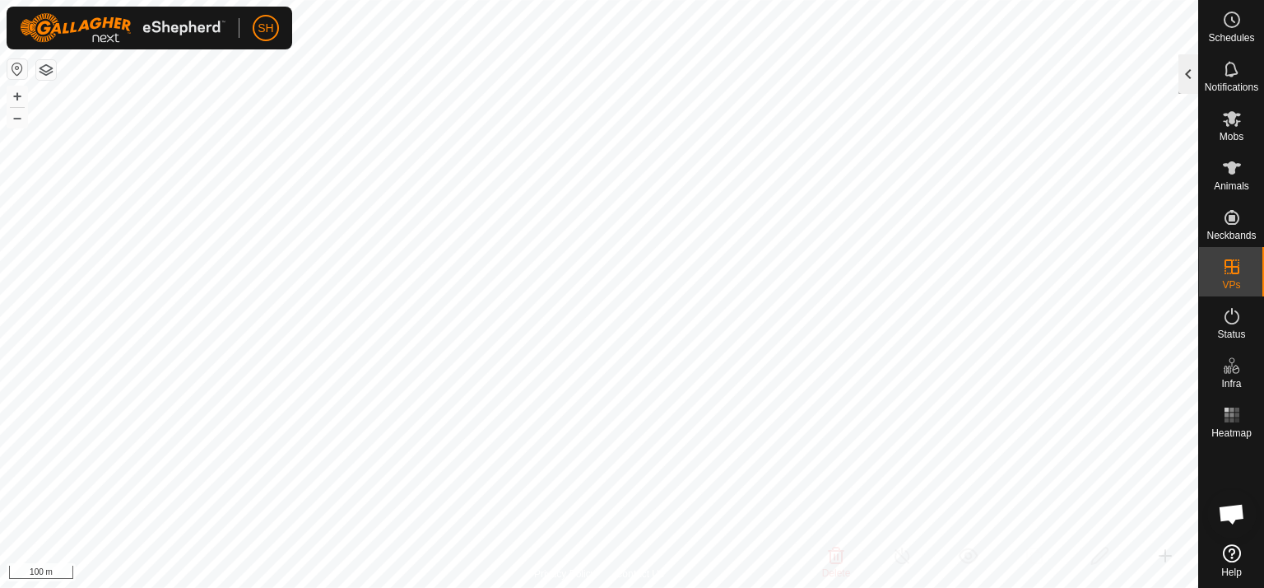
click at [1191, 69] on div at bounding box center [1189, 74] width 20 height 40
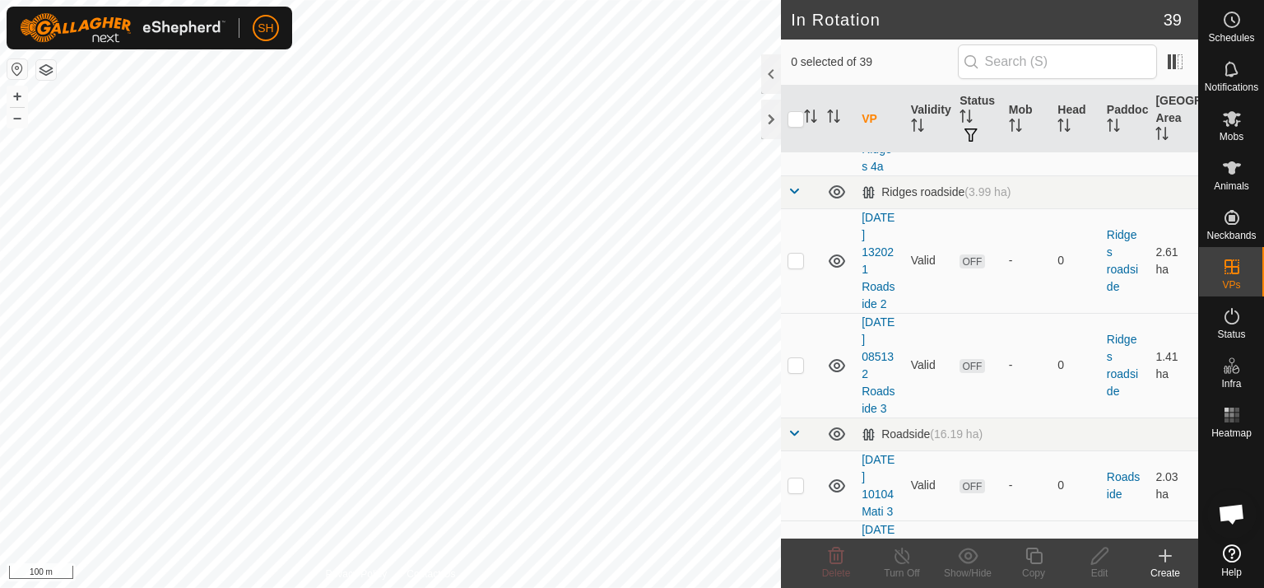
scroll to position [2304, 0]
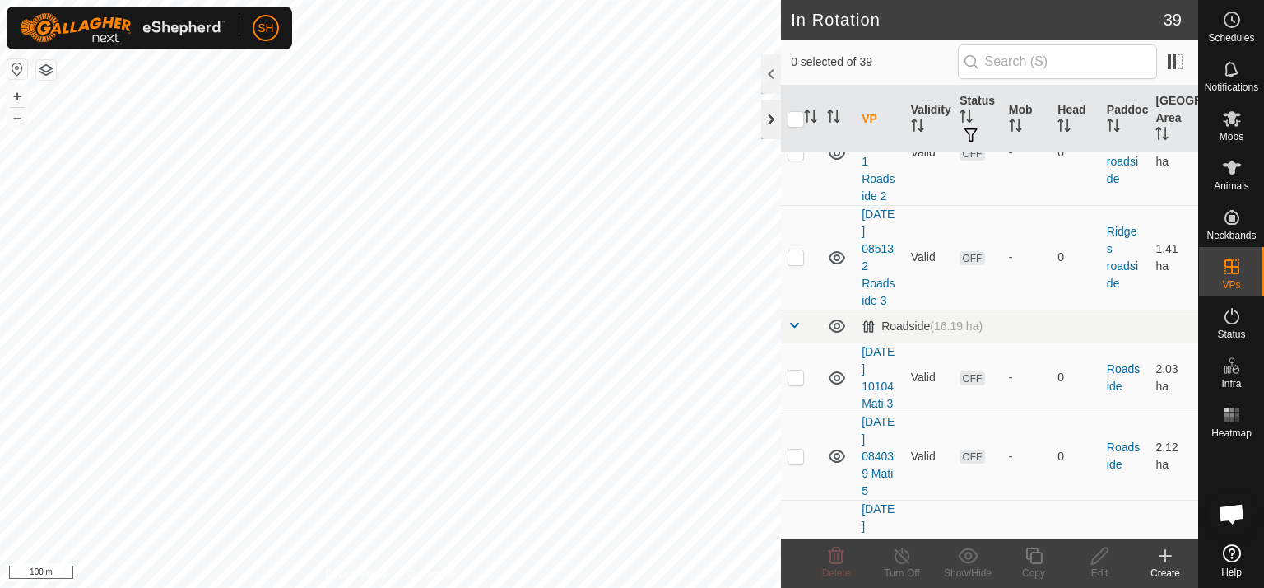
click at [775, 120] on div at bounding box center [771, 120] width 20 height 40
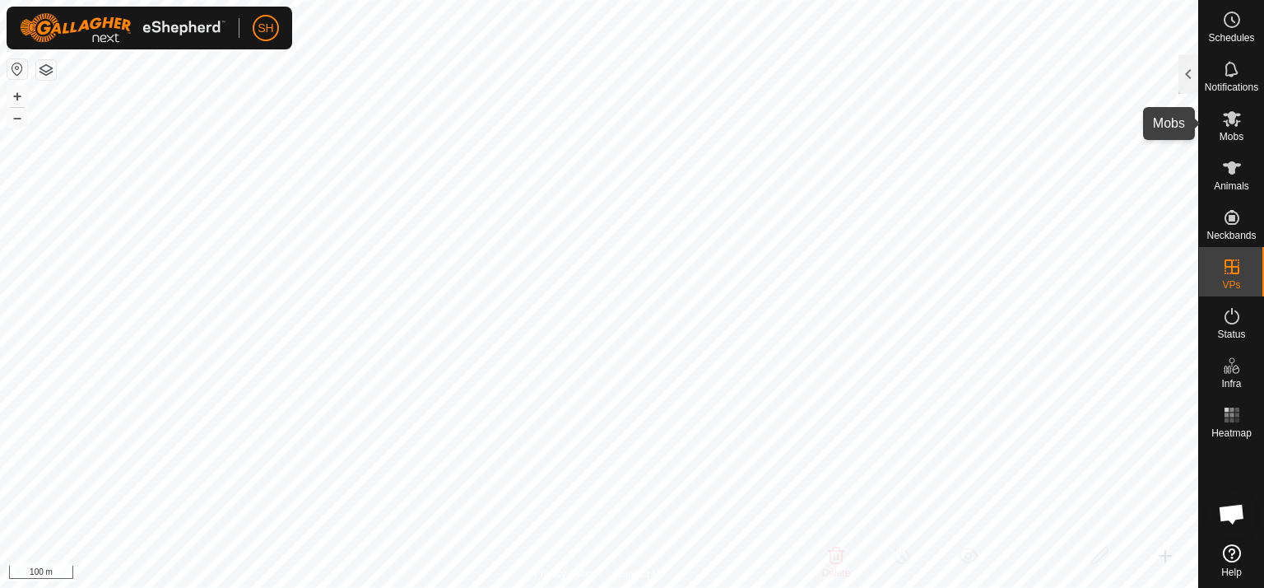
click at [1226, 120] on icon at bounding box center [1232, 119] width 18 height 16
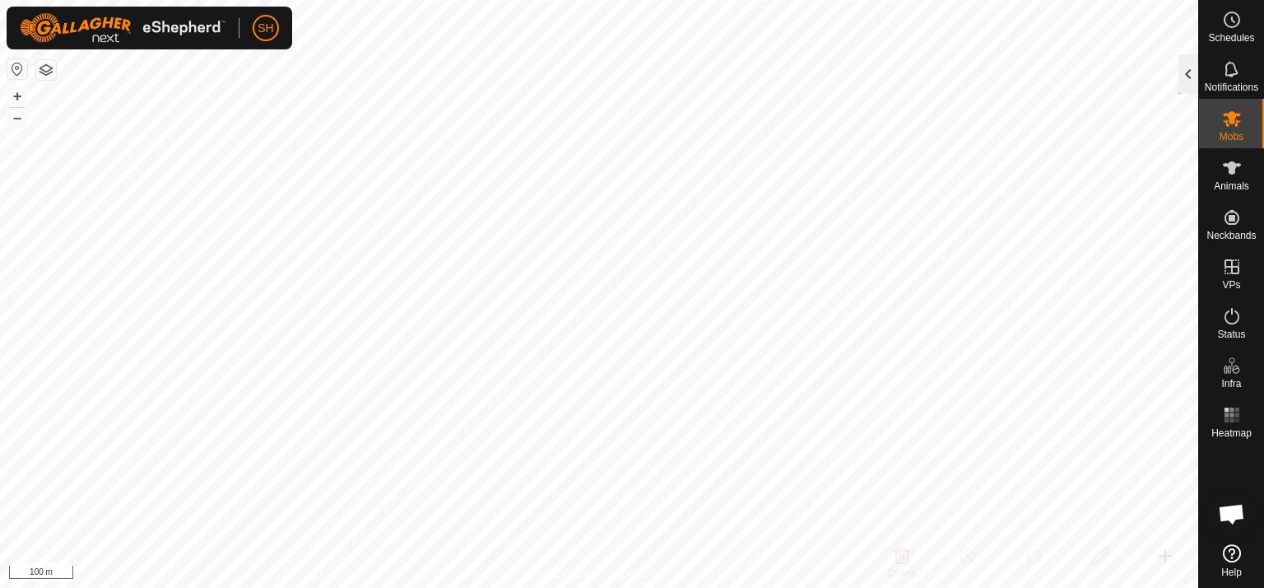
click at [1189, 77] on div at bounding box center [1189, 74] width 20 height 40
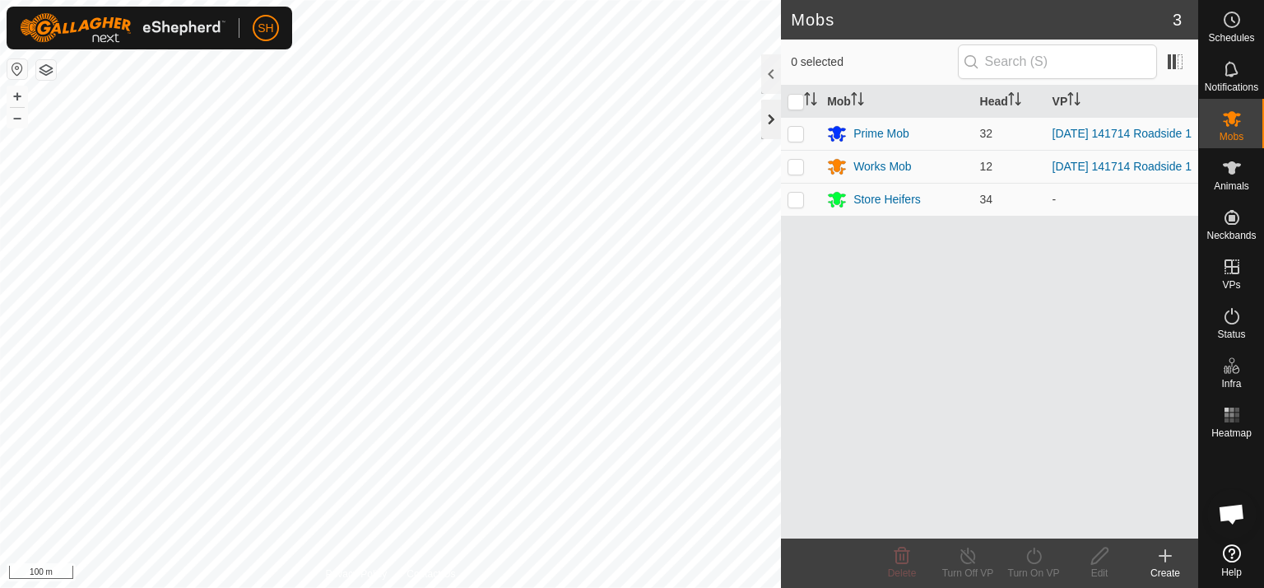
click at [776, 126] on div at bounding box center [771, 120] width 20 height 40
click at [798, 136] on div "Mobs 3 0 selected Mob Head VP Prime Mob 32 [DATE] 141714 Roadside 1 Works Mob 1…" at bounding box center [599, 294] width 1199 height 588
click at [283, 126] on link "Logout" at bounding box center [341, 127] width 163 height 26
